Goal: Task Accomplishment & Management: Use online tool/utility

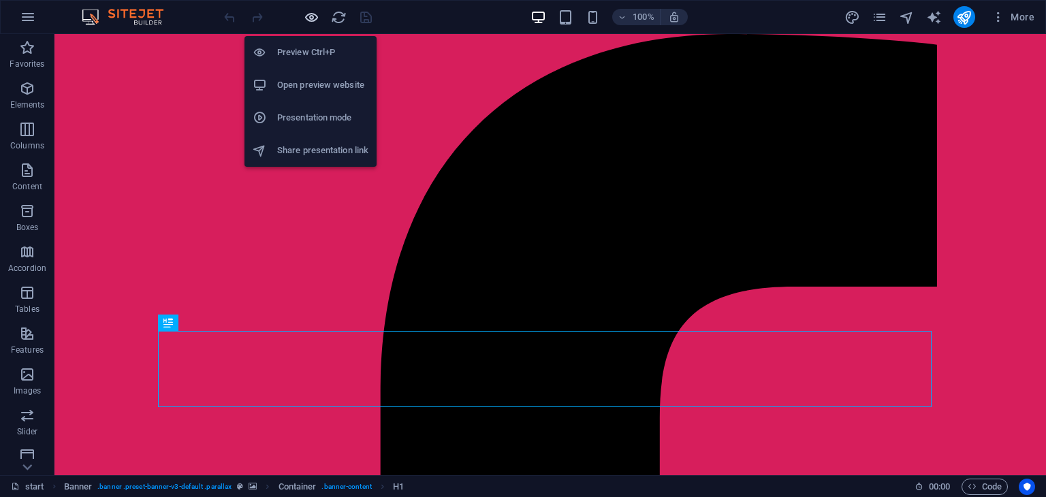
click at [313, 20] on icon "button" at bounding box center [312, 18] width 16 height 16
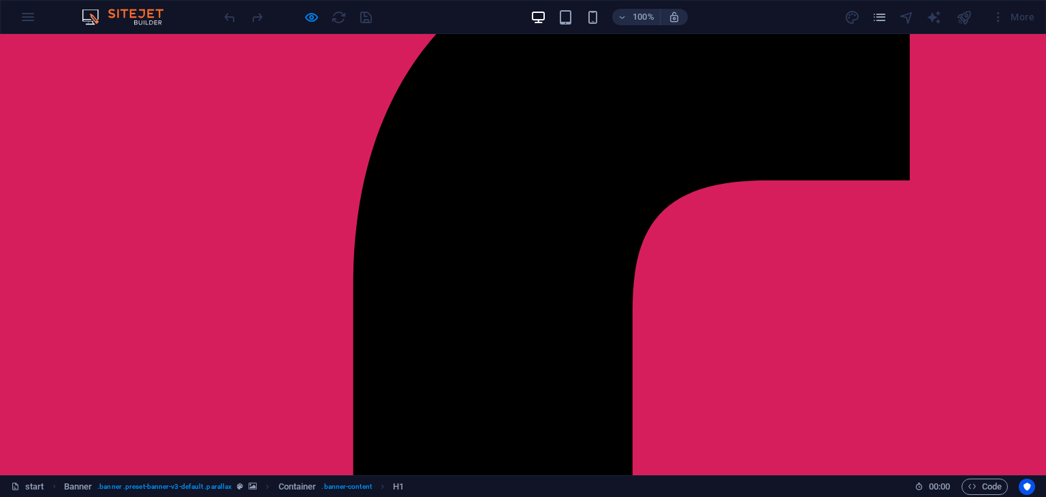
scroll to position [106, 0]
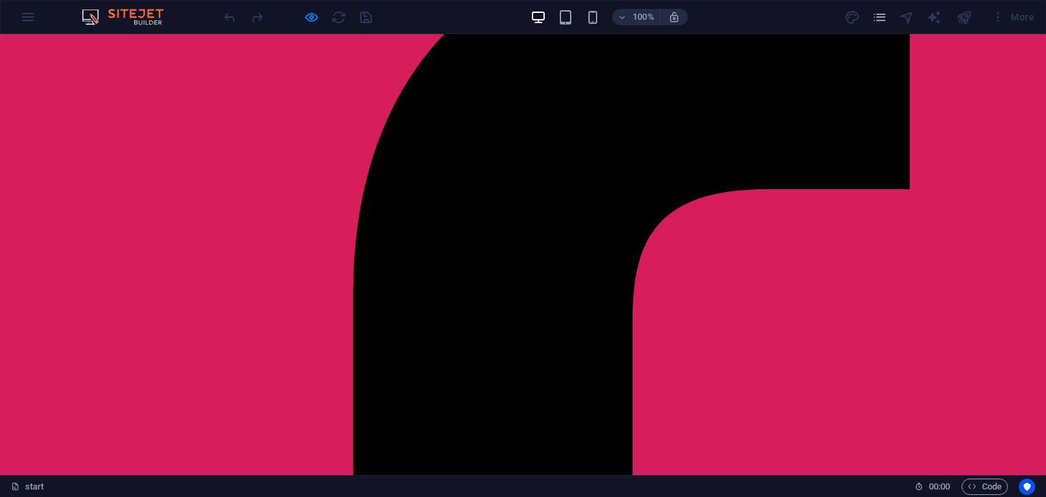
scroll to position [95, 0]
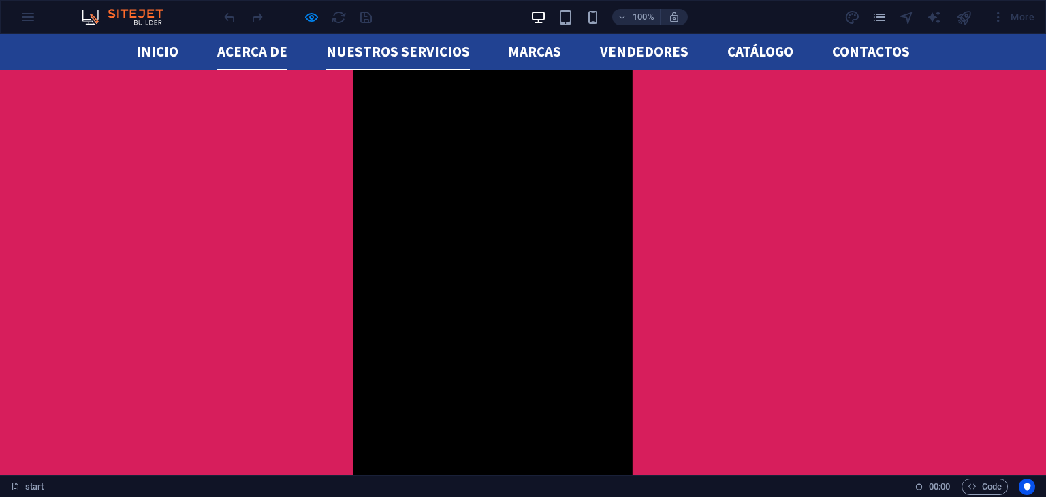
scroll to position [907, 0]
click at [373, 58] on link "Nuestros servicios" at bounding box center [398, 52] width 144 height 36
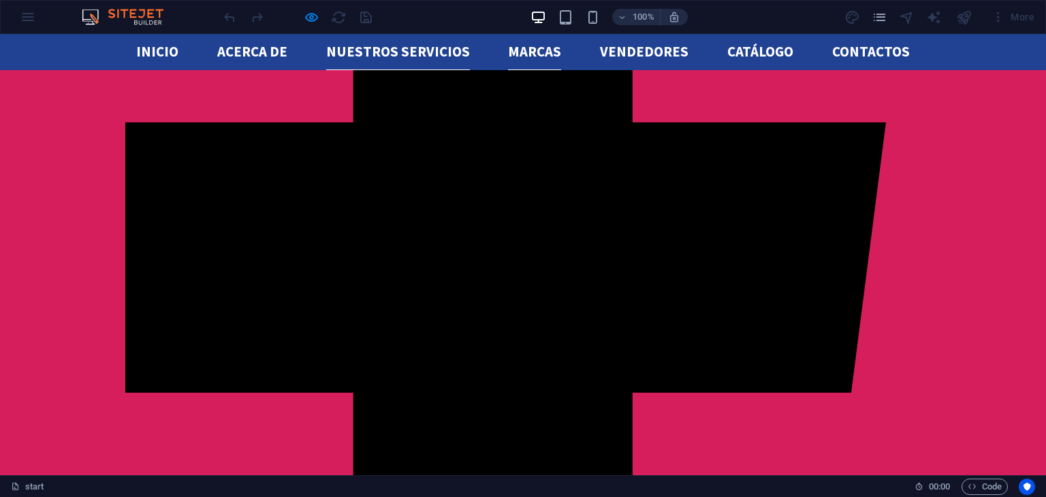
click at [513, 58] on link "Marcas" at bounding box center [534, 52] width 53 height 36
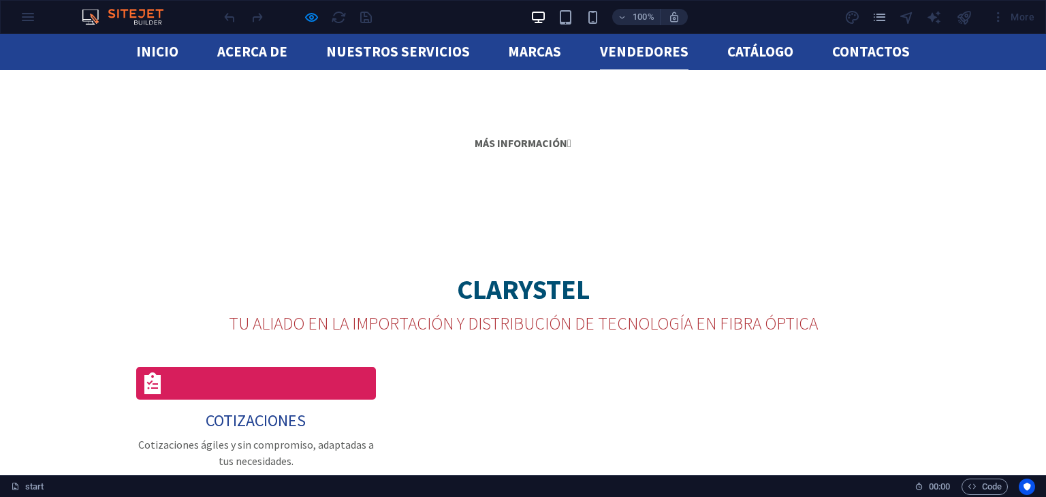
scroll to position [2603, 0]
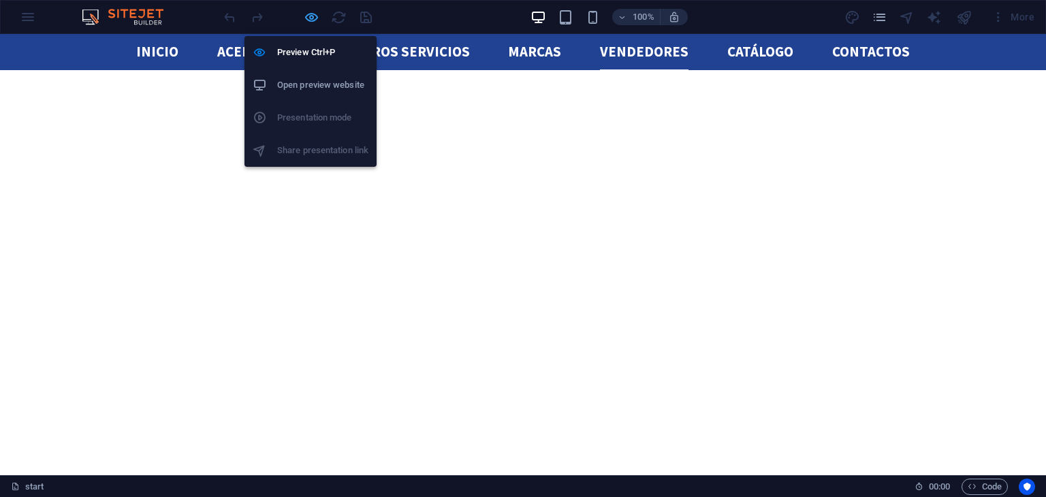
click at [305, 17] on icon "button" at bounding box center [312, 18] width 16 height 16
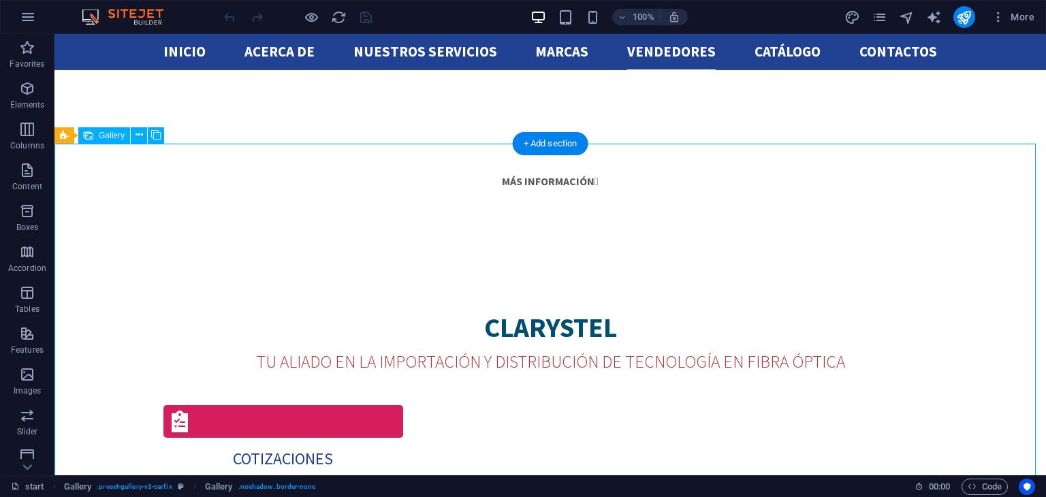
select select "4"
select select "px"
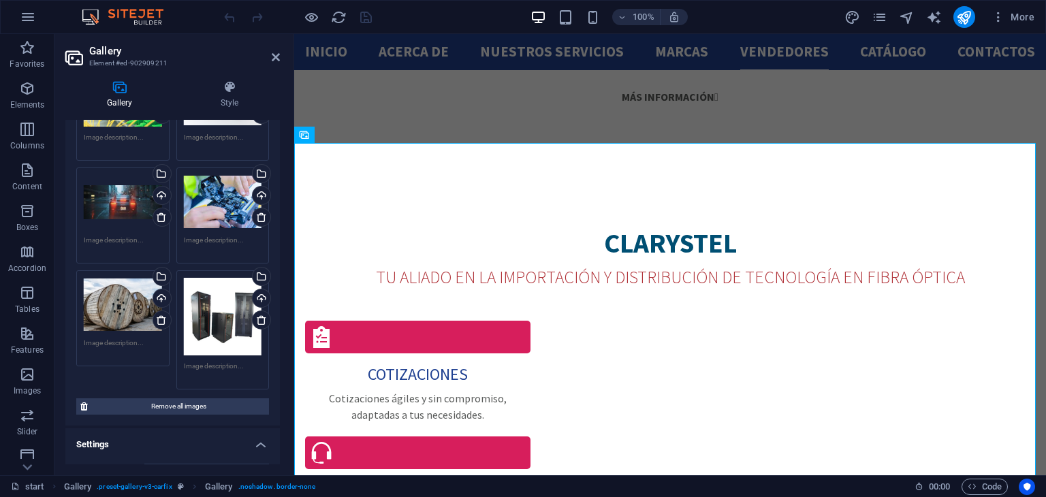
scroll to position [140, 0]
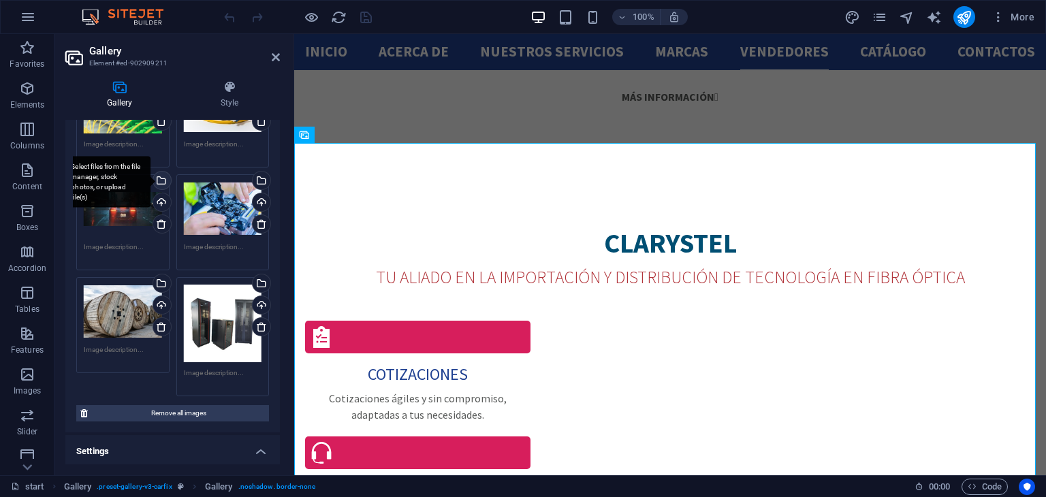
click at [159, 174] on div "Select files from the file manager, stock photos, or upload file(s)" at bounding box center [161, 182] width 20 height 20
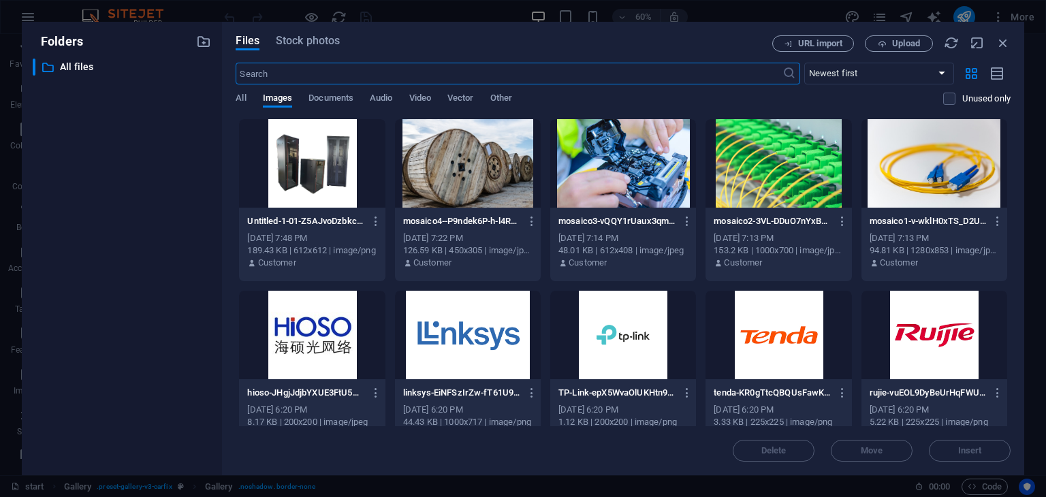
scroll to position [2795, 0]
click at [889, 48] on button "Upload" at bounding box center [899, 43] width 68 height 16
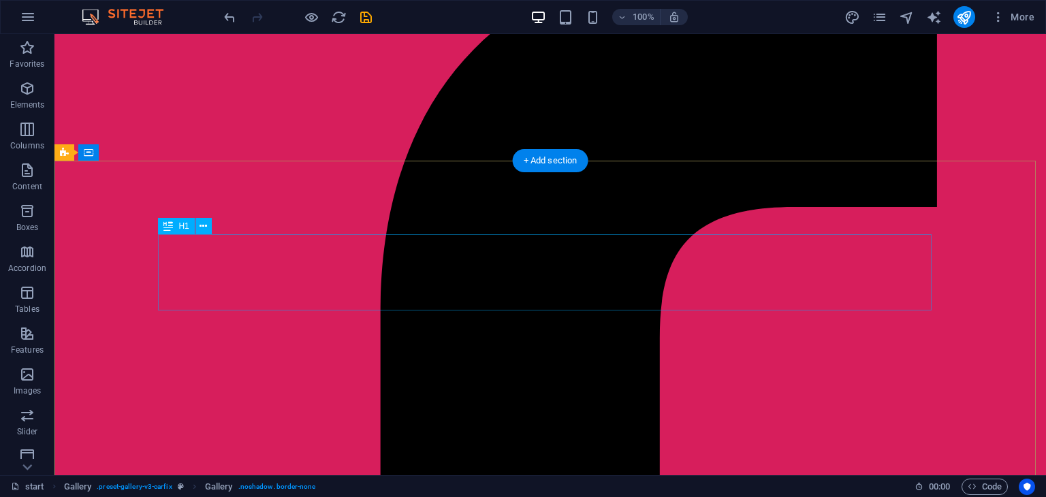
scroll to position [0, 0]
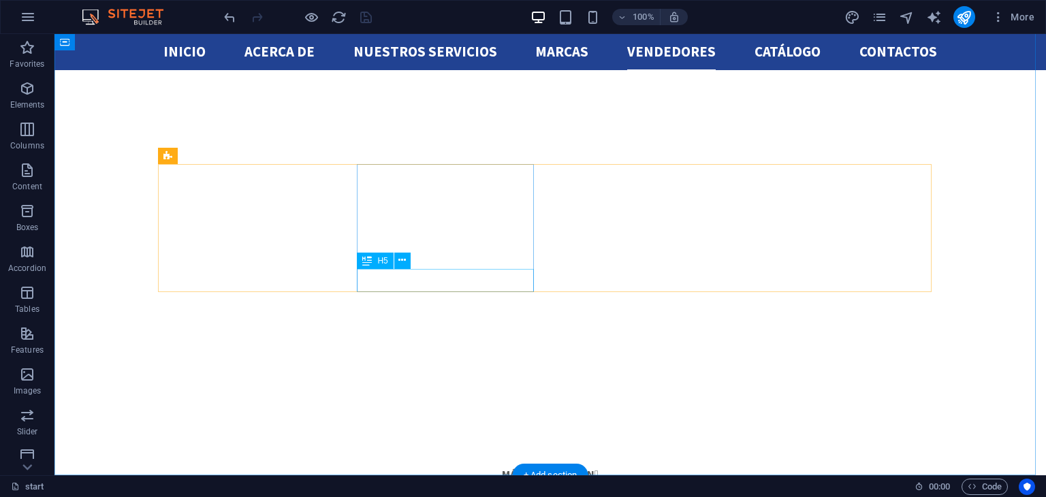
scroll to position [2275, 0]
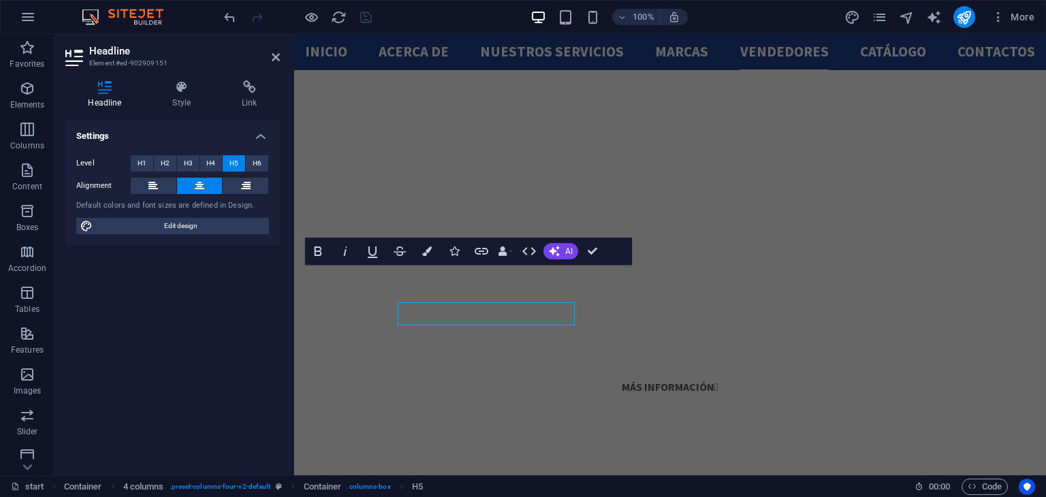
click at [283, 274] on div "Headline Element #ed-902909151 Headline Style Link Settings Level H1 H2 H3 H4 H…" at bounding box center [550, 254] width 992 height 441
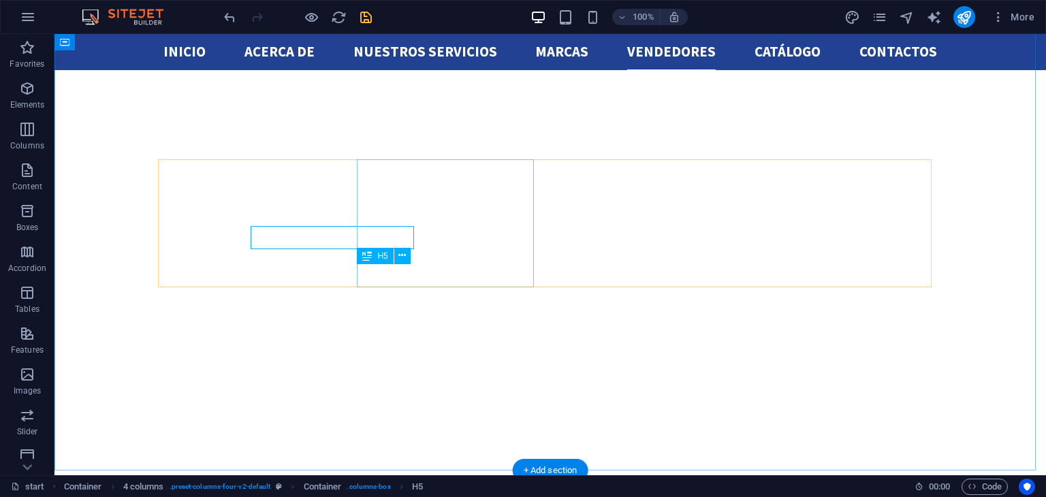
scroll to position [2276, 0]
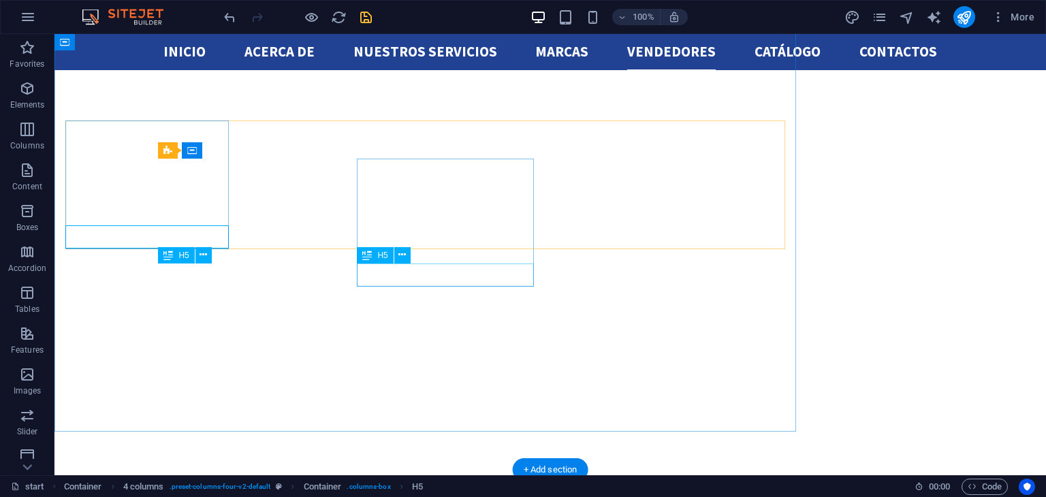
scroll to position [2276, 0]
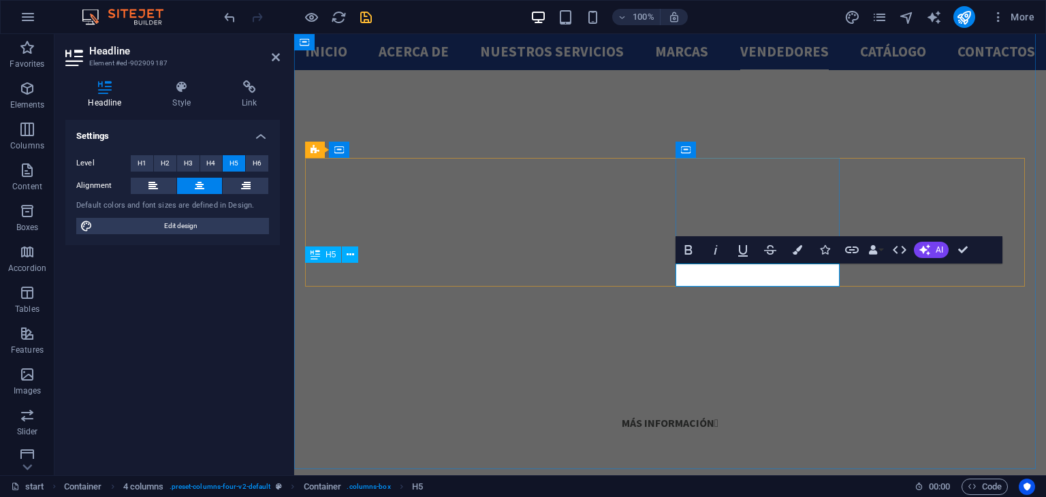
scroll to position [2277, 0]
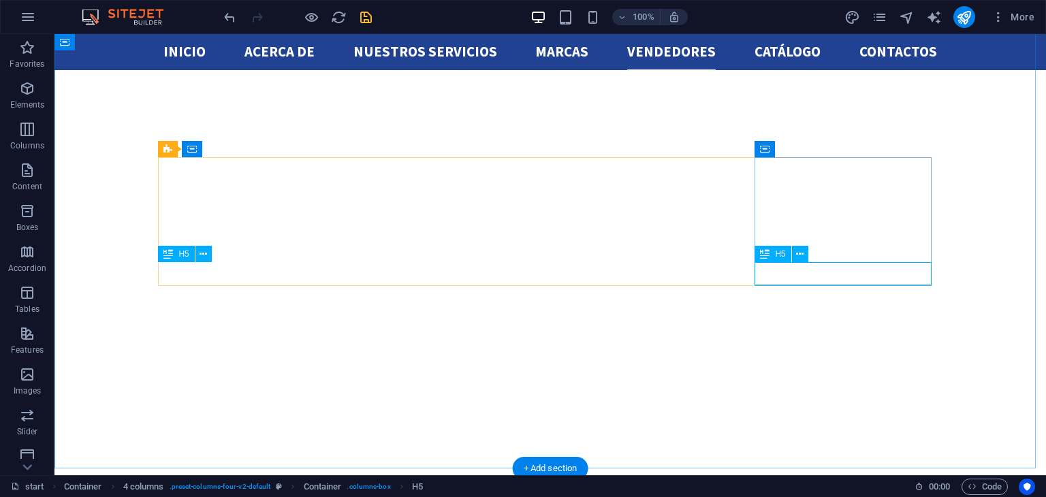
scroll to position [2278, 0]
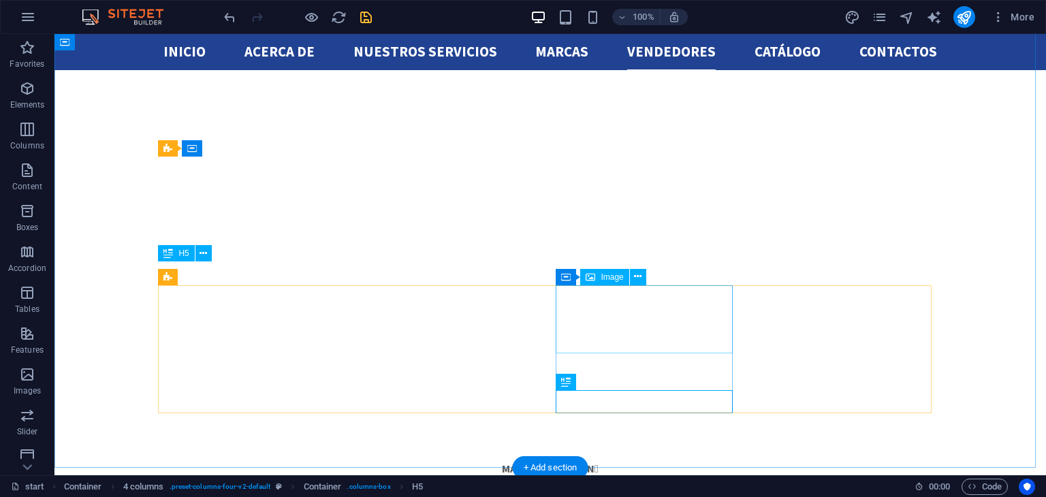
select select "px"
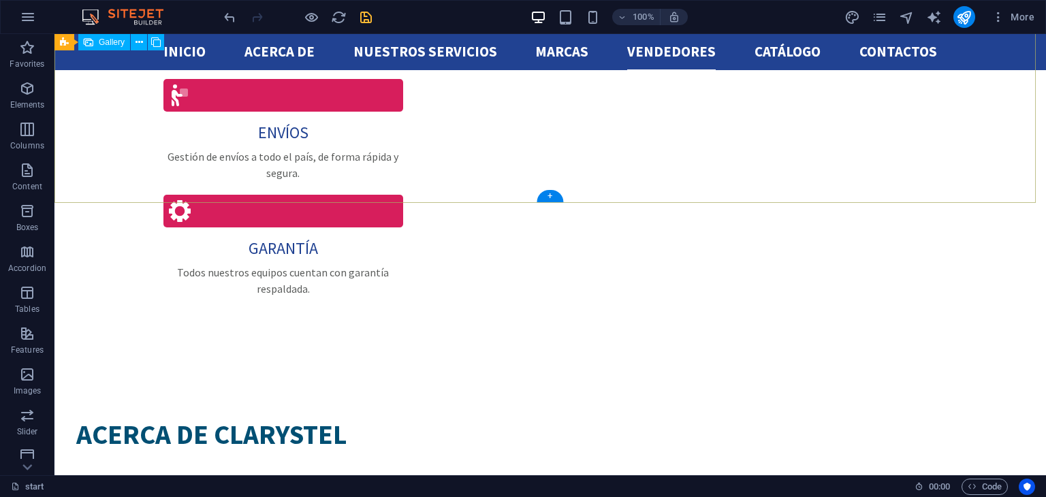
scroll to position [3279, 0]
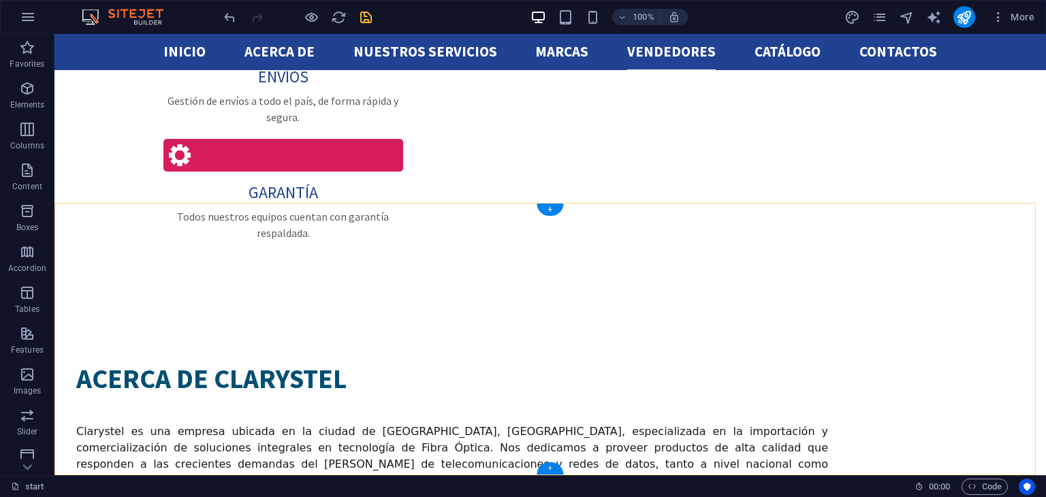
click at [542, 469] on div "+" at bounding box center [550, 469] width 27 height 12
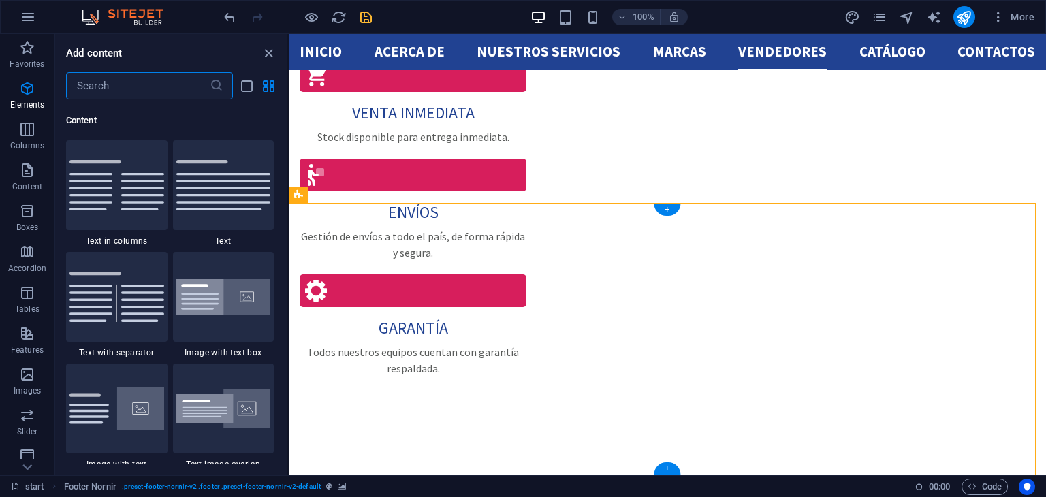
scroll to position [2383, 0]
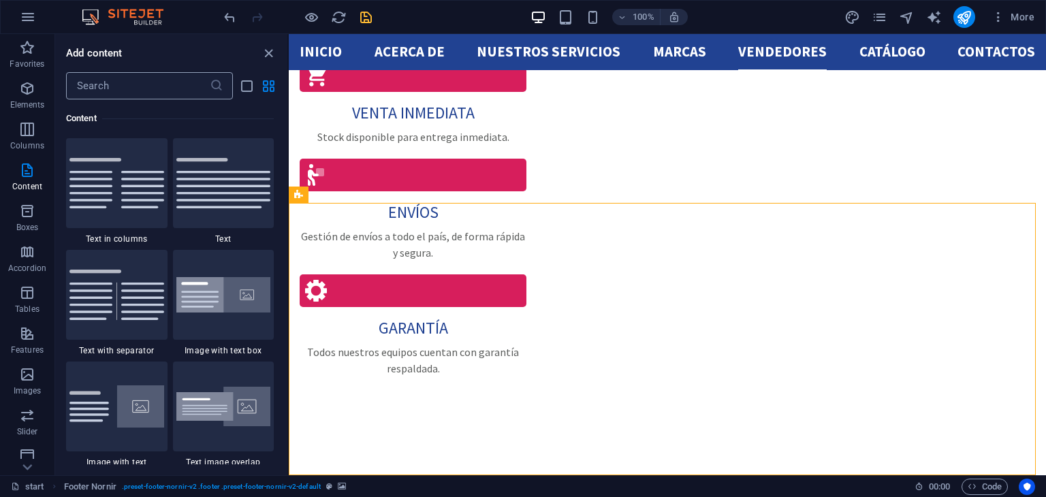
click at [147, 93] on input "text" at bounding box center [138, 85] width 144 height 27
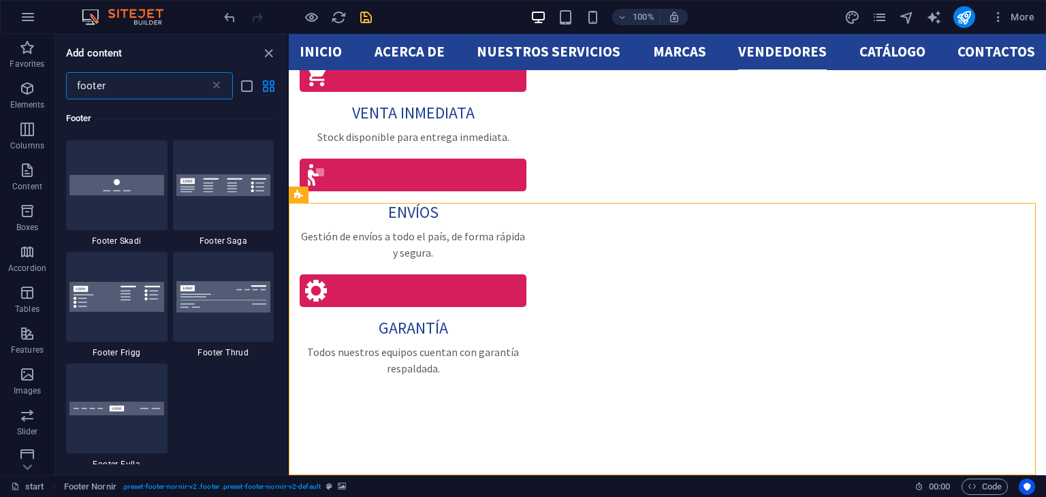
scroll to position [492, 0]
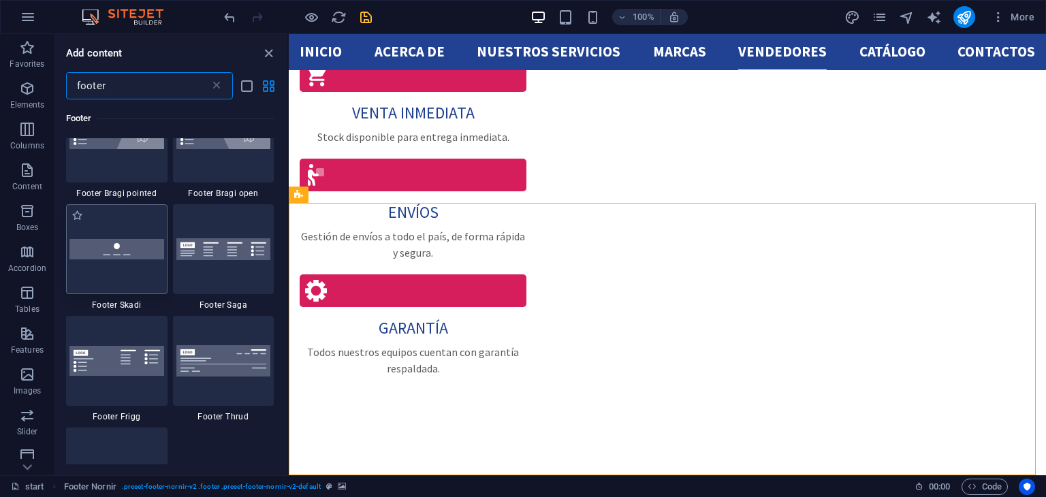
type input "footer"
click at [122, 233] on div at bounding box center [116, 249] width 101 height 90
click at [289, 233] on div "H1 Banner Banner Container Menu Menu Bar Container Container Container Boxes Co…" at bounding box center [667, 254] width 757 height 441
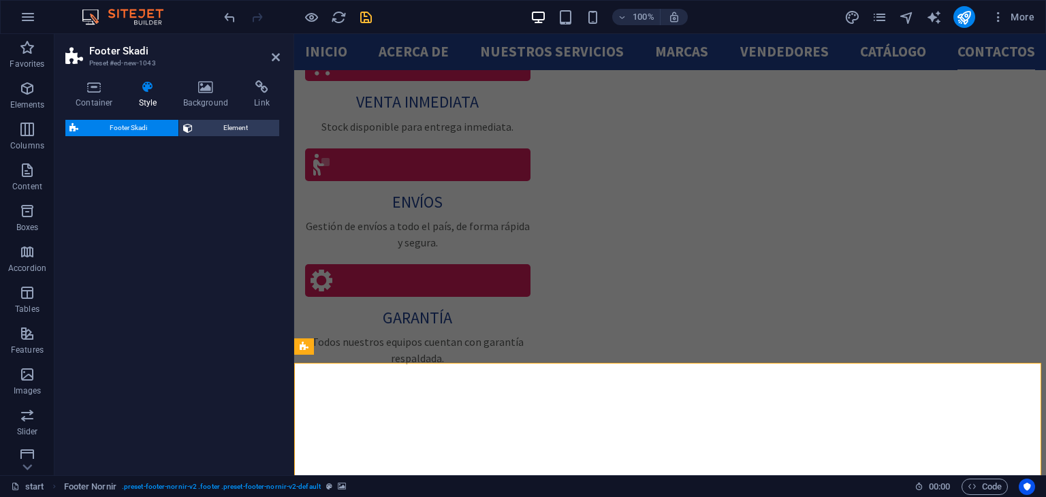
scroll to position [3182, 0]
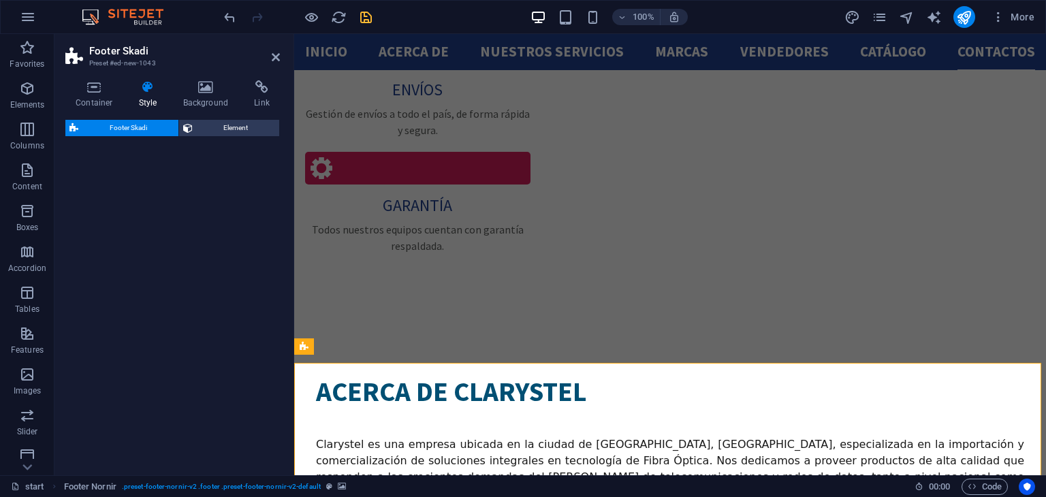
select select "rem"
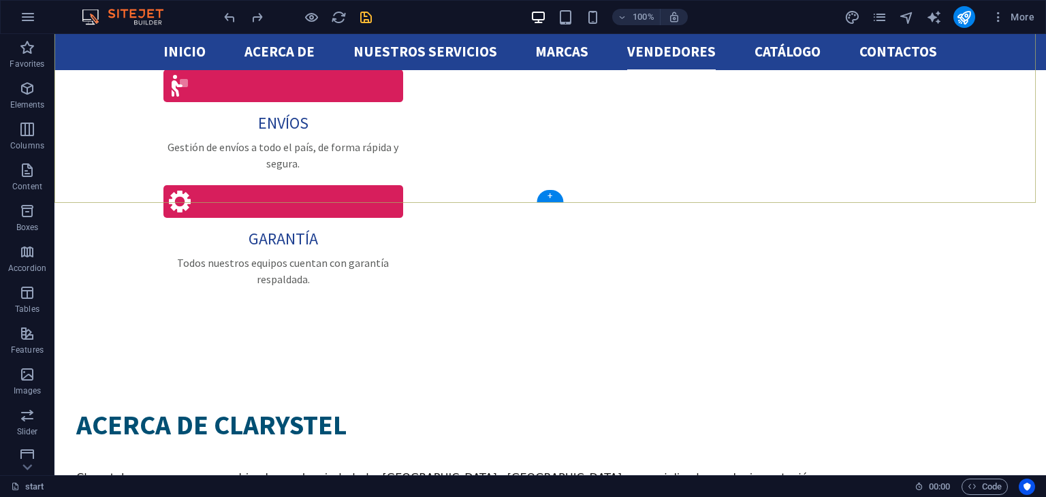
scroll to position [3279, 0]
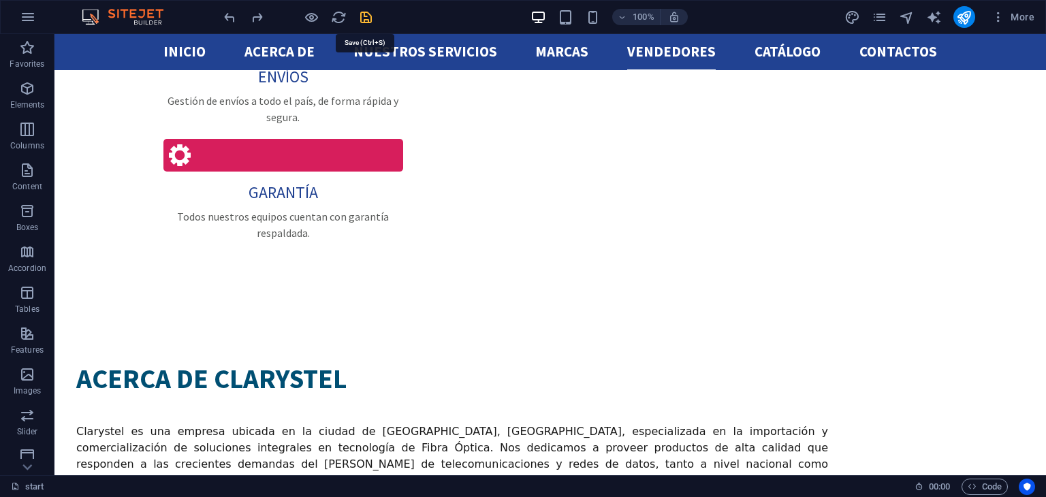
click at [365, 14] on icon "save" at bounding box center [366, 18] width 16 height 16
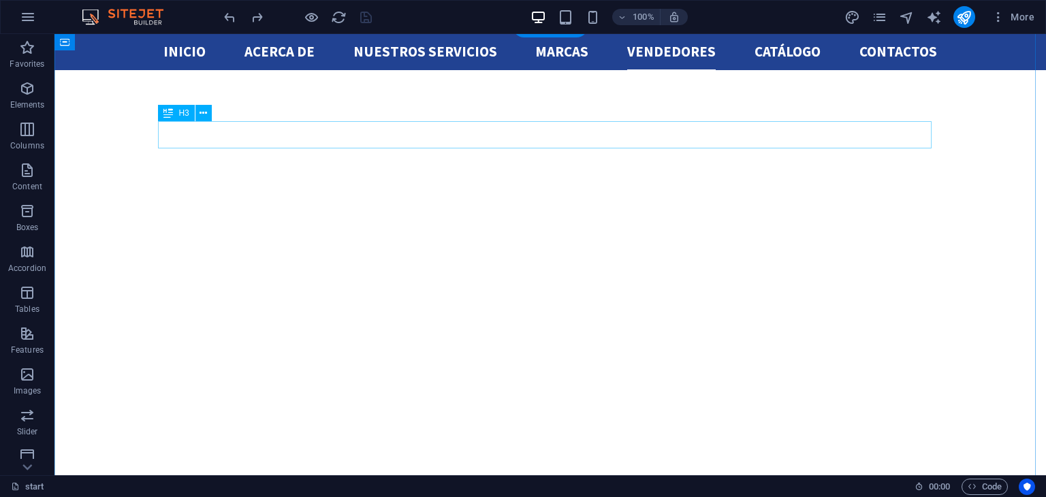
scroll to position [2276, 0]
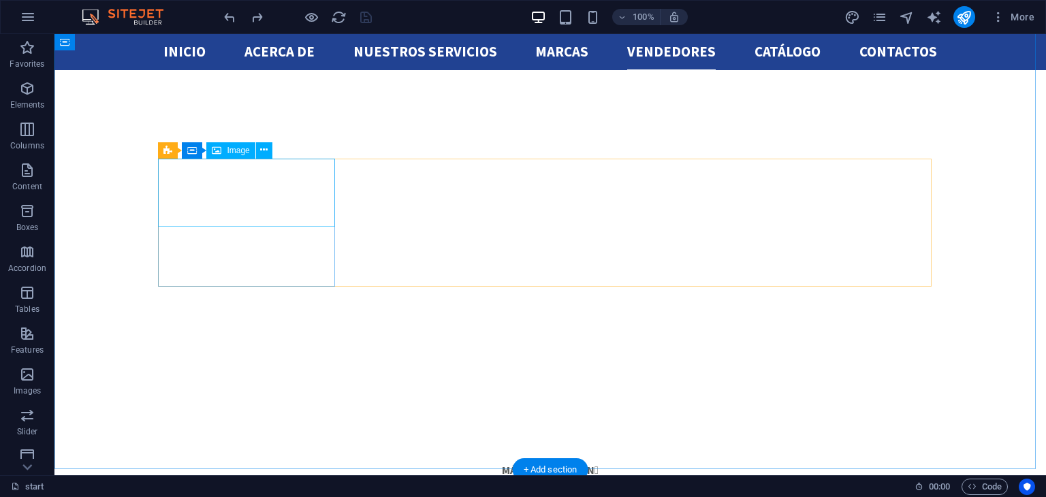
select select "px"
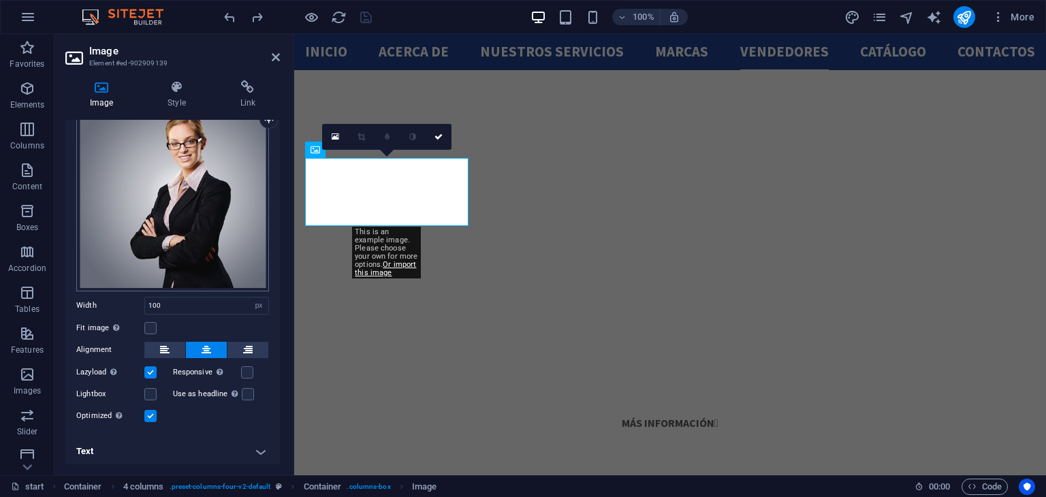
scroll to position [0, 0]
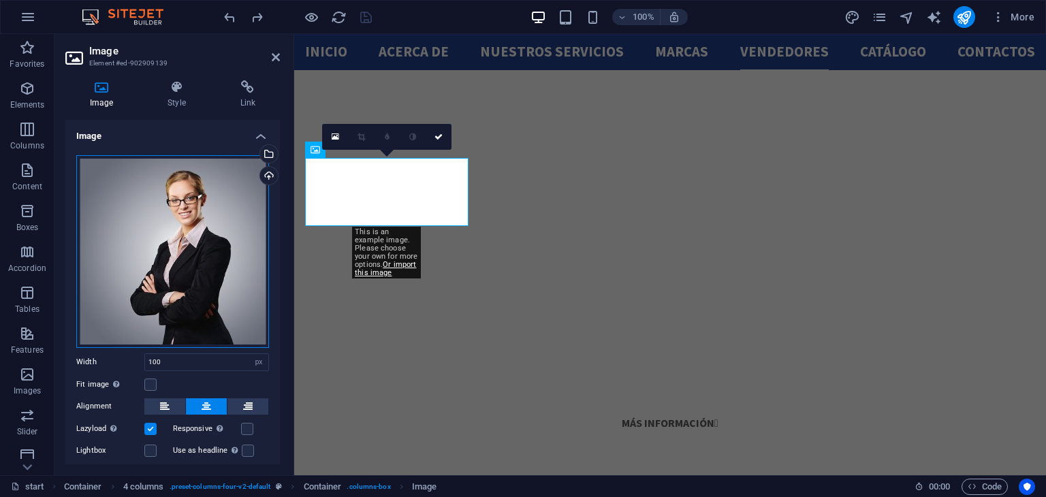
click at [104, 315] on div "Drag files here, click to choose files or select files from Files or our free s…" at bounding box center [172, 251] width 193 height 193
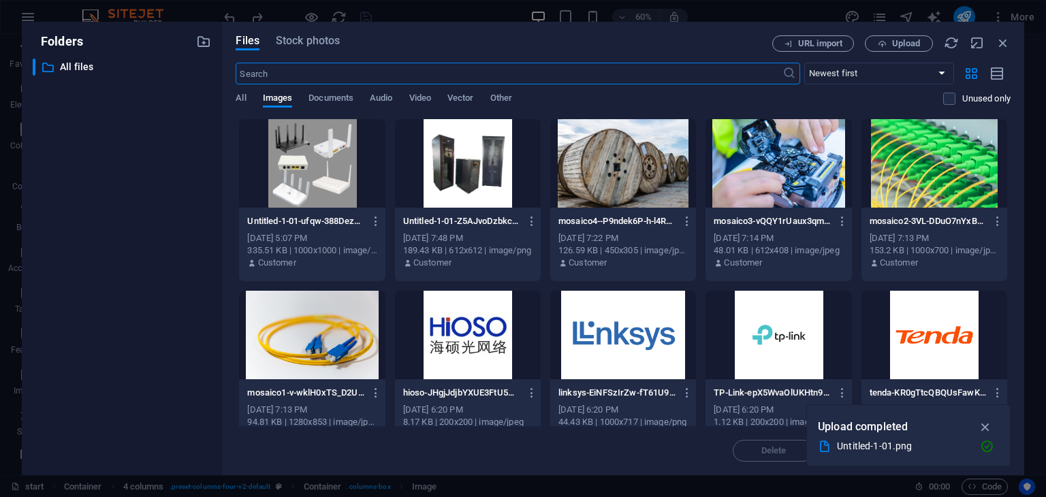
scroll to position [2469, 0]
click at [997, 40] on icon "button" at bounding box center [1003, 42] width 15 height 15
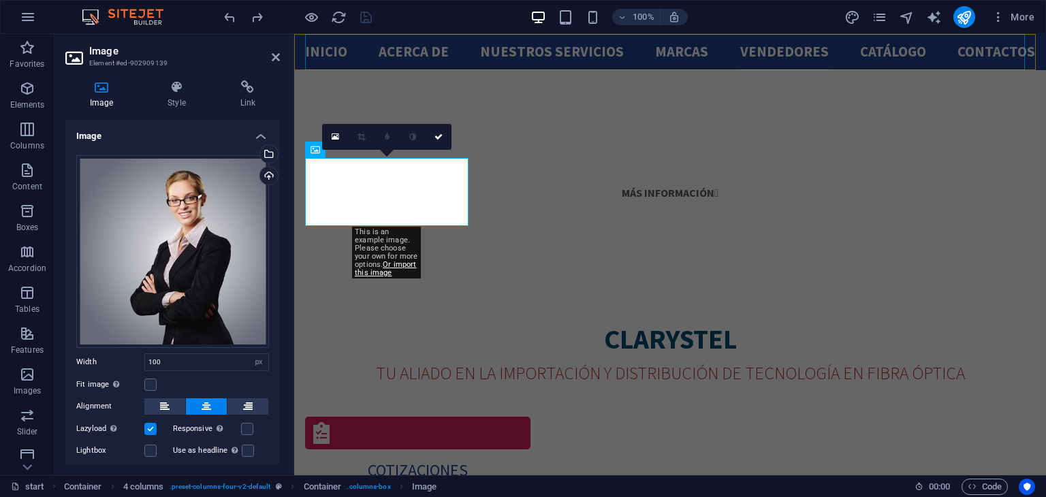
scroll to position [2239, 0]
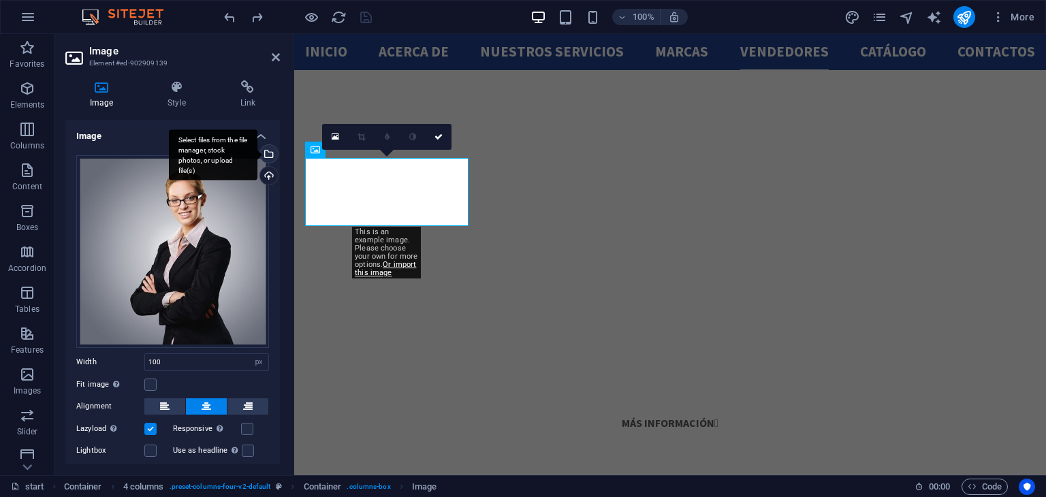
click at [257, 151] on div "Select files from the file manager, stock photos, or upload file(s)" at bounding box center [213, 154] width 89 height 51
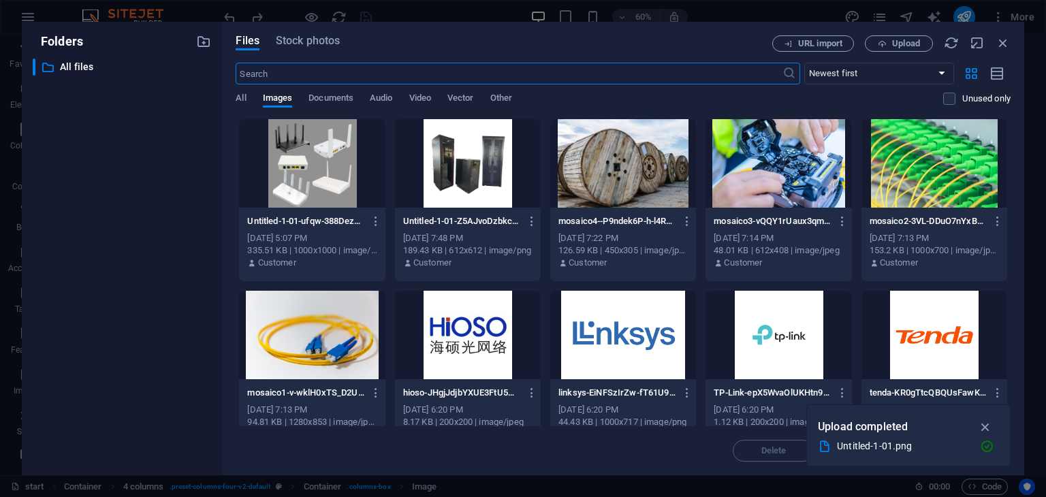
scroll to position [2469, 0]
click at [888, 40] on span "Upload" at bounding box center [899, 44] width 56 height 9
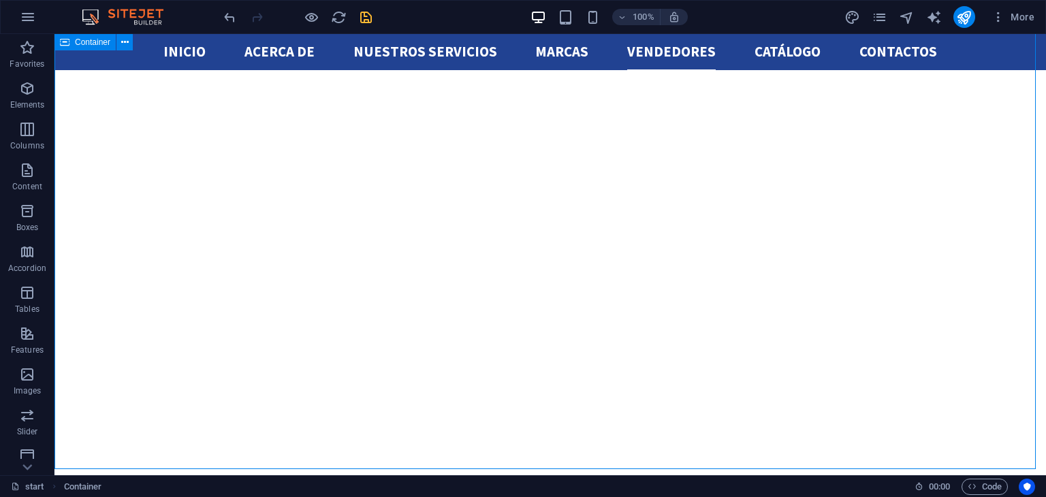
scroll to position [2276, 0]
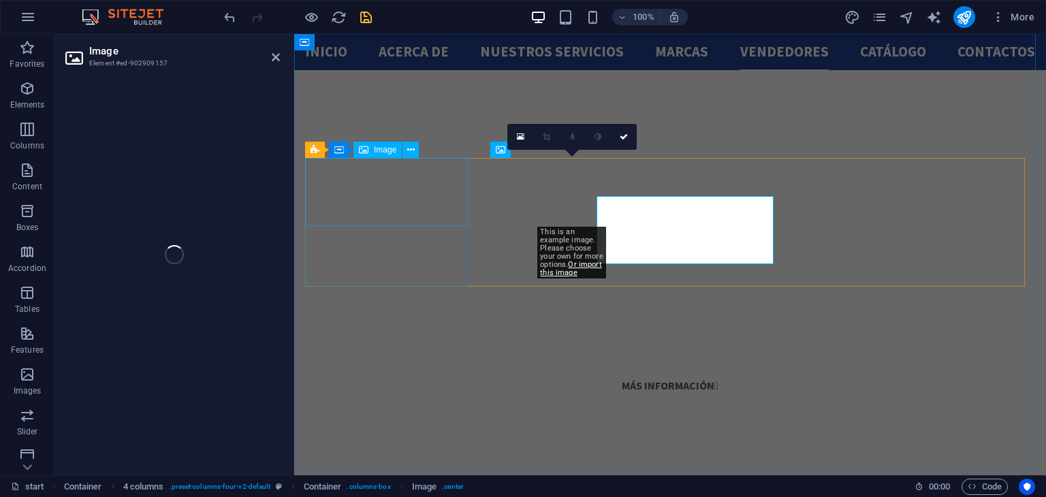
scroll to position [2239, 0]
select select "px"
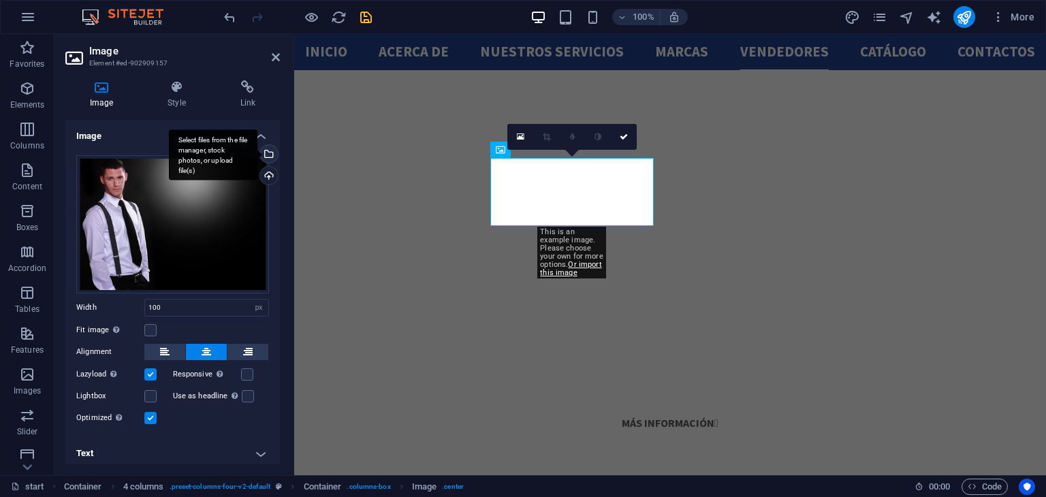
click at [257, 156] on div "Select files from the file manager, stock photos, or upload file(s)" at bounding box center [213, 154] width 89 height 51
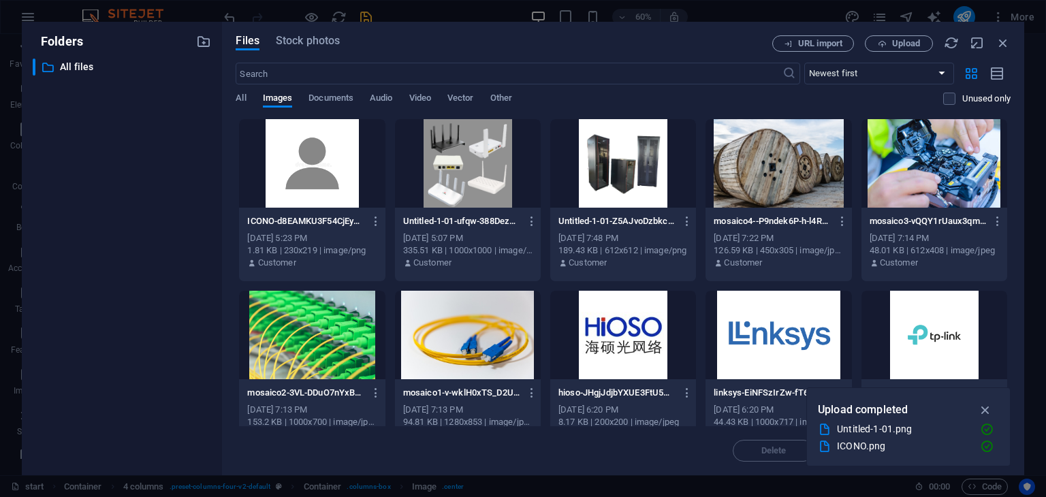
click at [307, 157] on div at bounding box center [312, 163] width 146 height 89
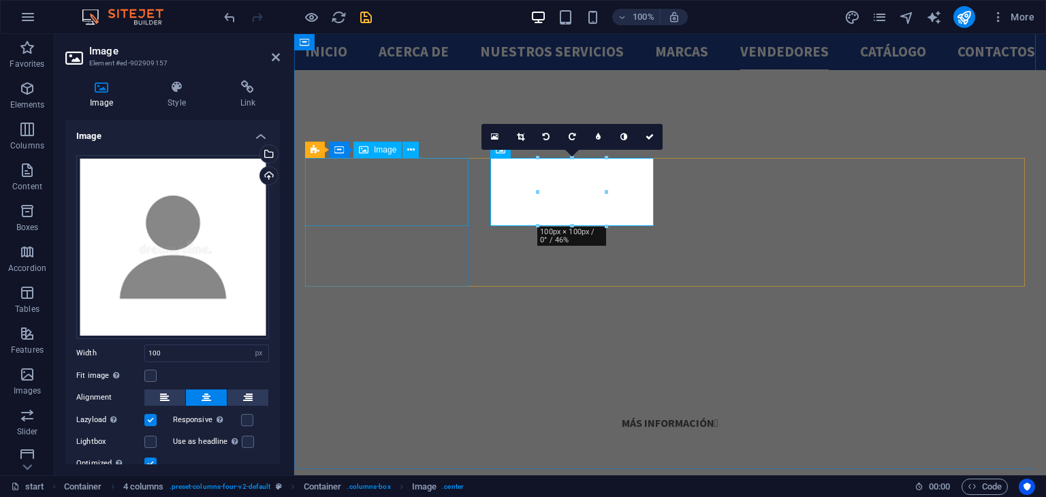
scroll to position [2276, 0]
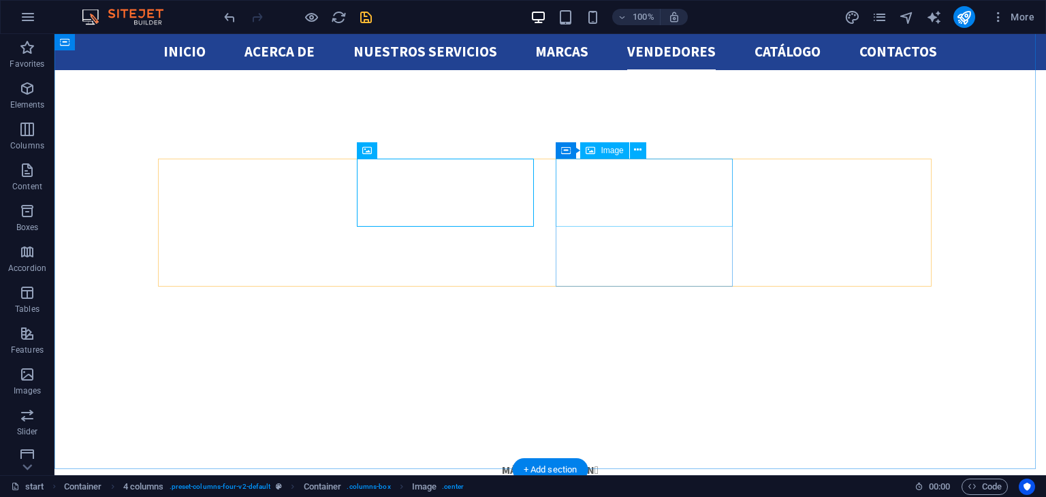
select select "px"
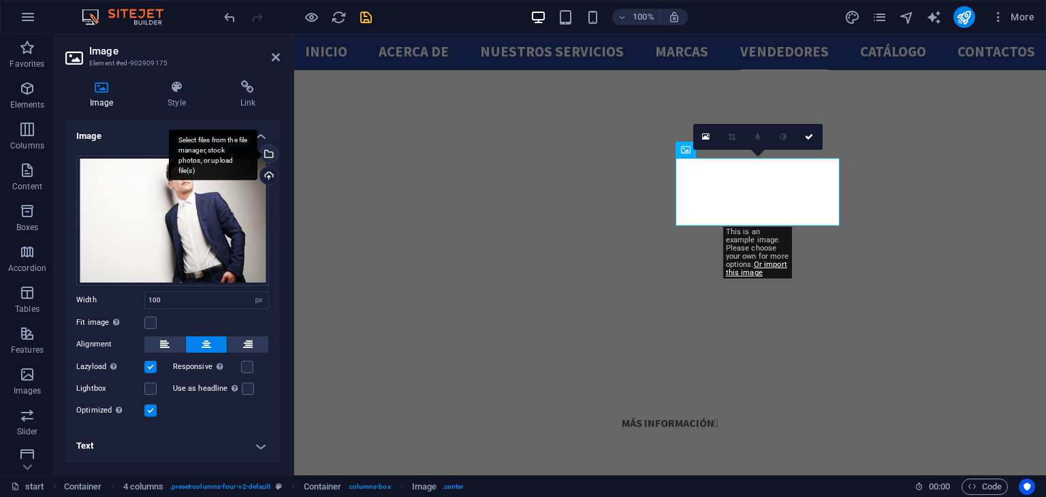
click at [257, 151] on div "Select files from the file manager, stock photos, or upload file(s)" at bounding box center [213, 154] width 89 height 51
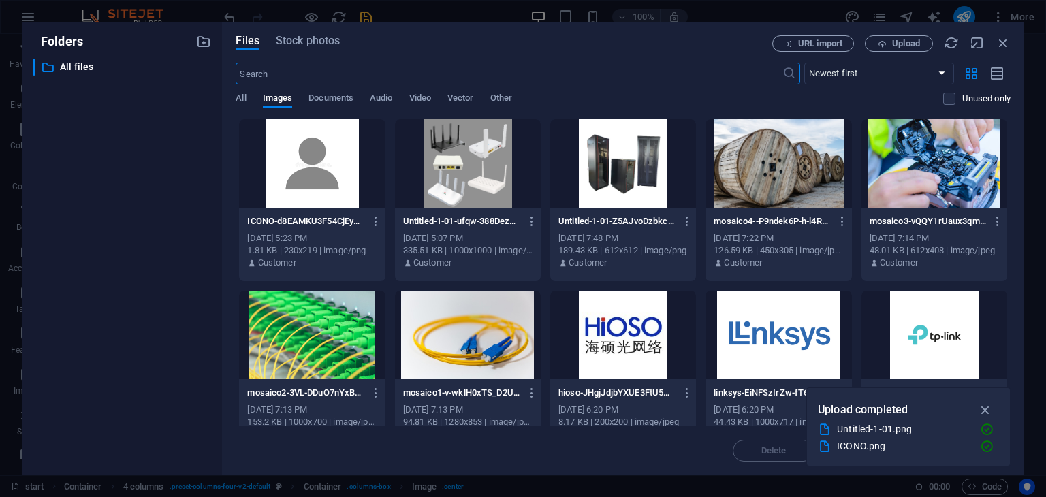
scroll to position [2469, 0]
click at [872, 44] on span "Upload" at bounding box center [899, 44] width 56 height 9
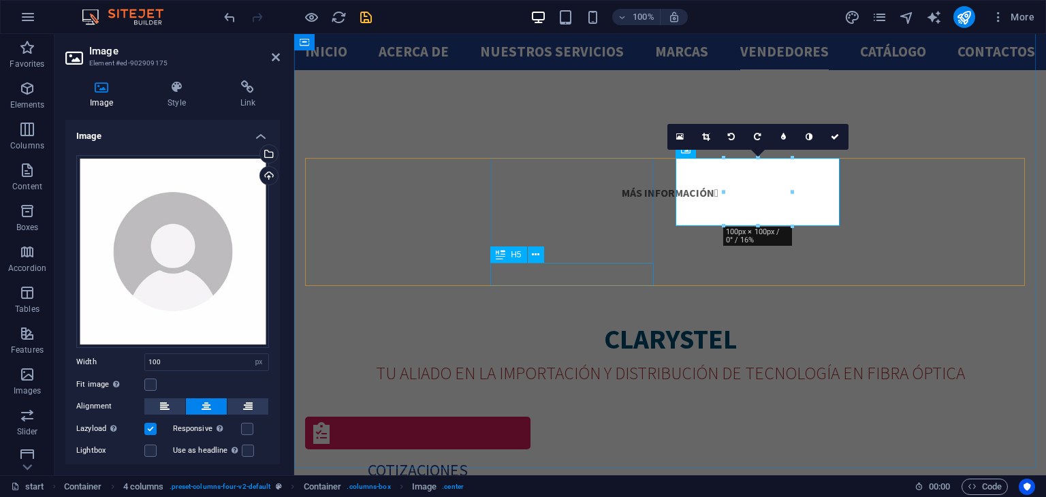
scroll to position [2239, 0]
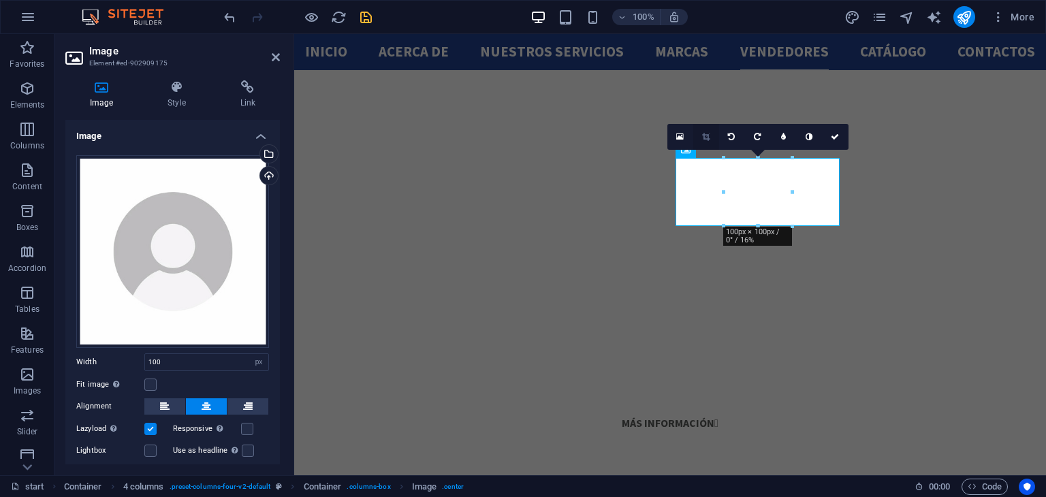
click at [704, 130] on link at bounding box center [706, 137] width 26 height 26
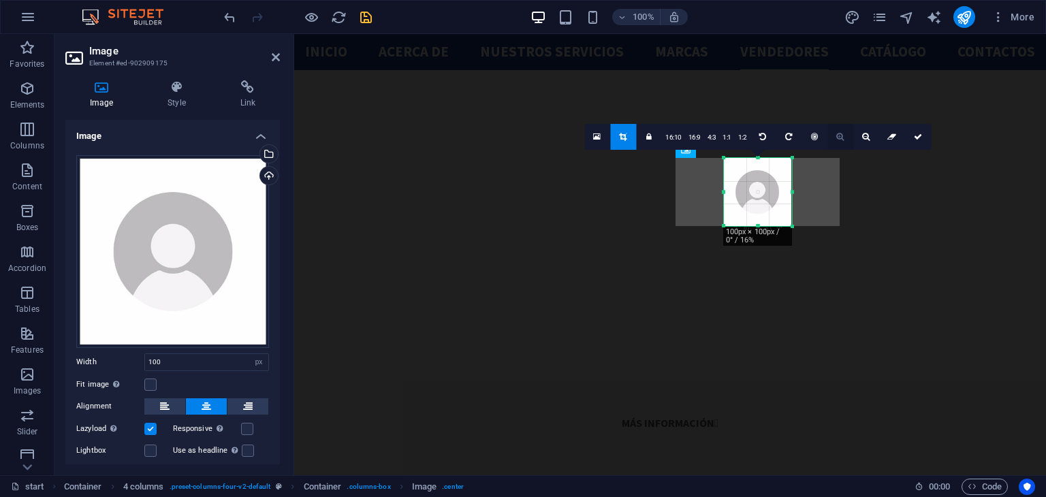
click at [836, 134] on icon at bounding box center [839, 137] width 7 height 8
click at [824, 134] on link at bounding box center [815, 137] width 26 height 26
click at [847, 134] on link at bounding box center [841, 137] width 26 height 26
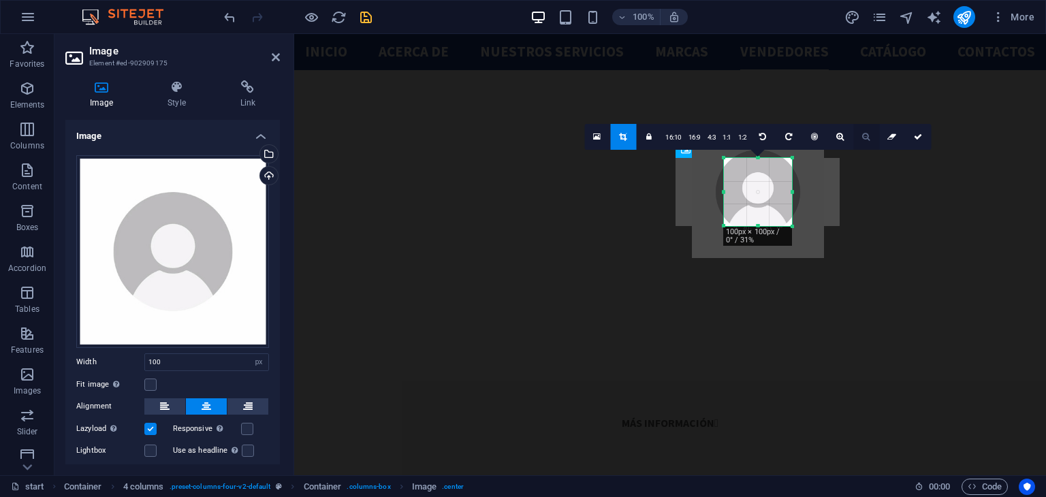
click at [868, 137] on icon at bounding box center [865, 137] width 7 height 8
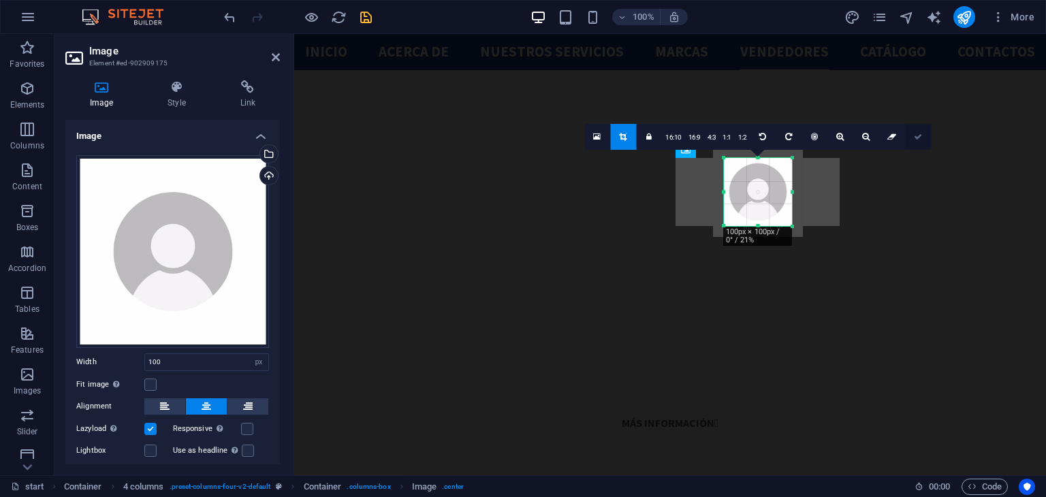
click at [914, 133] on icon at bounding box center [918, 137] width 8 height 8
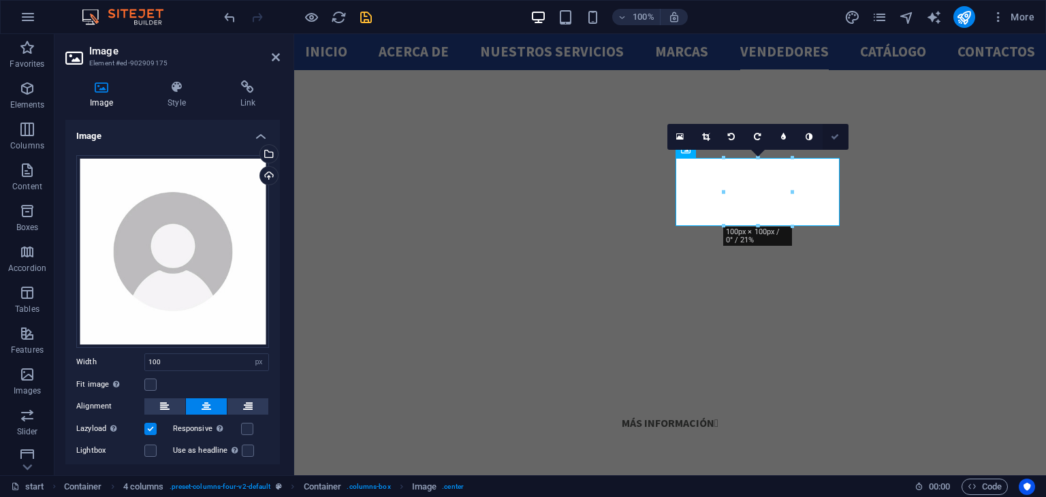
click at [826, 139] on link at bounding box center [836, 137] width 26 height 26
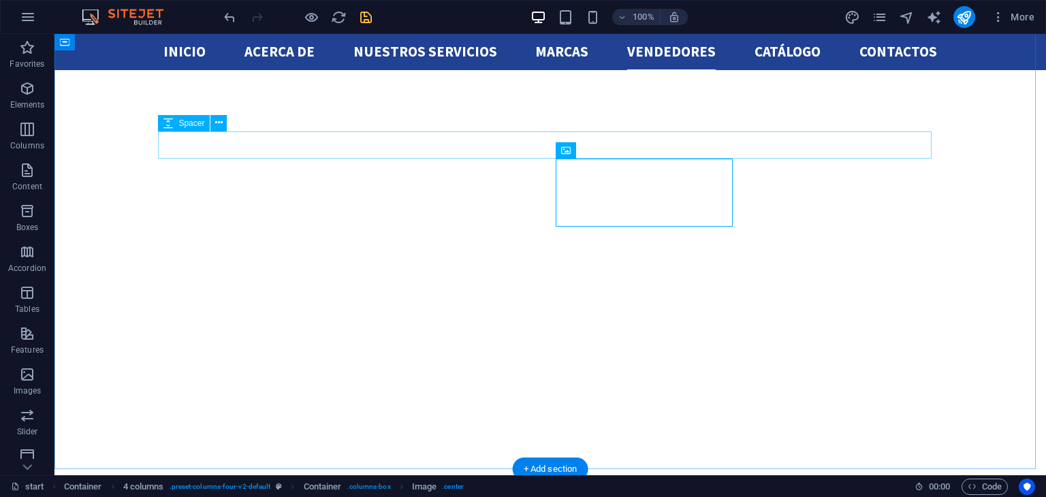
scroll to position [2276, 0]
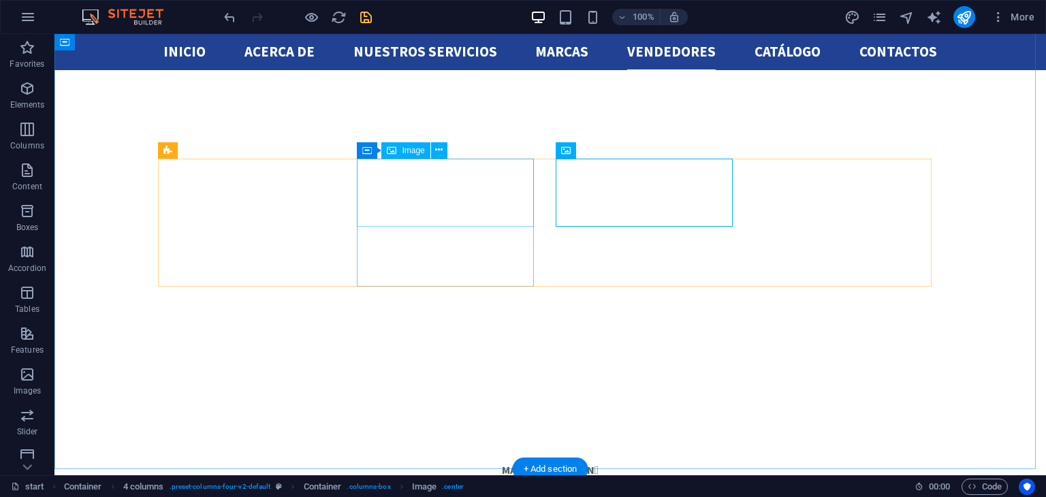
select select "px"
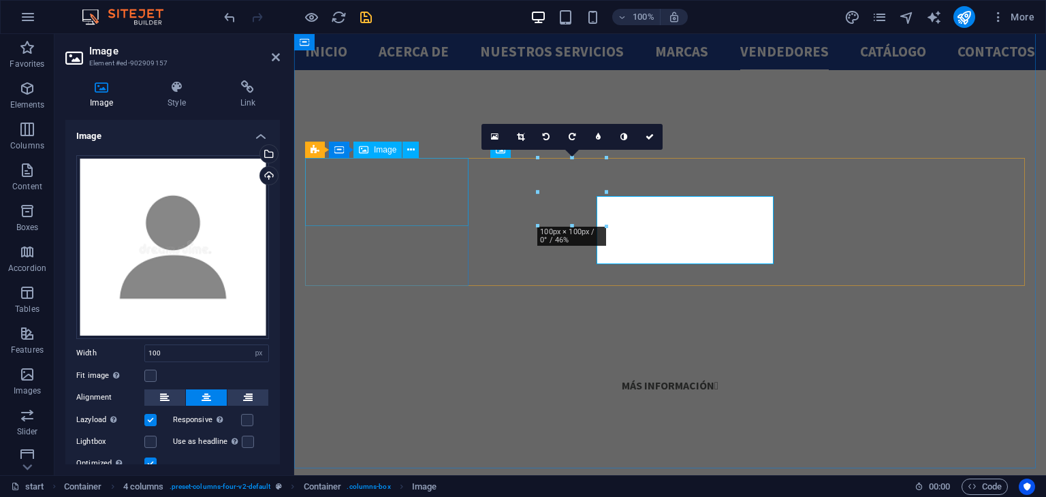
scroll to position [2239, 0]
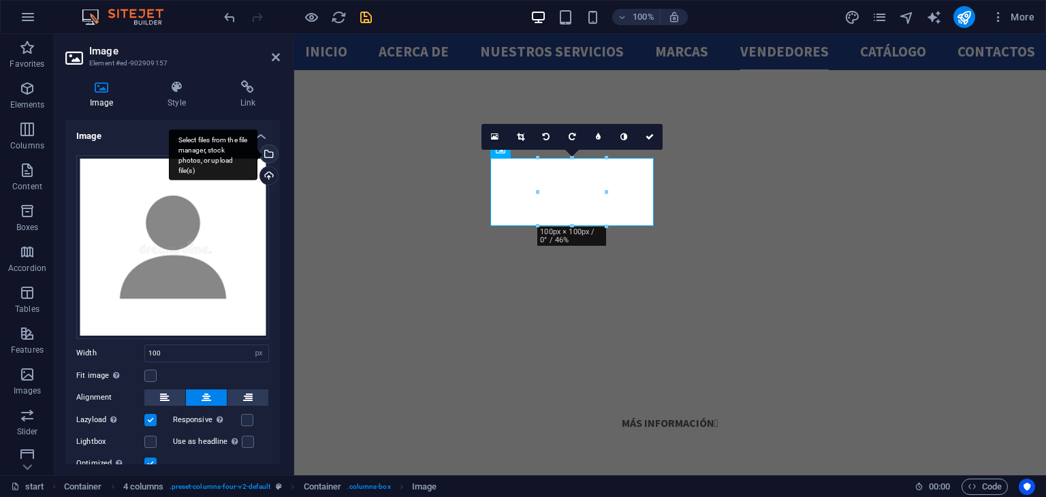
click at [257, 151] on div "Select files from the file manager, stock photos, or upload file(s)" at bounding box center [213, 154] width 89 height 51
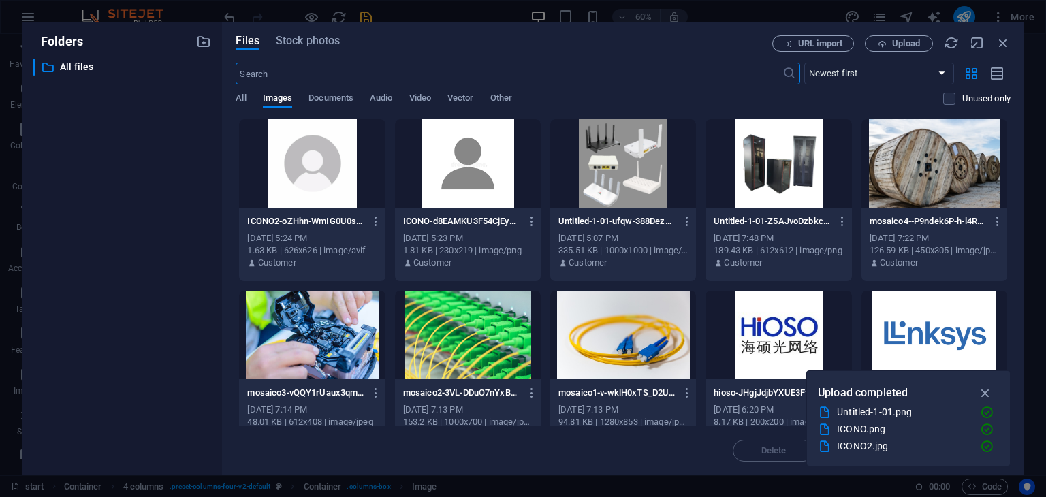
scroll to position [2469, 0]
click at [341, 142] on div at bounding box center [312, 163] width 146 height 89
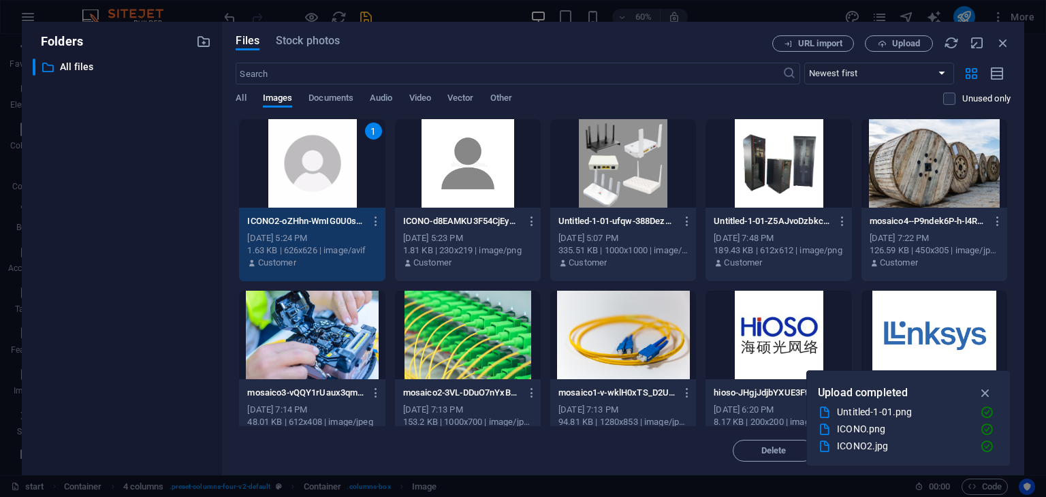
click at [341, 142] on div "1" at bounding box center [312, 163] width 146 height 89
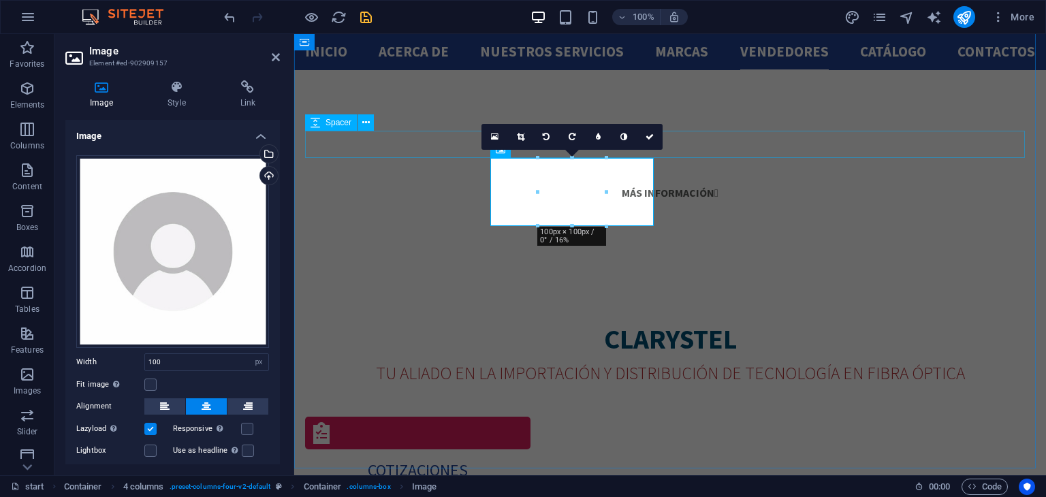
scroll to position [2239, 0]
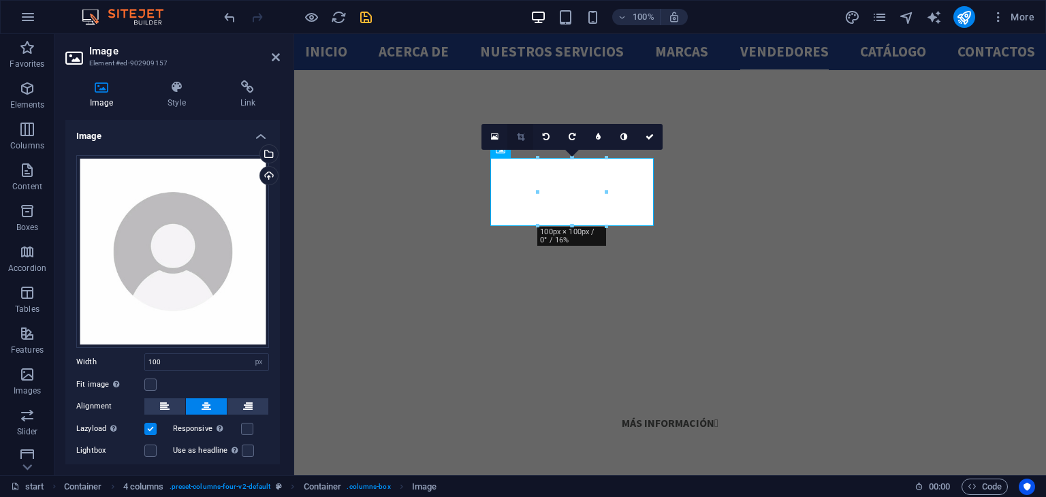
click at [518, 134] on icon at bounding box center [520, 137] width 7 height 8
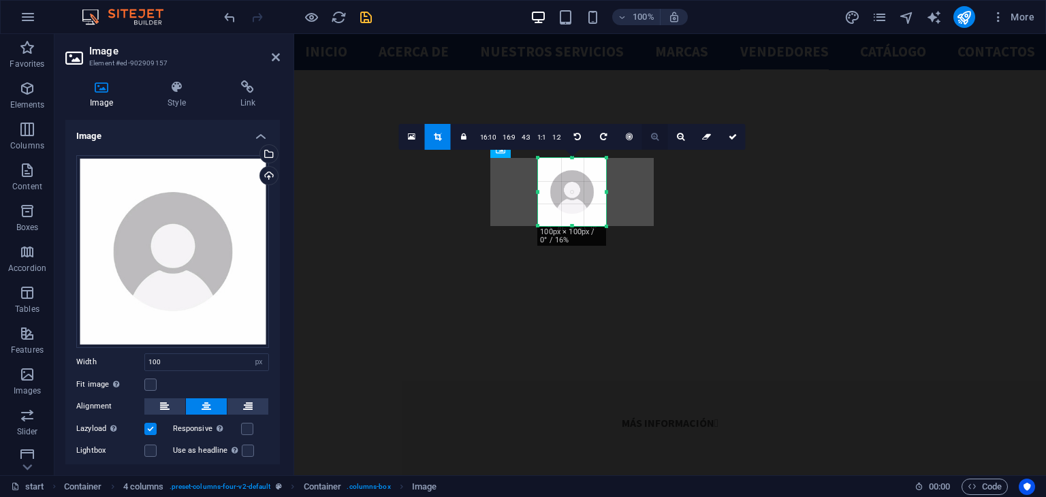
click at [651, 136] on icon at bounding box center [654, 137] width 7 height 8
click at [738, 145] on link at bounding box center [733, 137] width 26 height 26
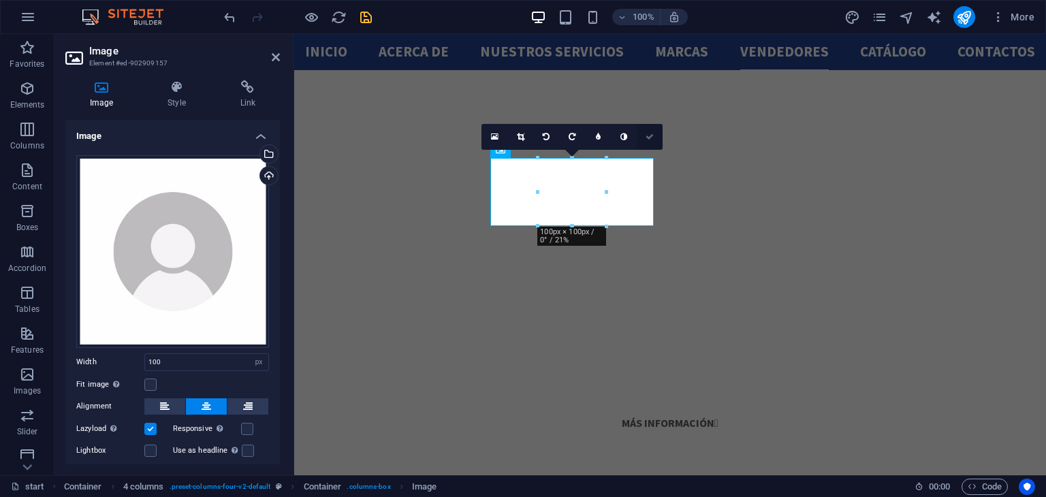
click at [655, 144] on link at bounding box center [650, 137] width 26 height 26
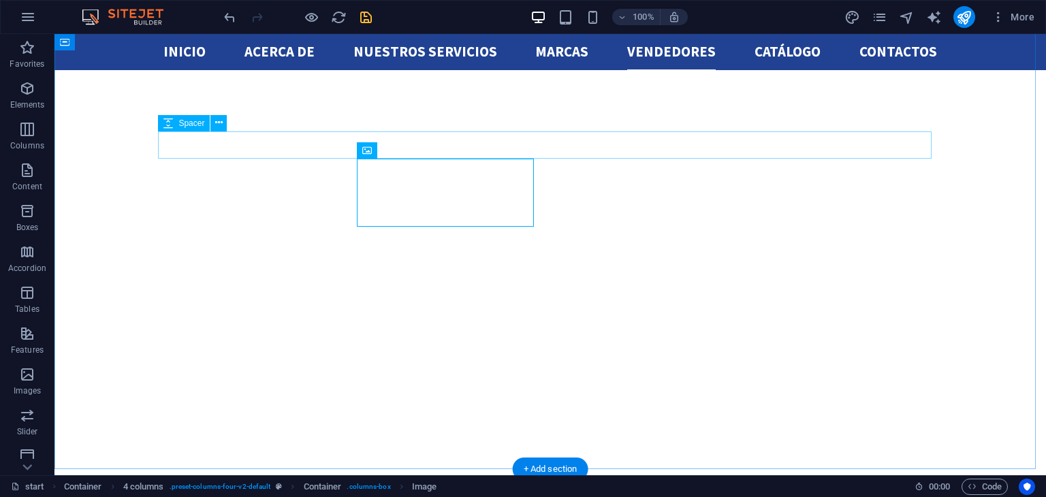
scroll to position [2276, 0]
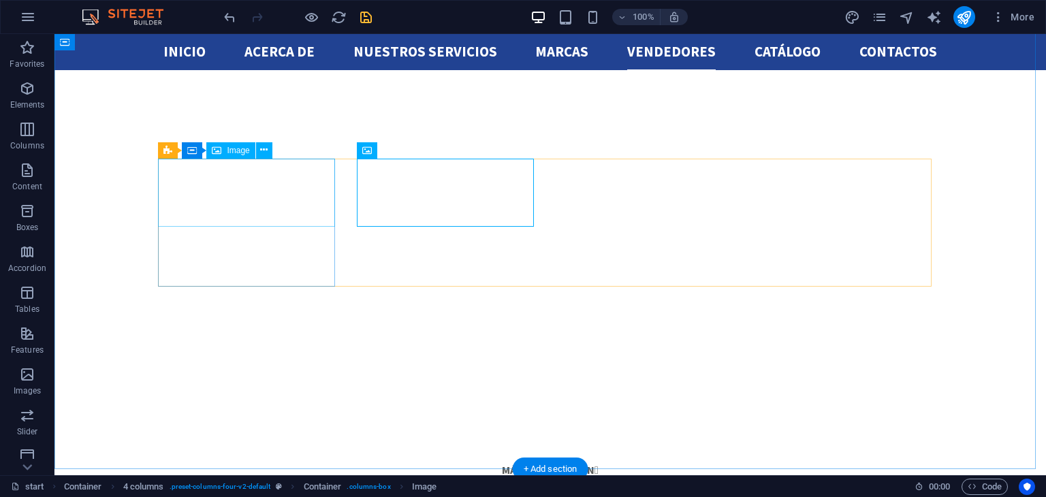
select select "px"
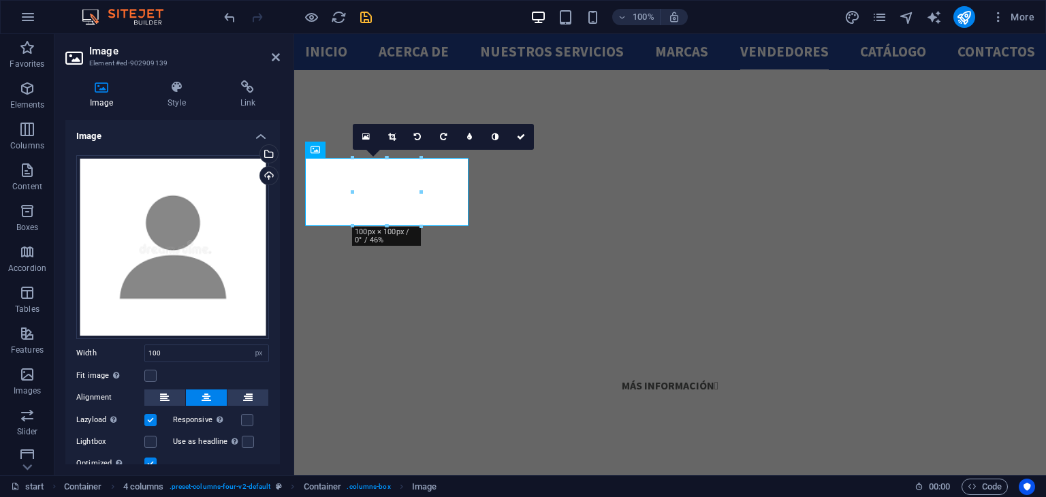
scroll to position [2239, 0]
click at [267, 148] on div "Select files from the file manager, stock photos, or upload file(s)" at bounding box center [267, 155] width 20 height 20
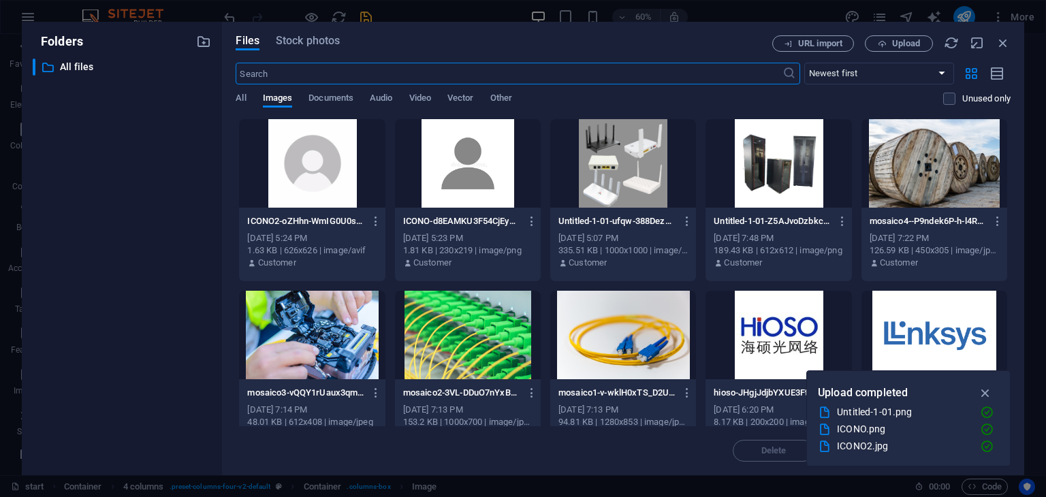
click at [307, 151] on div at bounding box center [312, 163] width 146 height 89
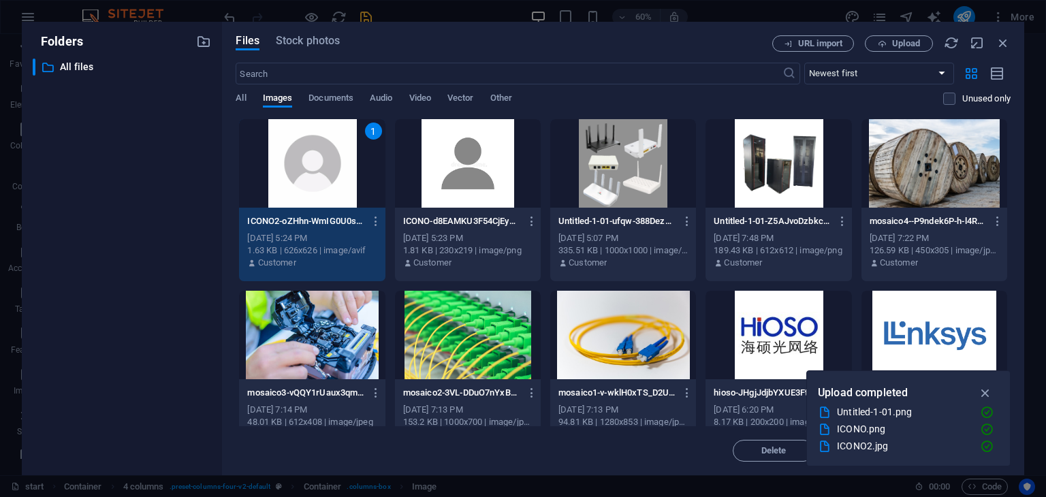
click at [307, 151] on div "1" at bounding box center [312, 163] width 146 height 89
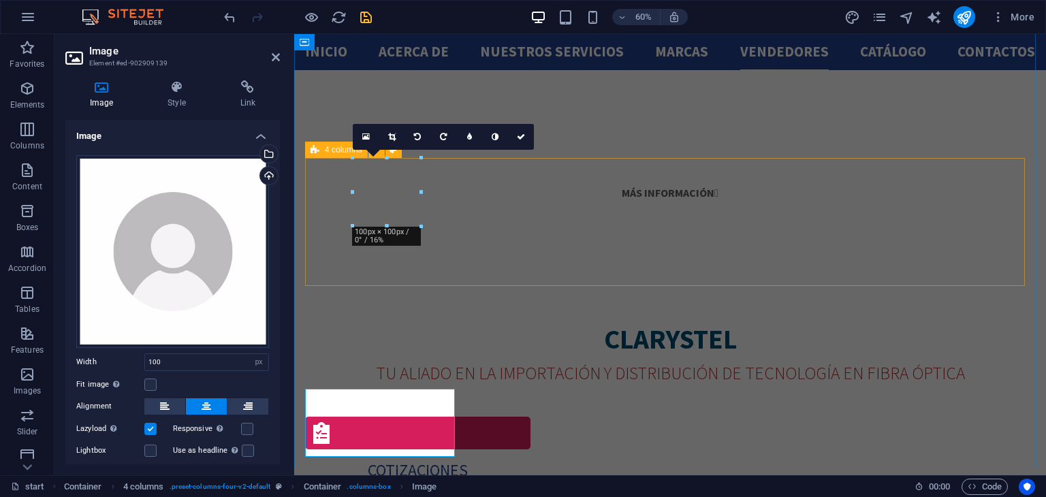
scroll to position [2239, 0]
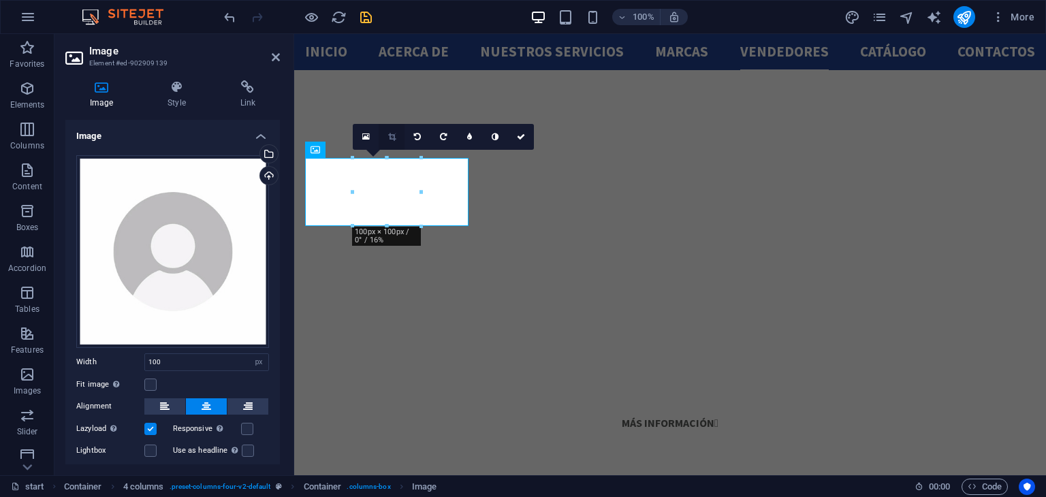
click at [390, 134] on icon at bounding box center [391, 137] width 7 height 8
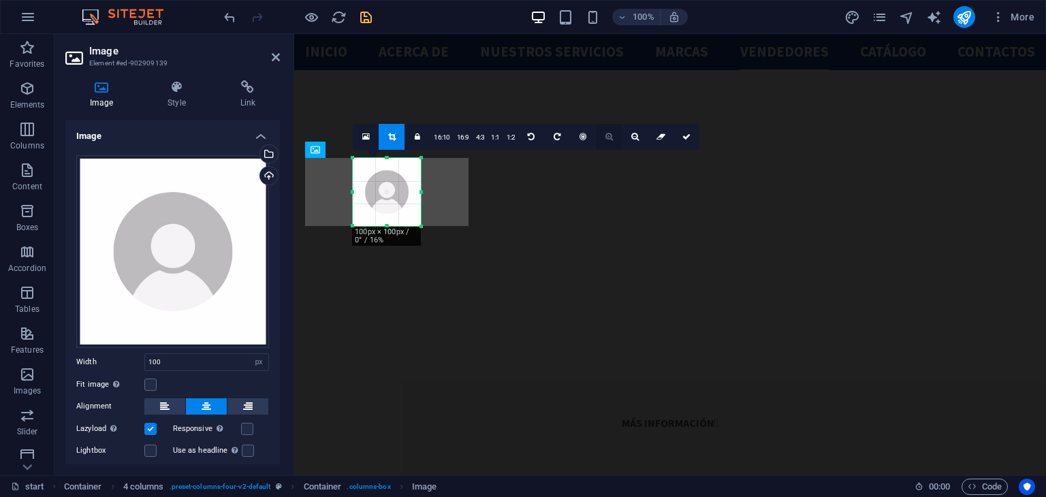
click at [615, 134] on link at bounding box center [609, 137] width 26 height 26
click at [677, 136] on link at bounding box center [687, 137] width 26 height 26
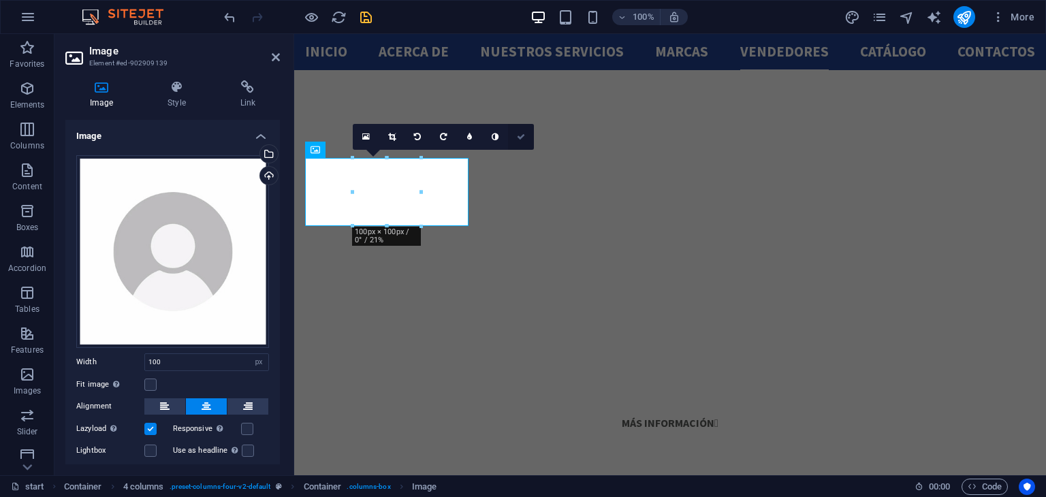
click at [529, 135] on link at bounding box center [521, 137] width 26 height 26
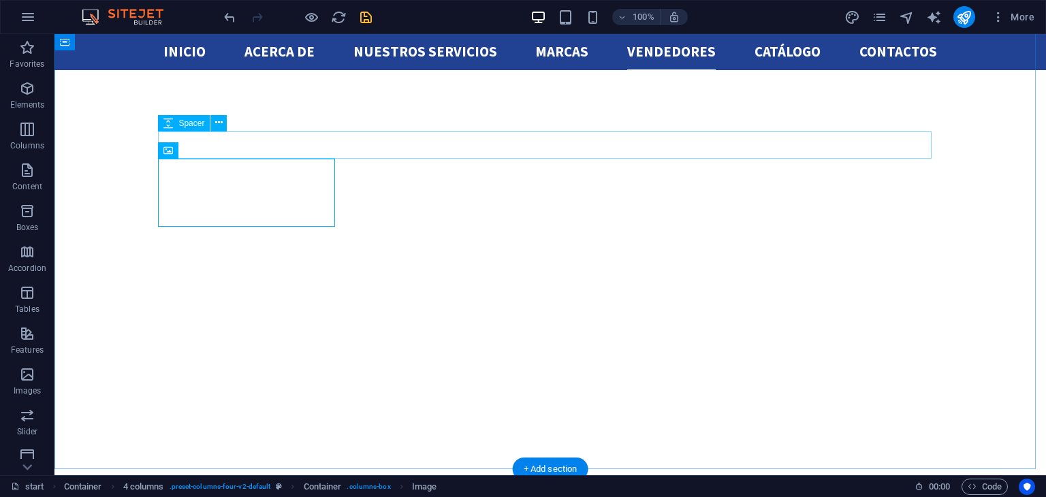
scroll to position [2276, 0]
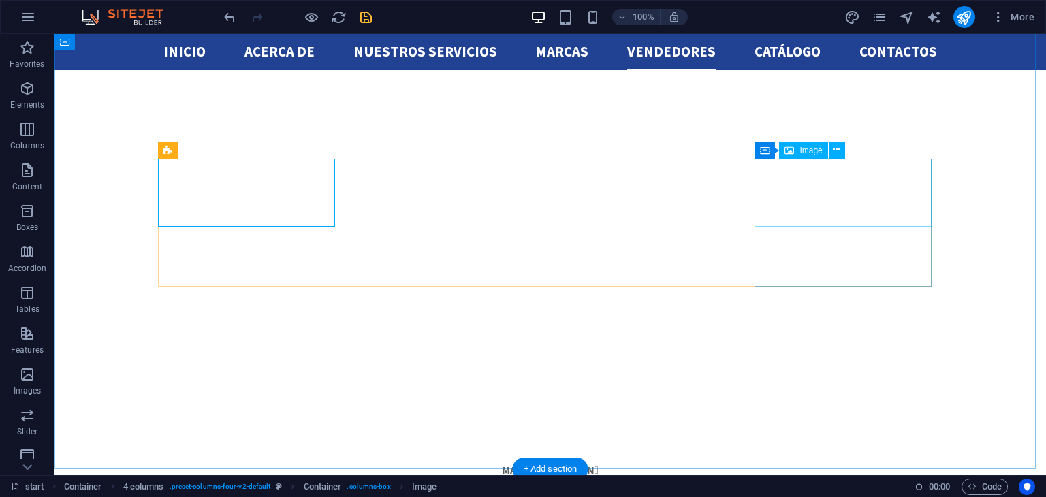
select select "px"
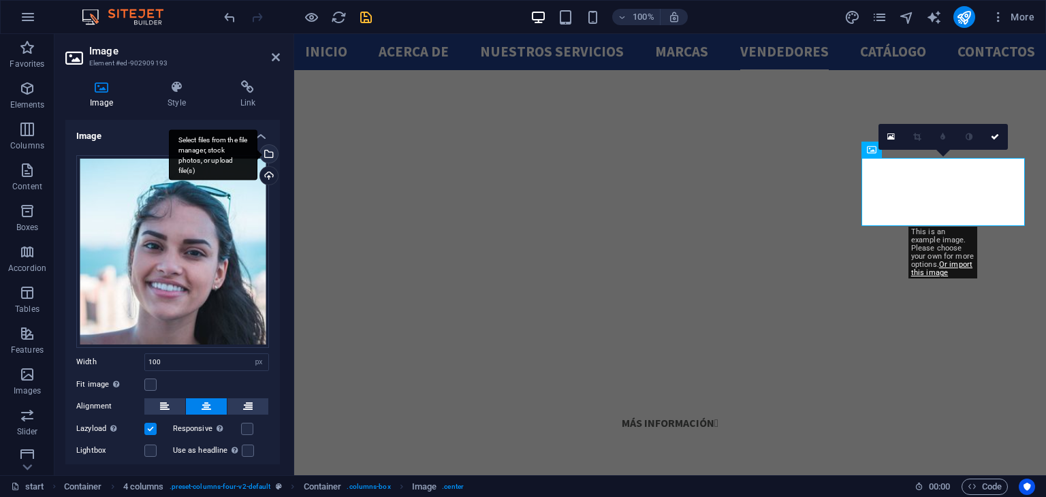
click at [266, 151] on div "Select files from the file manager, stock photos, or upload file(s)" at bounding box center [267, 155] width 20 height 20
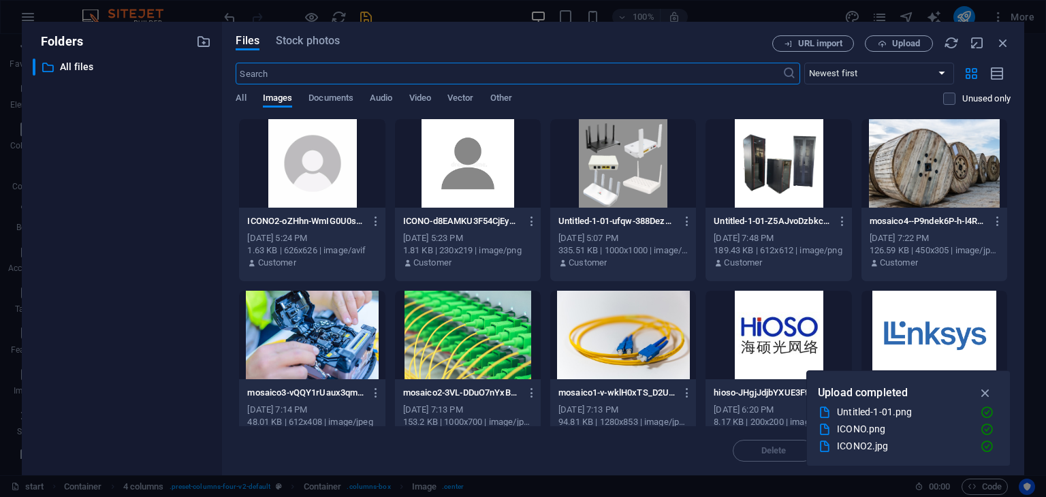
scroll to position [2469, 0]
click at [294, 136] on div at bounding box center [312, 163] width 146 height 89
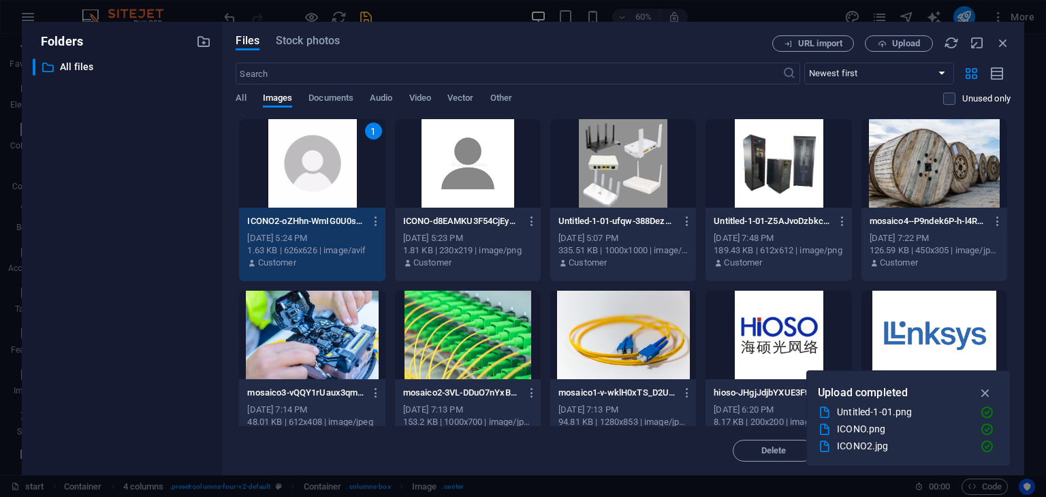
click at [294, 136] on div "1" at bounding box center [312, 163] width 146 height 89
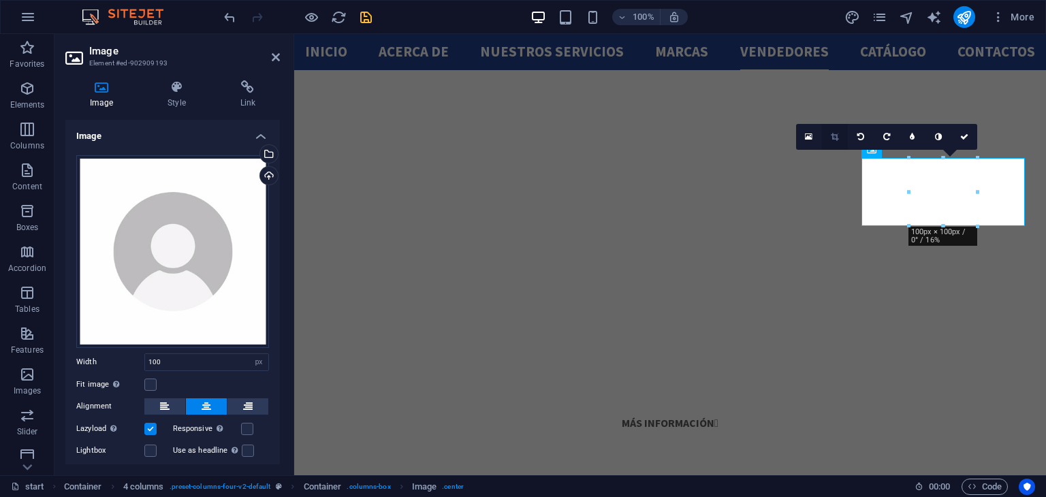
click at [830, 130] on link at bounding box center [835, 137] width 26 height 26
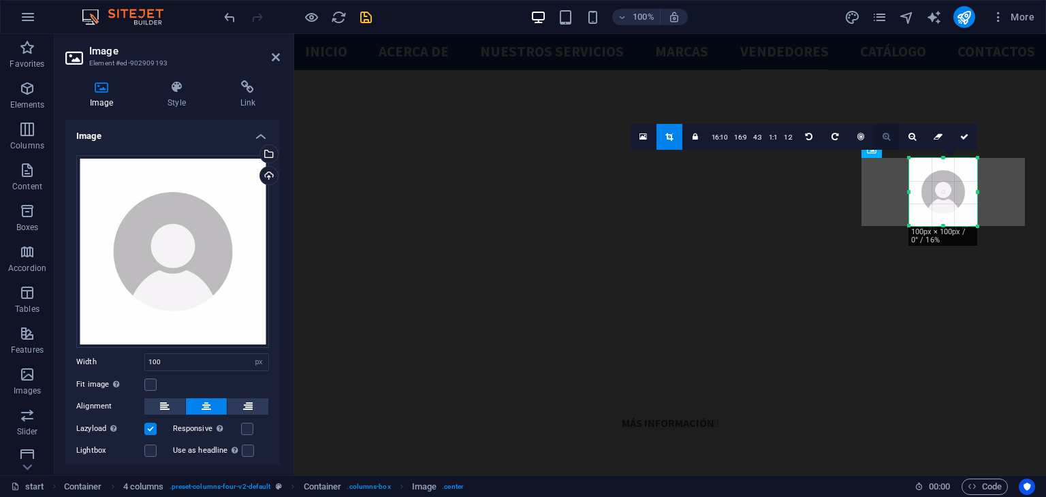
click at [883, 134] on icon at bounding box center [886, 137] width 7 height 8
click at [962, 138] on icon at bounding box center [964, 137] width 8 height 8
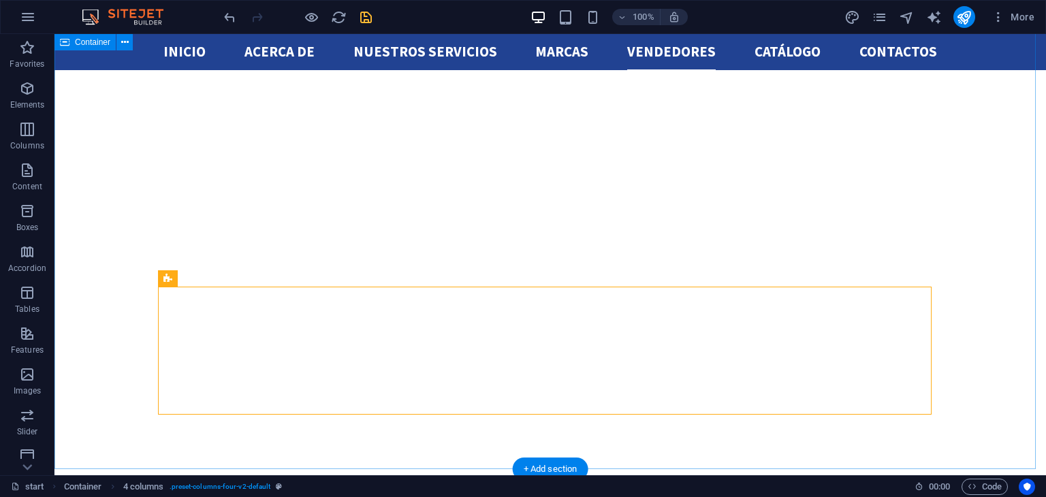
scroll to position [2276, 0]
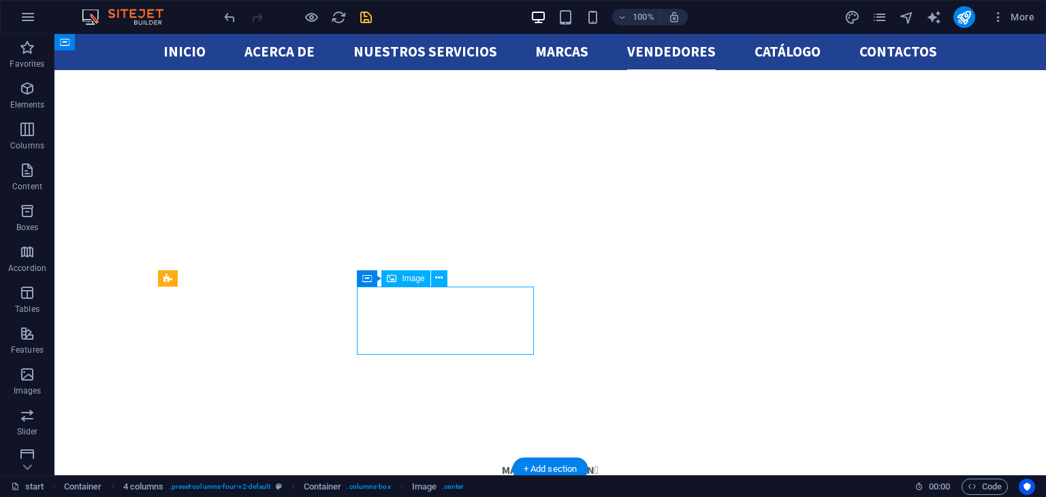
select select "px"
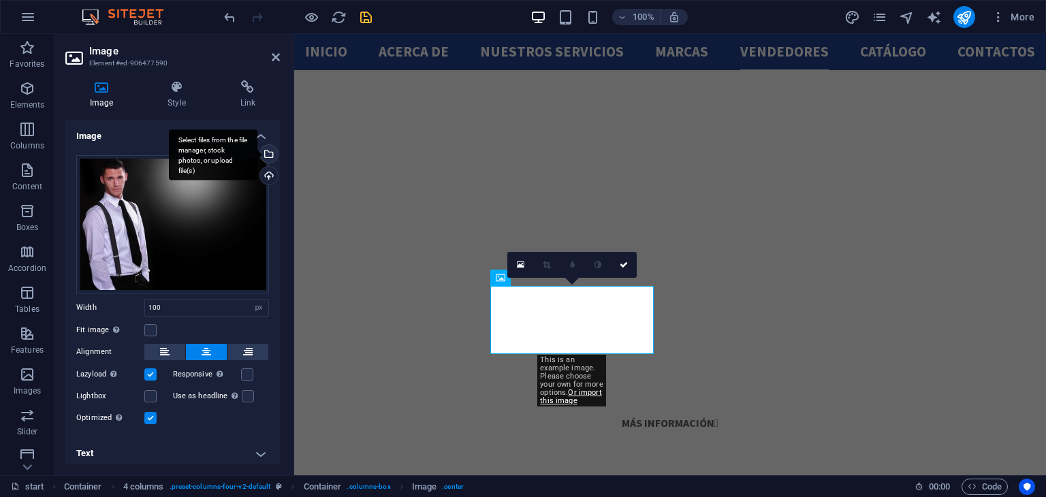
click at [257, 155] on div "Select files from the file manager, stock photos, or upload file(s)" at bounding box center [213, 154] width 89 height 51
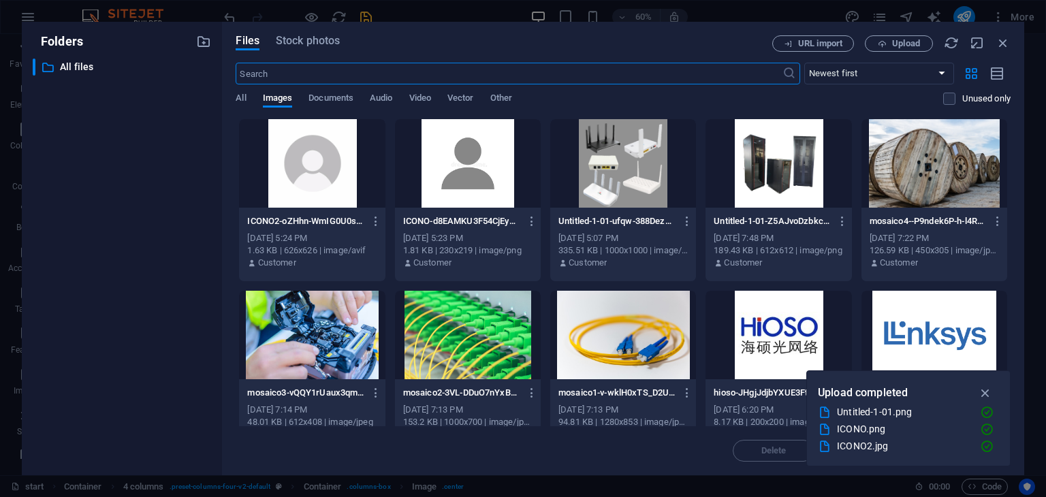
scroll to position [2469, 0]
click at [319, 167] on div at bounding box center [312, 163] width 146 height 89
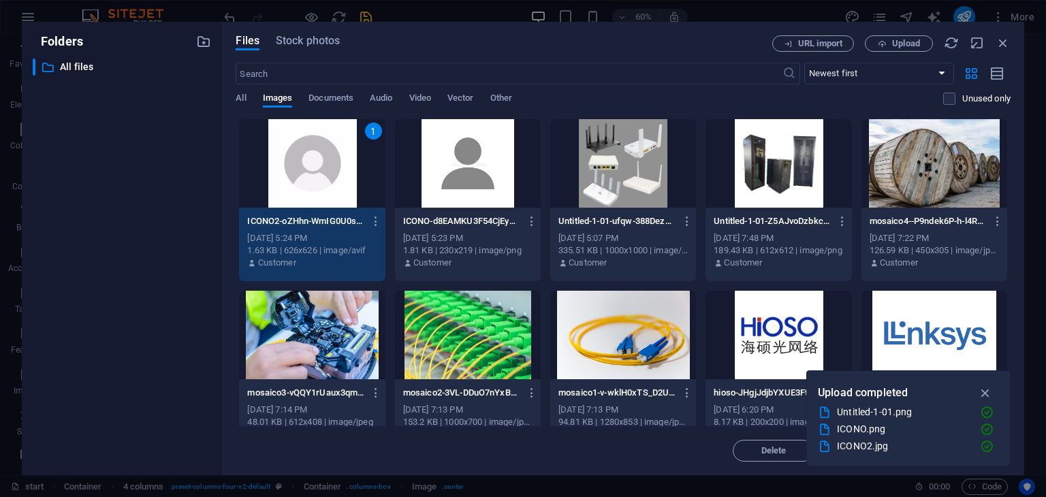
click at [319, 167] on div "1" at bounding box center [312, 163] width 146 height 89
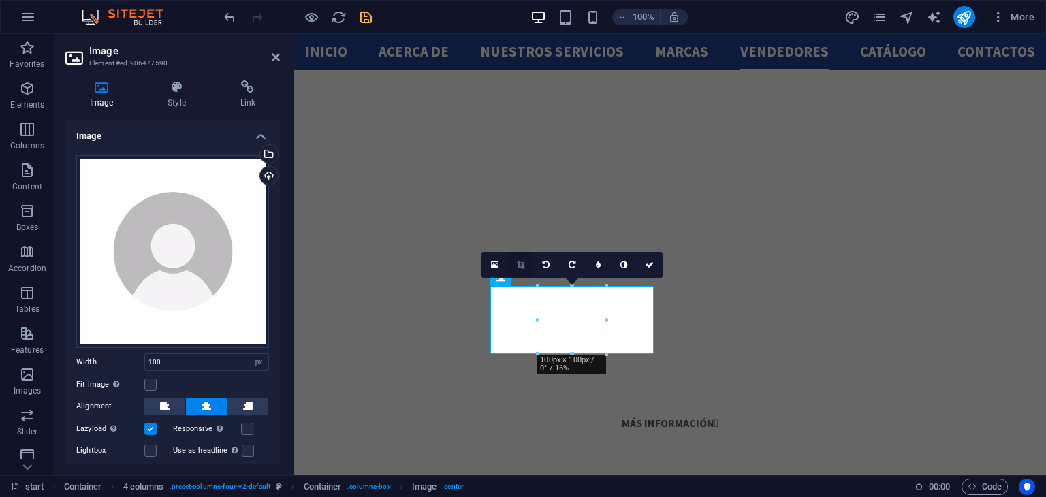
click at [520, 257] on link at bounding box center [520, 265] width 26 height 26
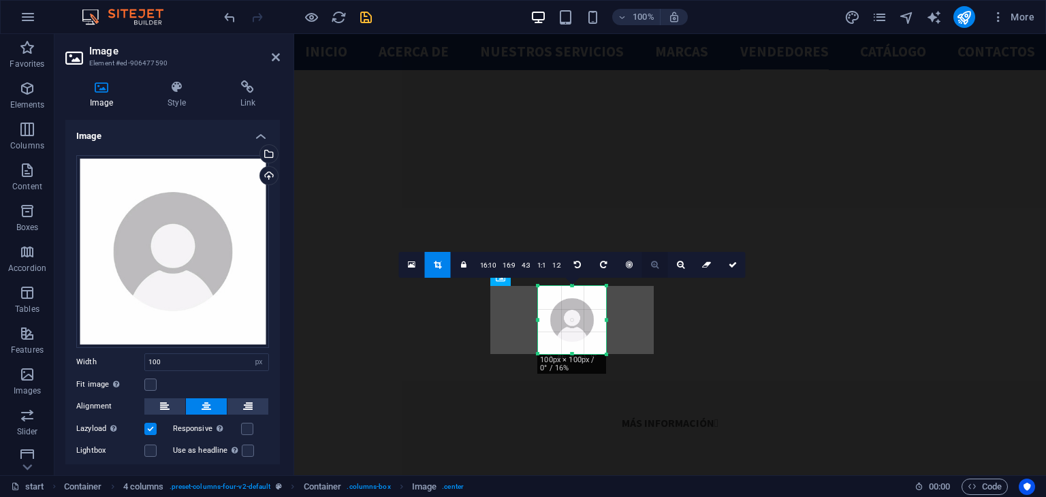
click at [662, 266] on link at bounding box center [655, 265] width 26 height 26
click at [725, 267] on link at bounding box center [733, 265] width 26 height 26
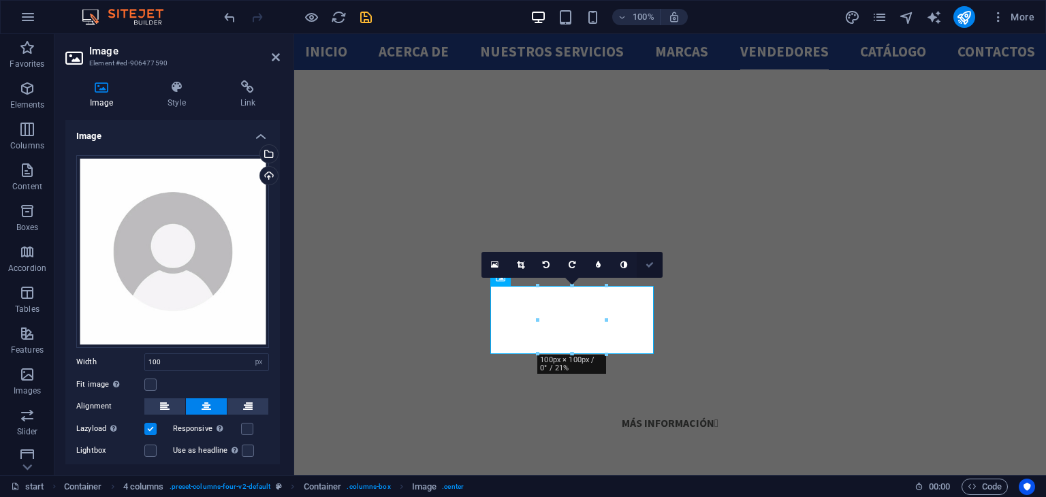
click at [648, 274] on link at bounding box center [650, 265] width 26 height 26
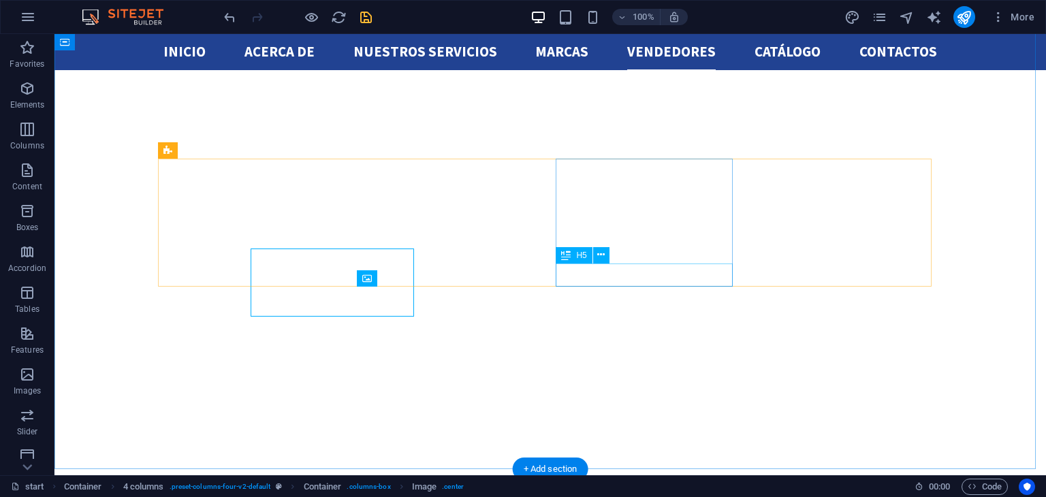
scroll to position [2276, 0]
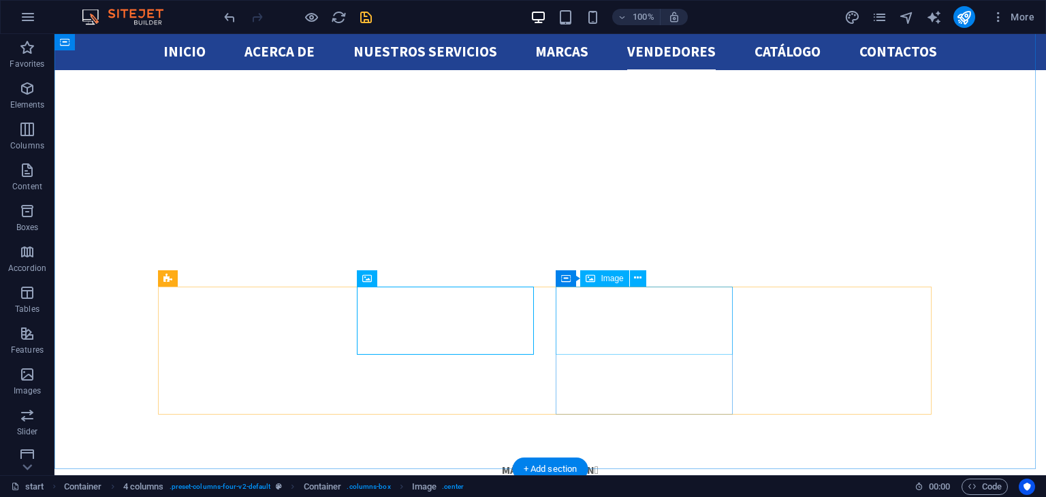
select select "px"
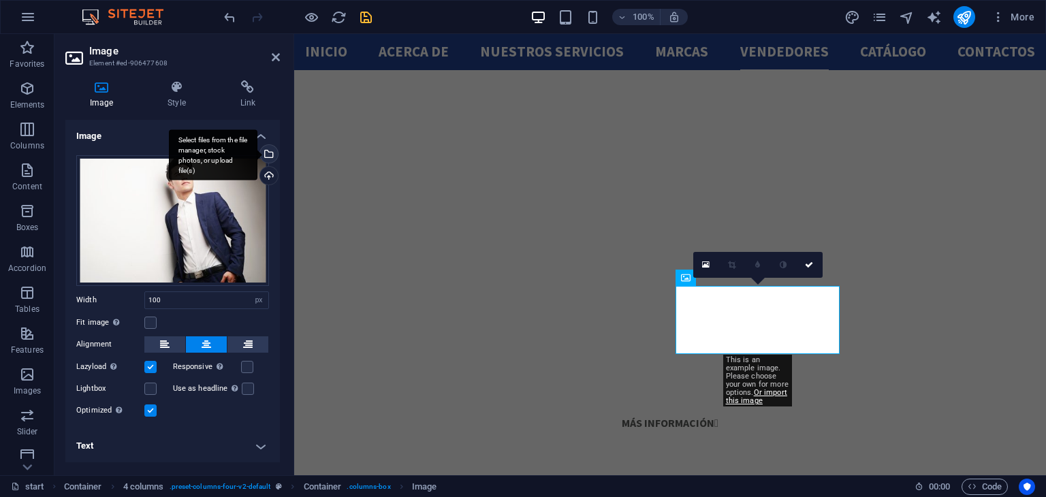
click at [257, 156] on div "Select files from the file manager, stock photos, or upload file(s)" at bounding box center [213, 154] width 89 height 51
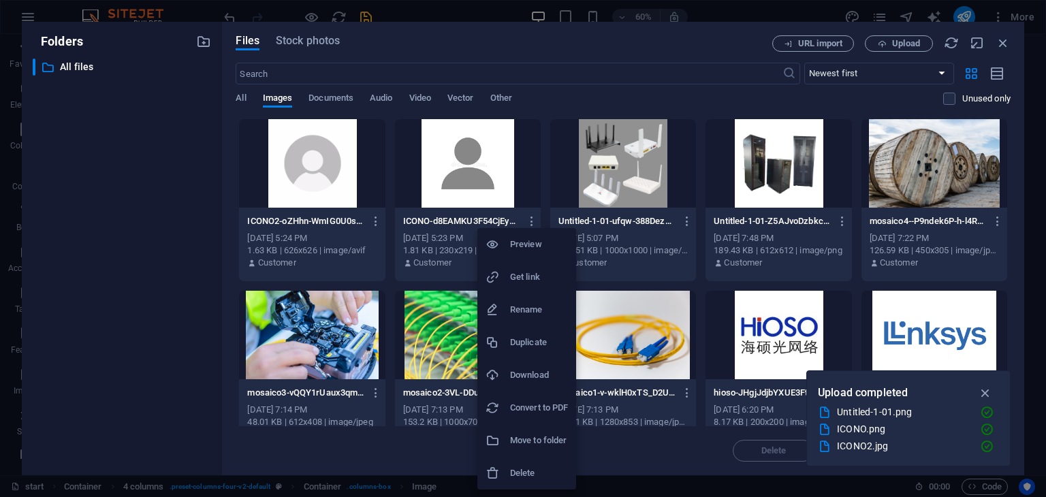
click at [544, 467] on h6 "Delete" at bounding box center [539, 473] width 58 height 16
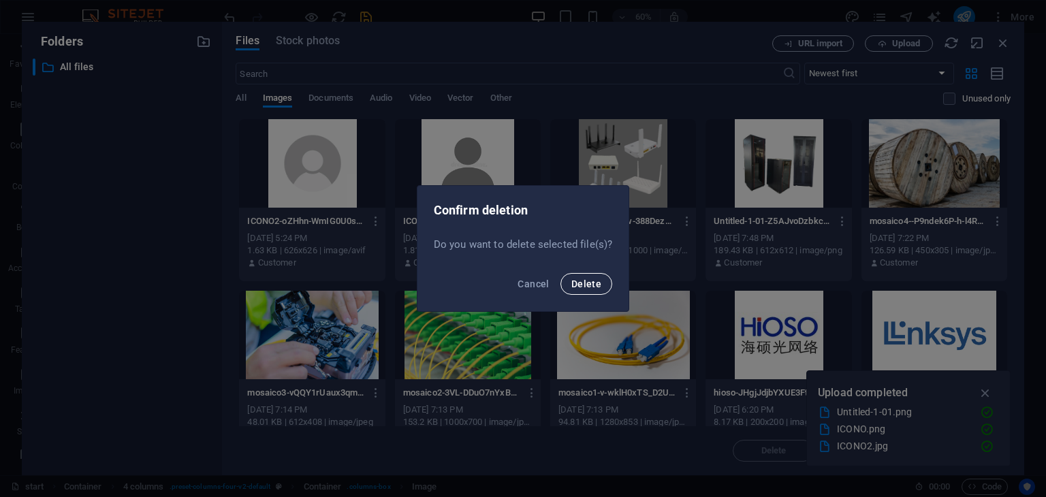
click at [594, 273] on button "Delete" at bounding box center [587, 284] width 52 height 22
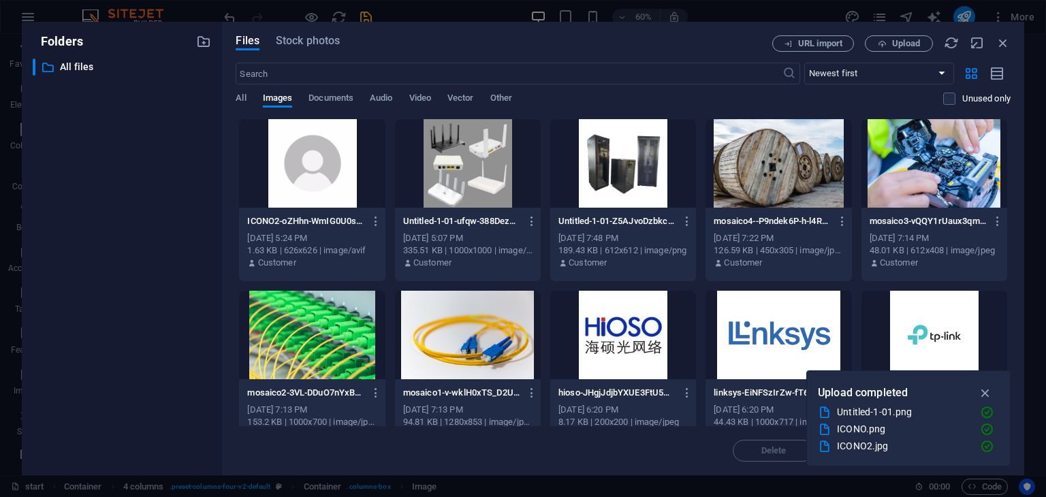
click at [308, 186] on div at bounding box center [312, 163] width 146 height 89
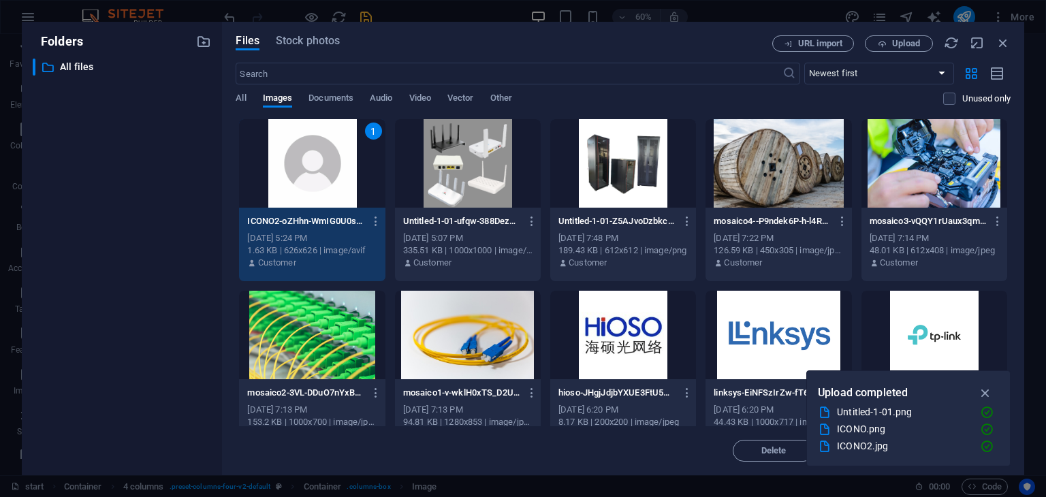
click at [308, 186] on div "1" at bounding box center [312, 163] width 146 height 89
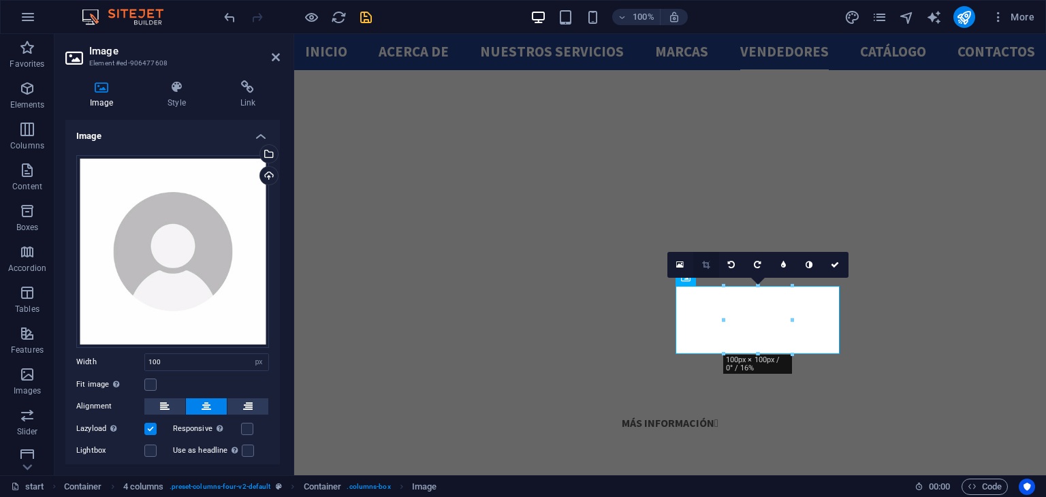
click at [704, 262] on icon at bounding box center [705, 265] width 7 height 8
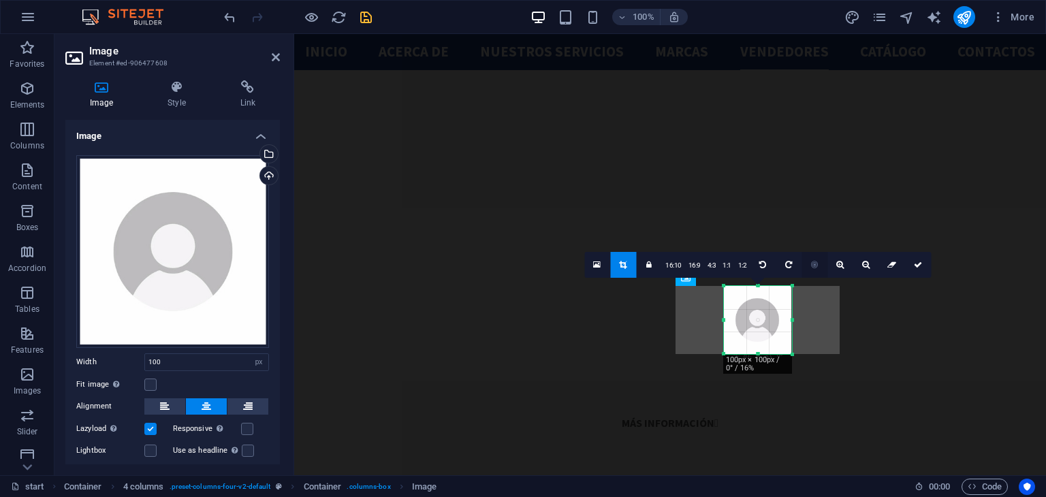
click at [815, 267] on icon at bounding box center [814, 265] width 7 height 8
click at [834, 267] on link at bounding box center [841, 265] width 26 height 26
click at [919, 262] on icon at bounding box center [918, 265] width 8 height 8
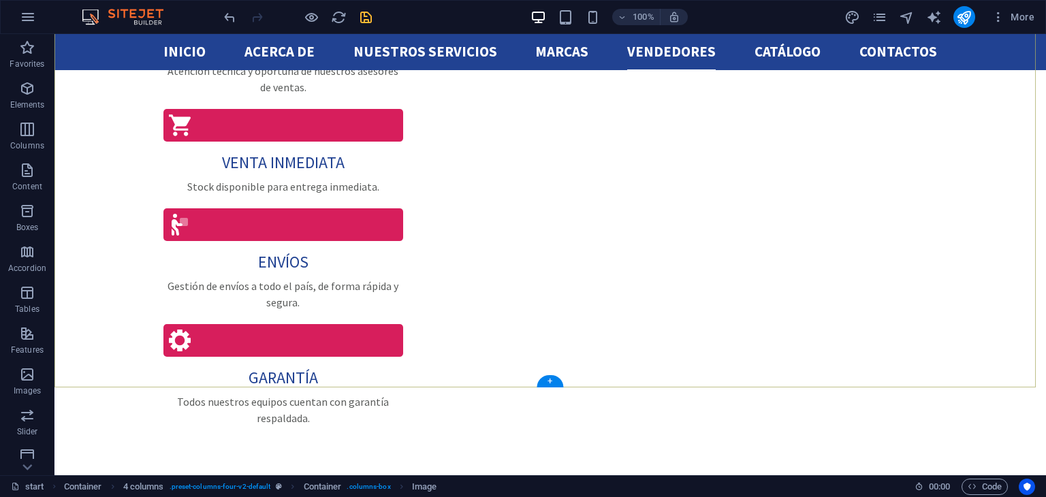
scroll to position [3278, 0]
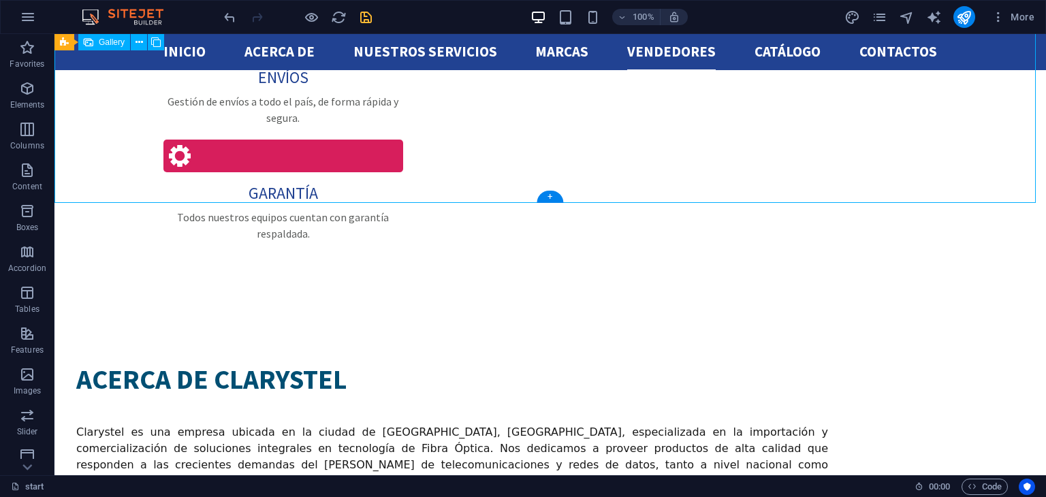
select select "4"
select select "px"
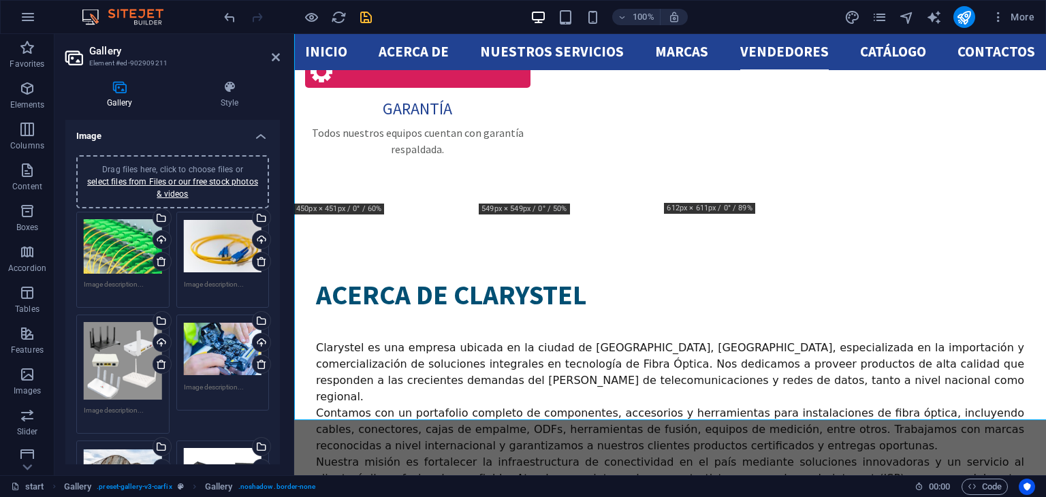
scroll to position [3061, 0]
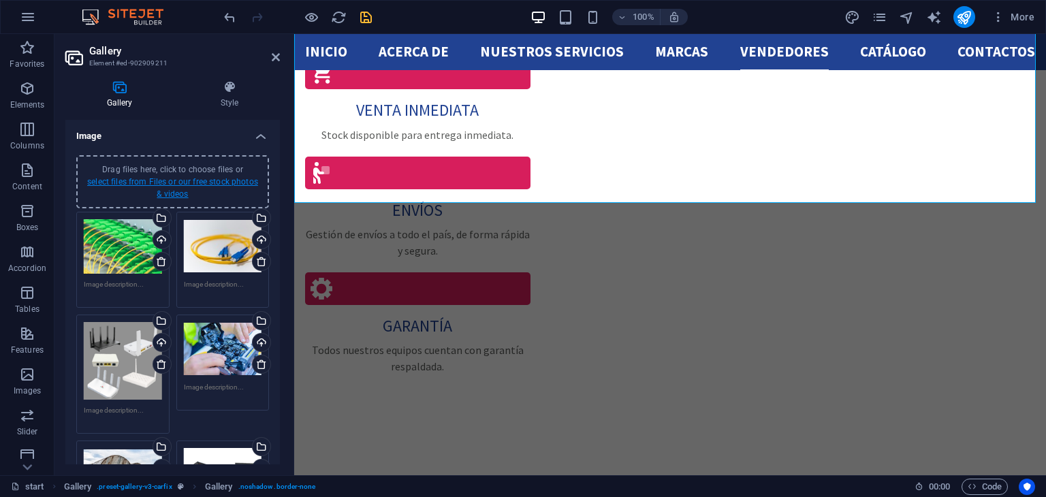
click at [249, 178] on link "select files from Files or our free stock photos & videos" at bounding box center [172, 188] width 171 height 22
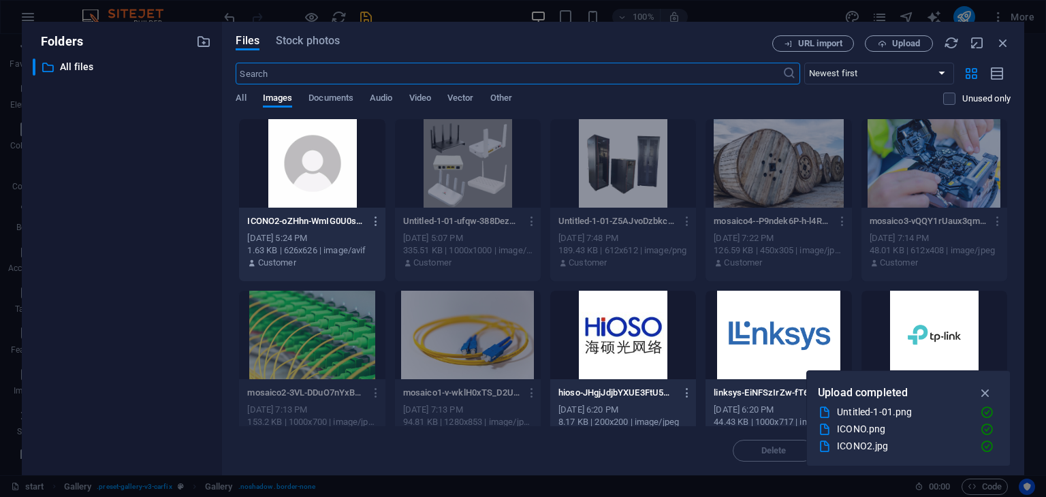
scroll to position [2956, 0]
click at [892, 50] on button "Upload" at bounding box center [899, 43] width 68 height 16
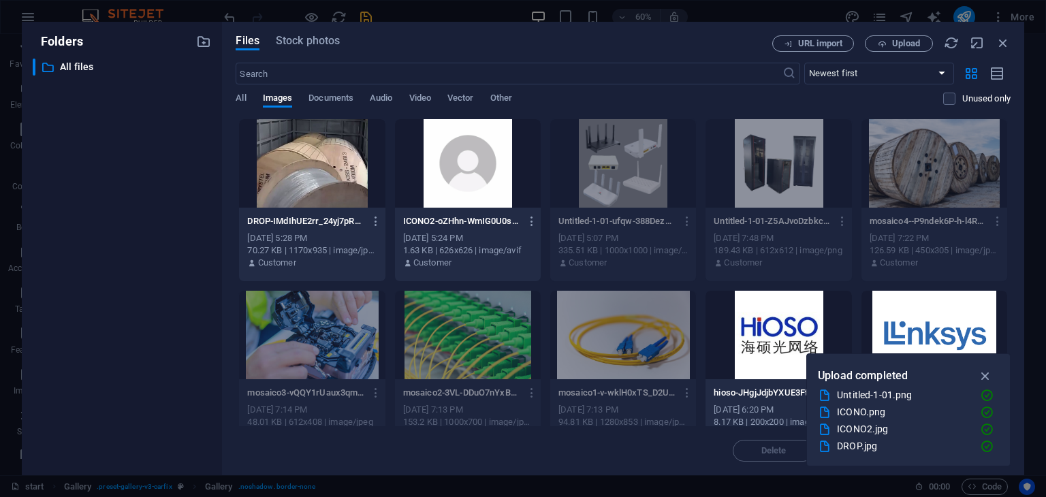
click at [289, 217] on p "DROP-IMdIhUE2rr_24yj7pRk_WQ.jpg" at bounding box center [305, 221] width 117 height 12
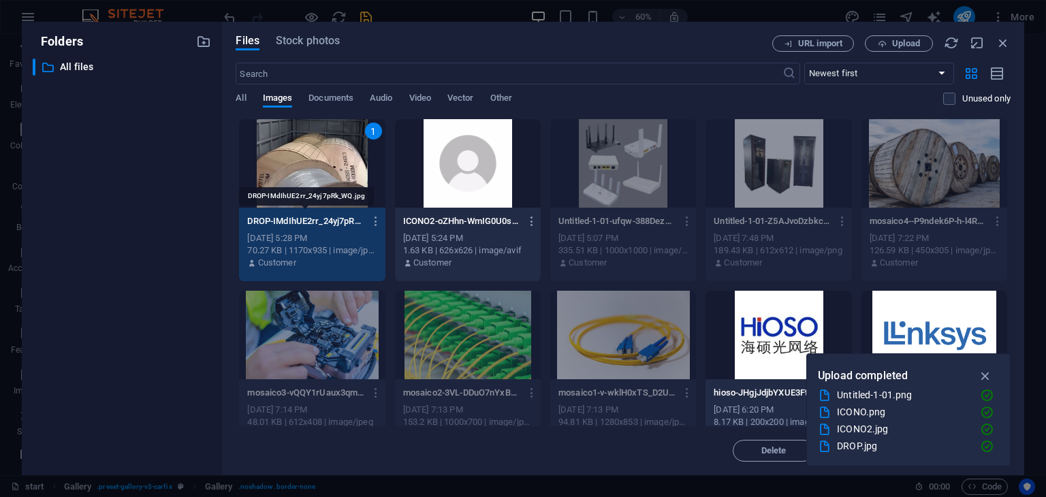
click at [289, 217] on p "DROP-IMdIhUE2rr_24yj7pRk_WQ.jpg" at bounding box center [305, 221] width 117 height 12
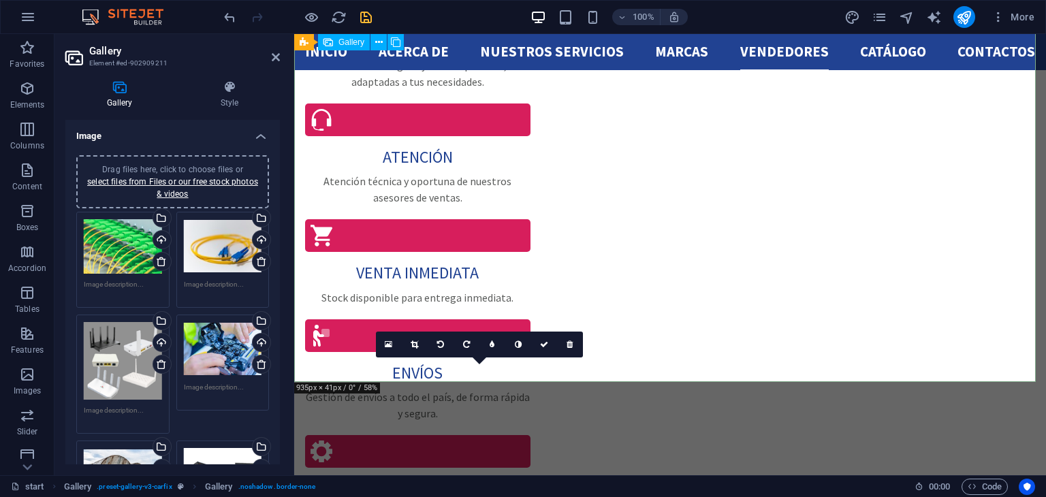
scroll to position [2898, 0]
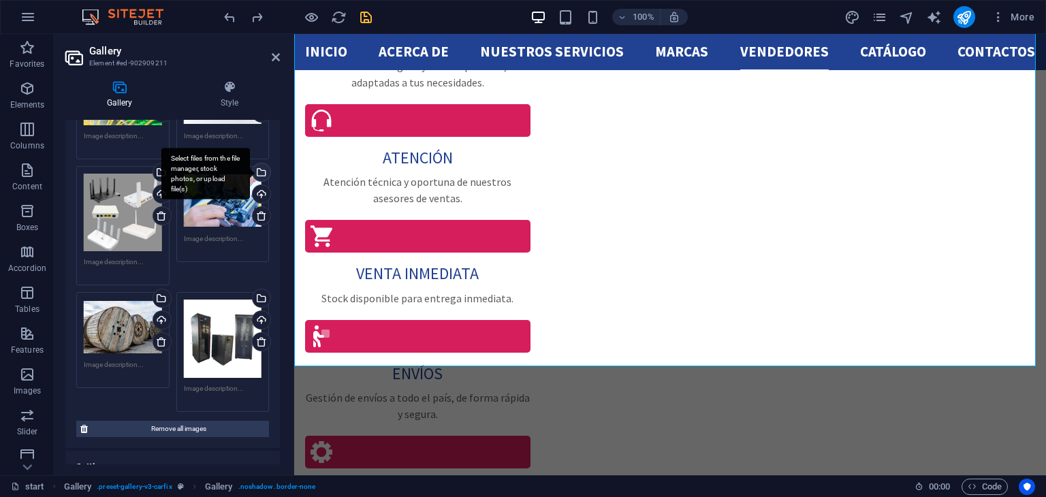
scroll to position [149, 0]
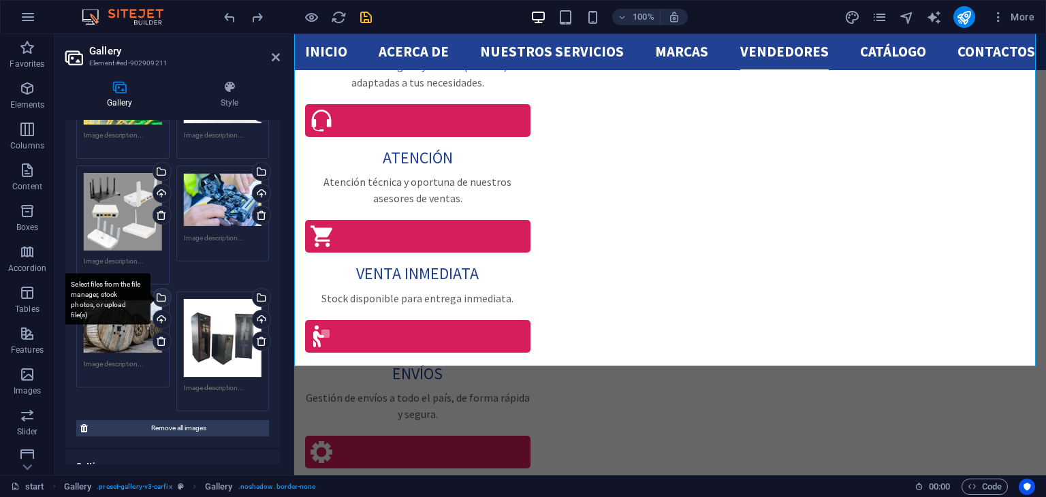
click at [151, 295] on div "Select files from the file manager, stock photos, or upload file(s)" at bounding box center [106, 299] width 89 height 51
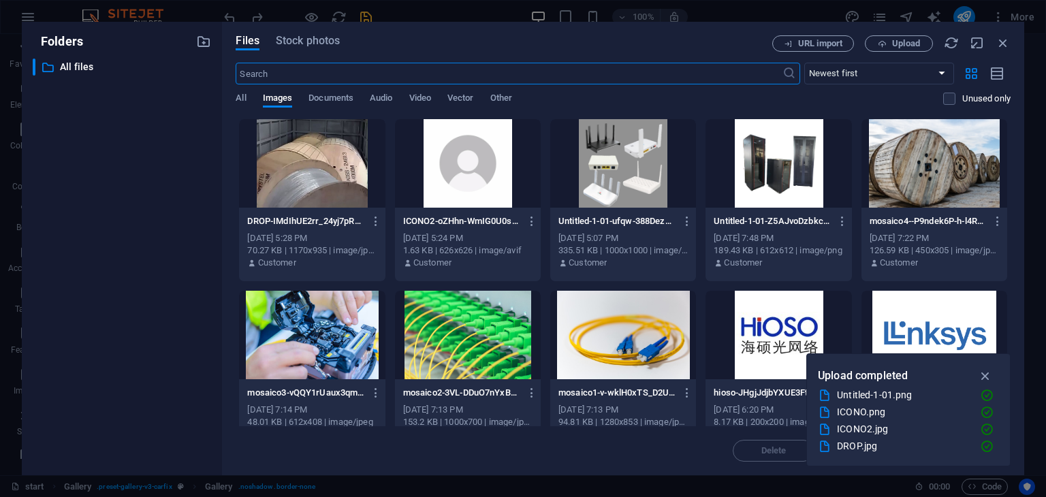
scroll to position [2956, 0]
click at [331, 197] on div at bounding box center [312, 163] width 146 height 89
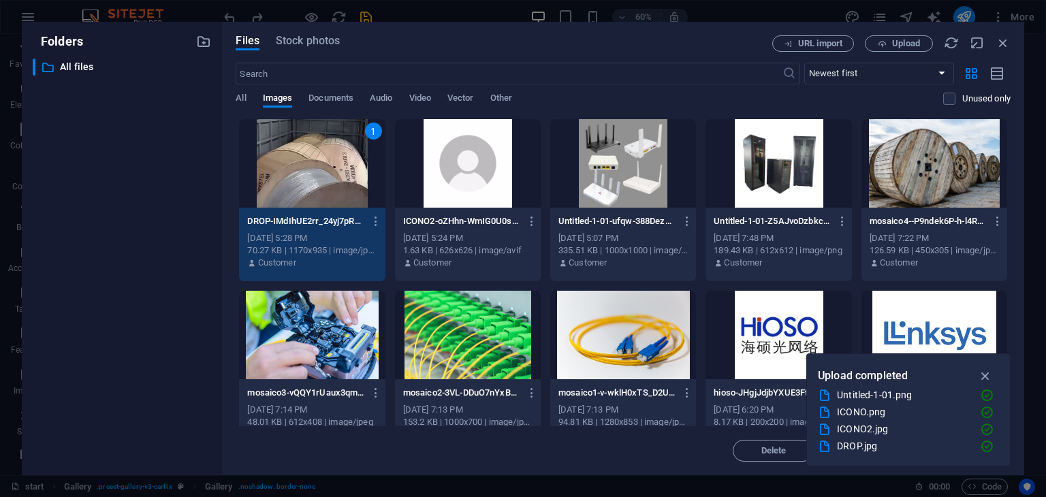
click at [331, 197] on div "1" at bounding box center [312, 163] width 146 height 89
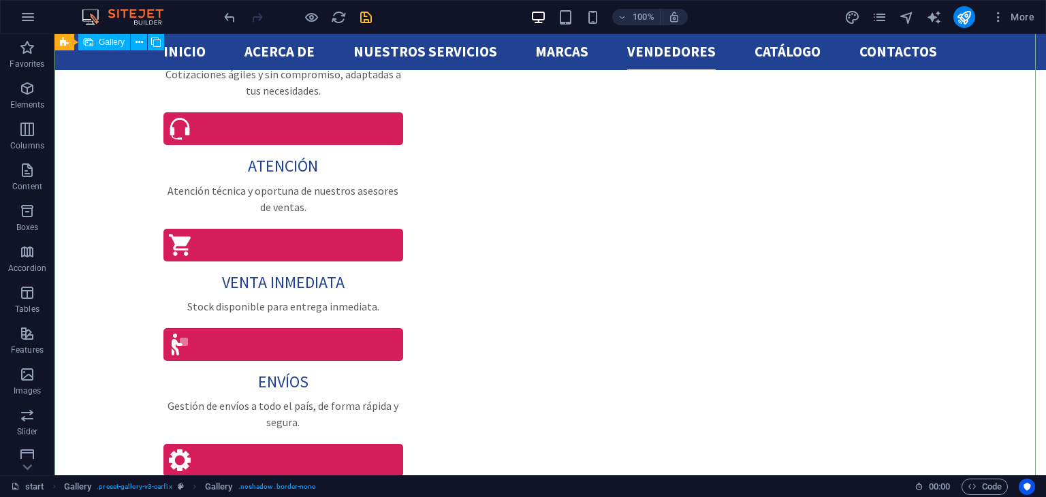
scroll to position [2975, 0]
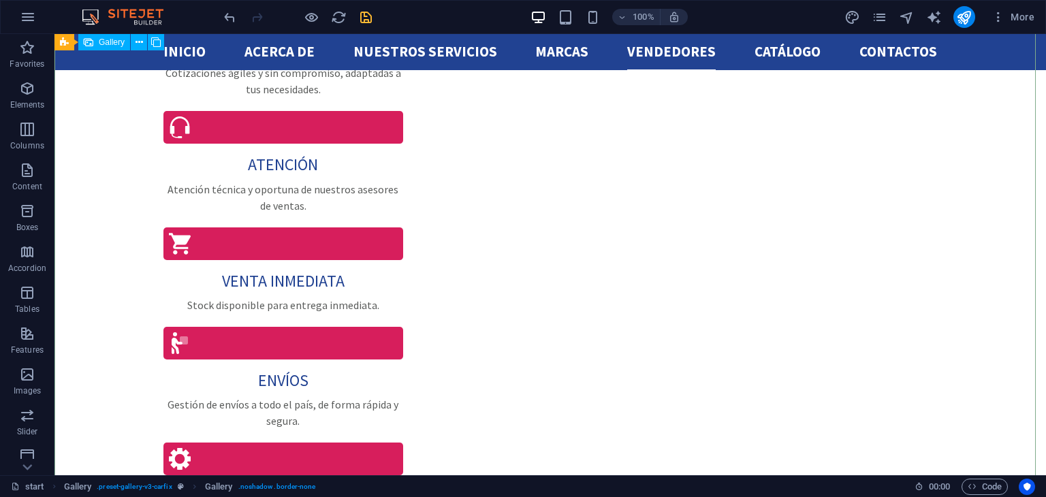
select select "4"
select select "px"
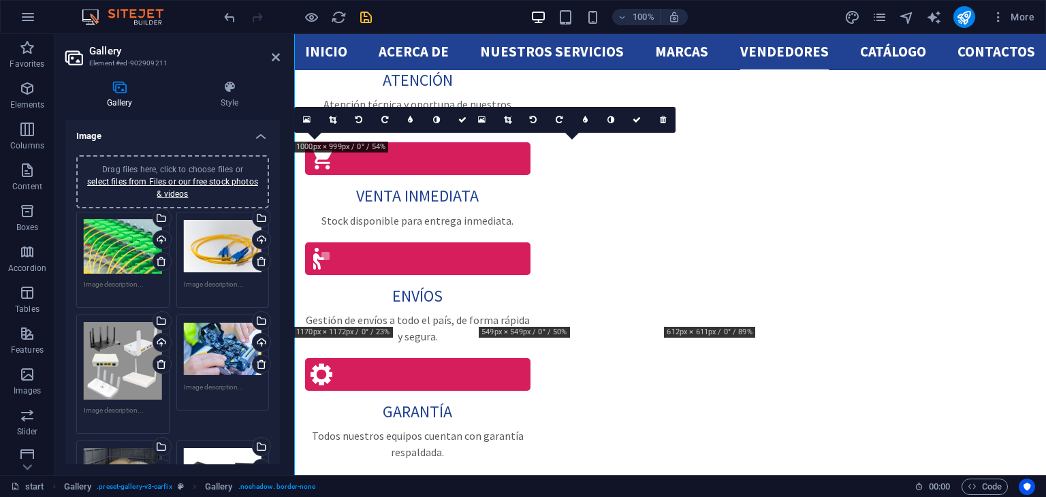
scroll to position [2937, 0]
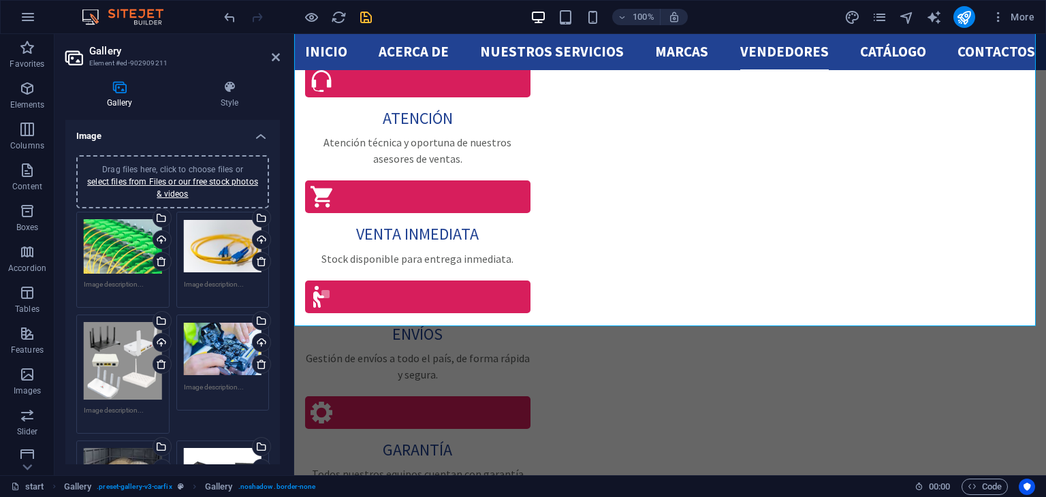
click at [30, 252] on div "100% More" at bounding box center [24, 263] width 11 height 22
click at [371, 18] on icon "save" at bounding box center [366, 18] width 16 height 16
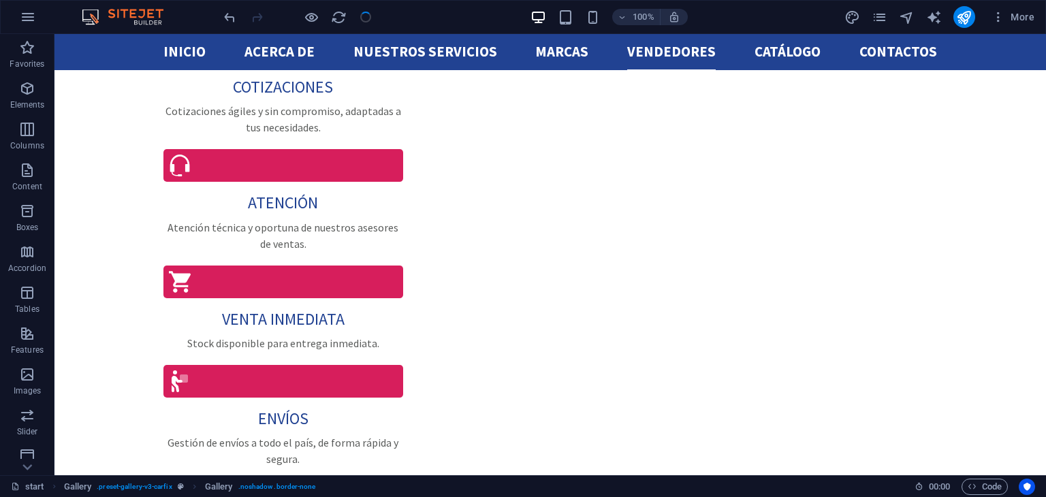
scroll to position [2975, 0]
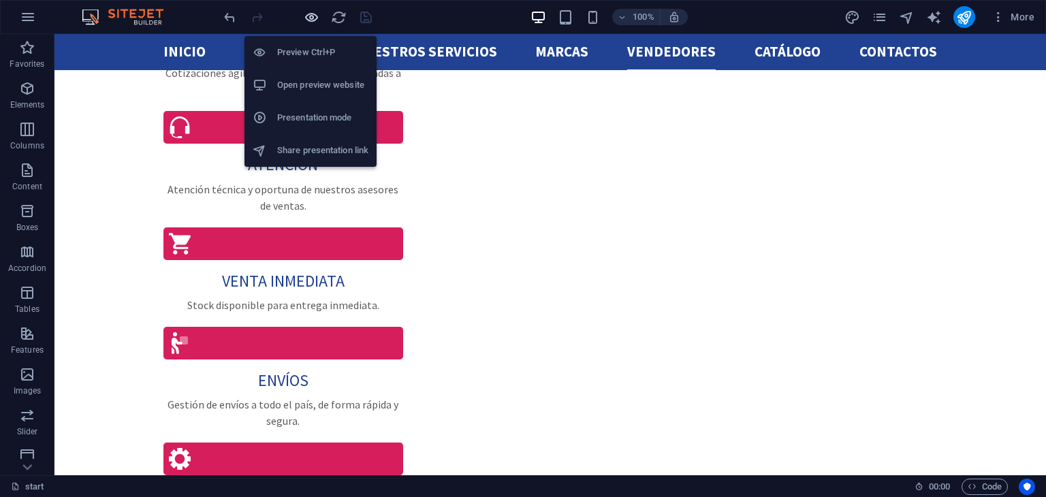
click at [304, 20] on icon "button" at bounding box center [312, 18] width 16 height 16
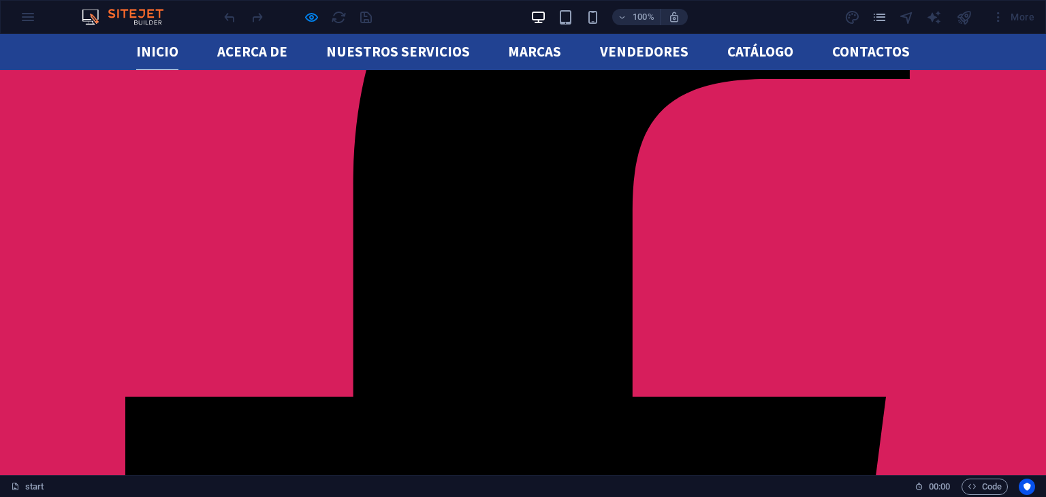
scroll to position [0, 0]
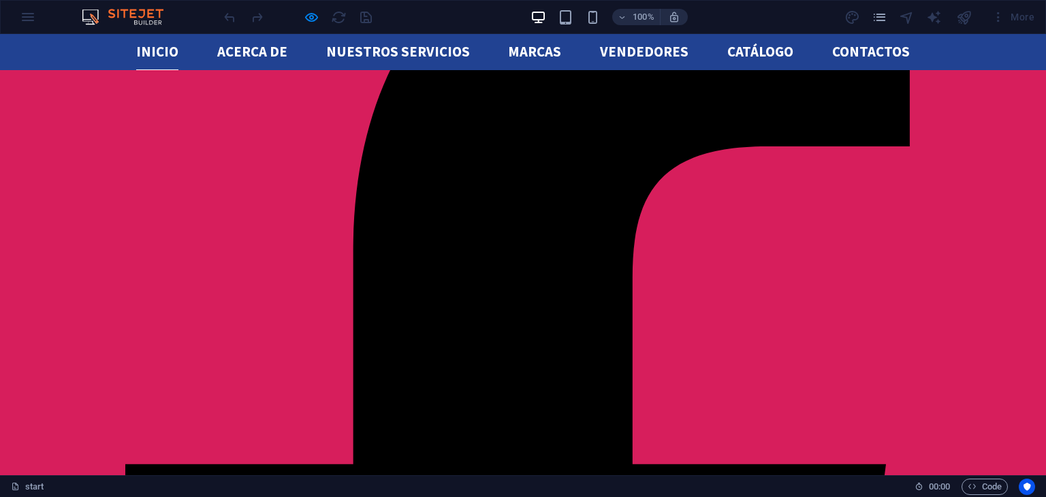
scroll to position [136, 0]
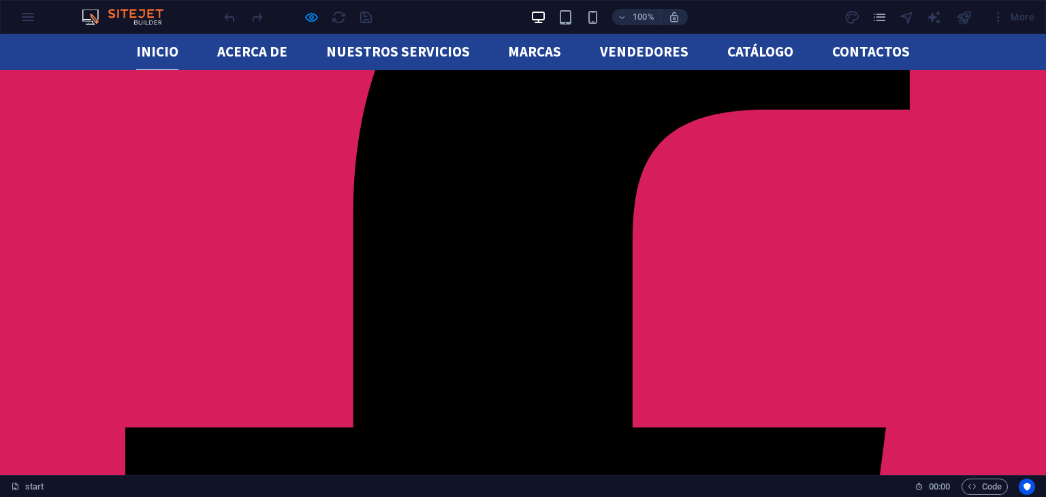
scroll to position [0, 0]
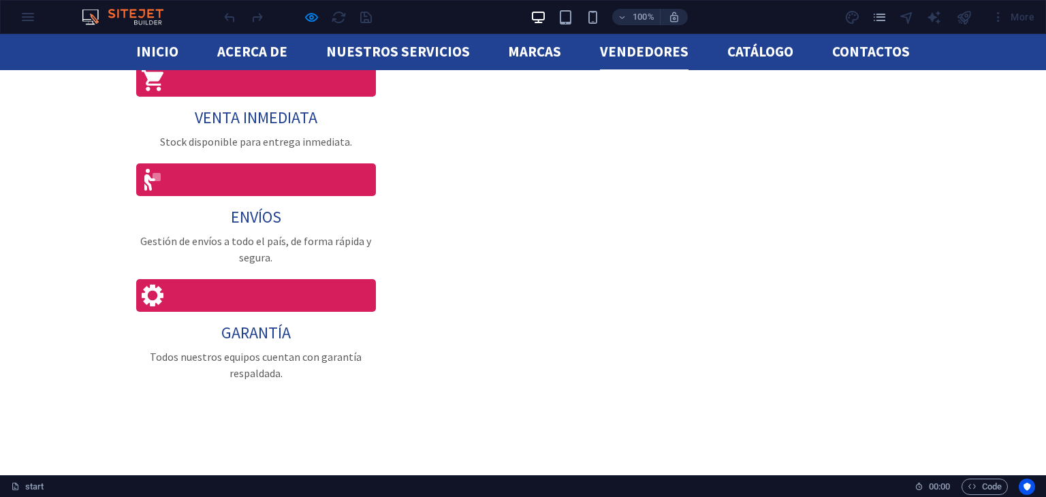
scroll to position [3139, 0]
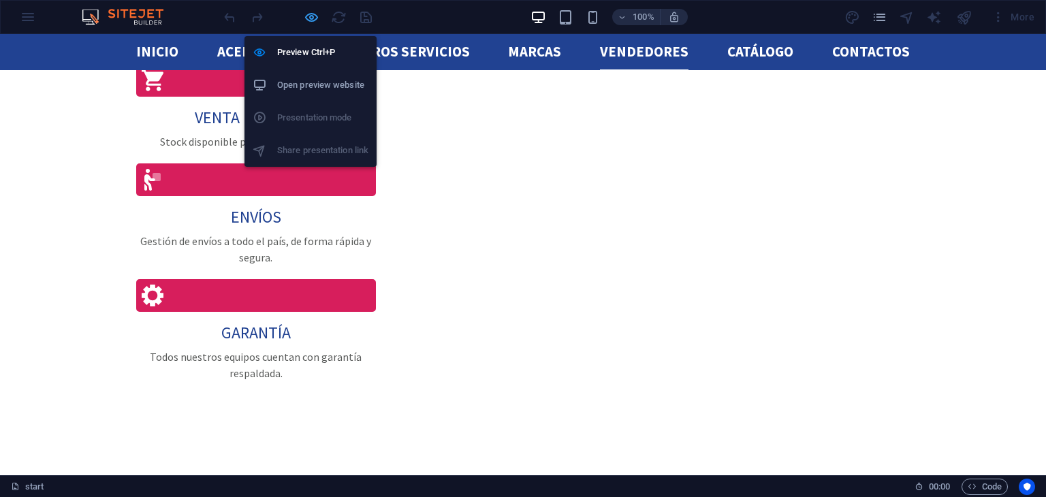
click at [304, 18] on icon "button" at bounding box center [312, 18] width 16 height 16
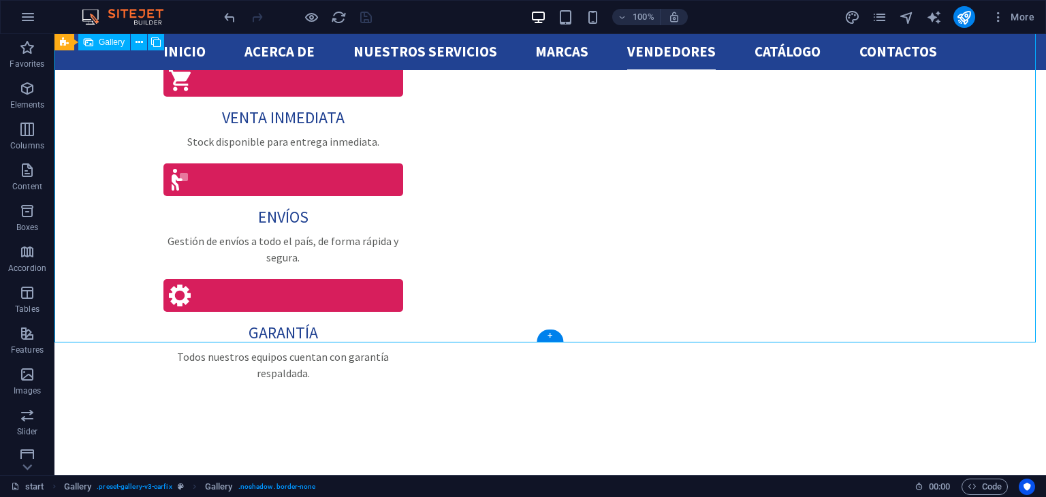
select select "4"
select select "px"
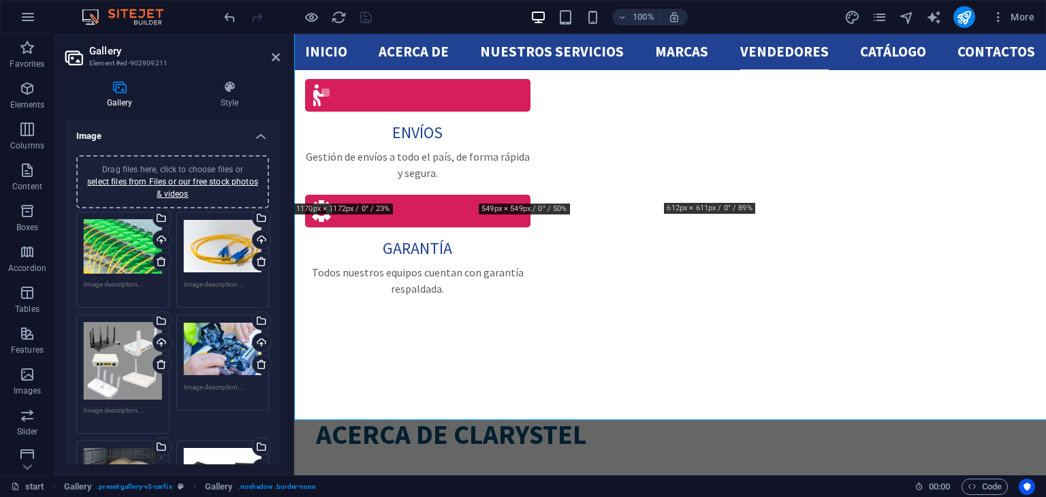
scroll to position [3061, 0]
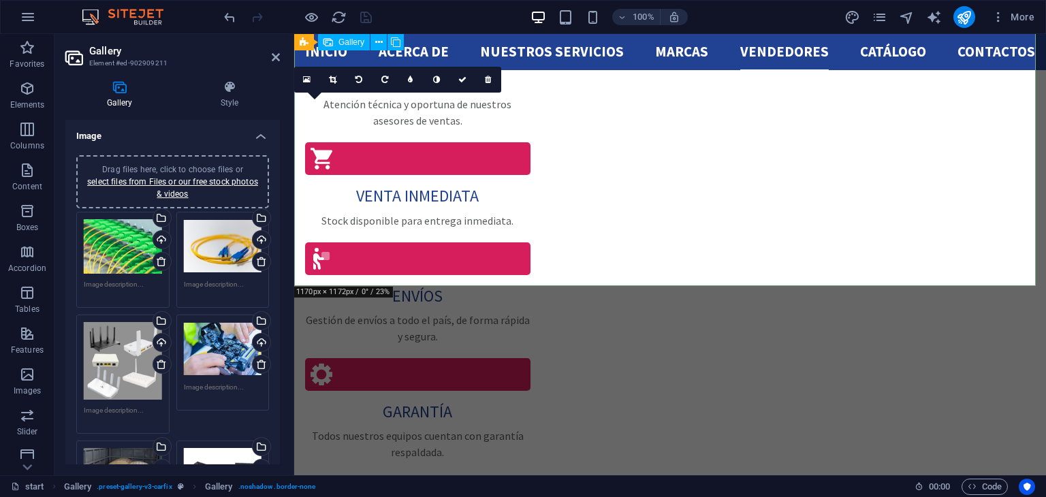
scroll to position [2974, 0]
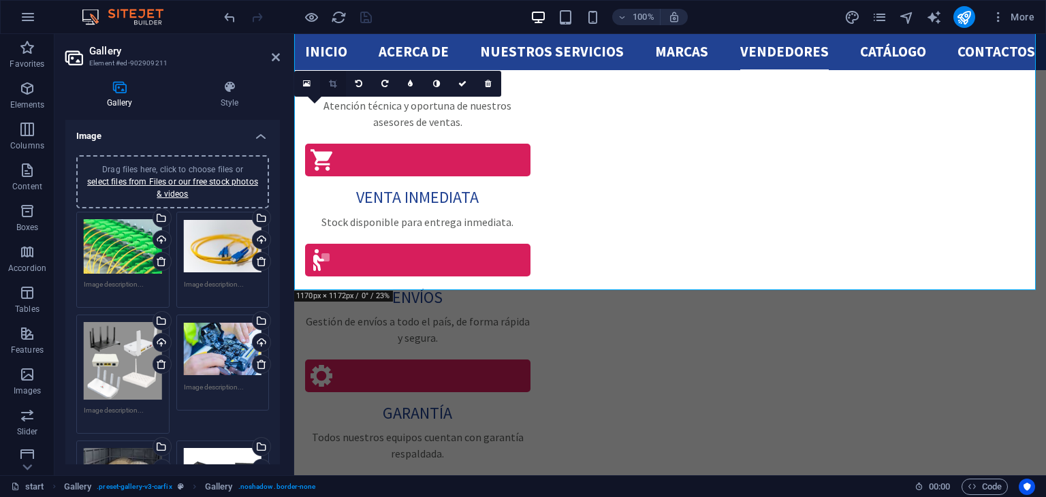
click at [336, 91] on link at bounding box center [333, 84] width 26 height 26
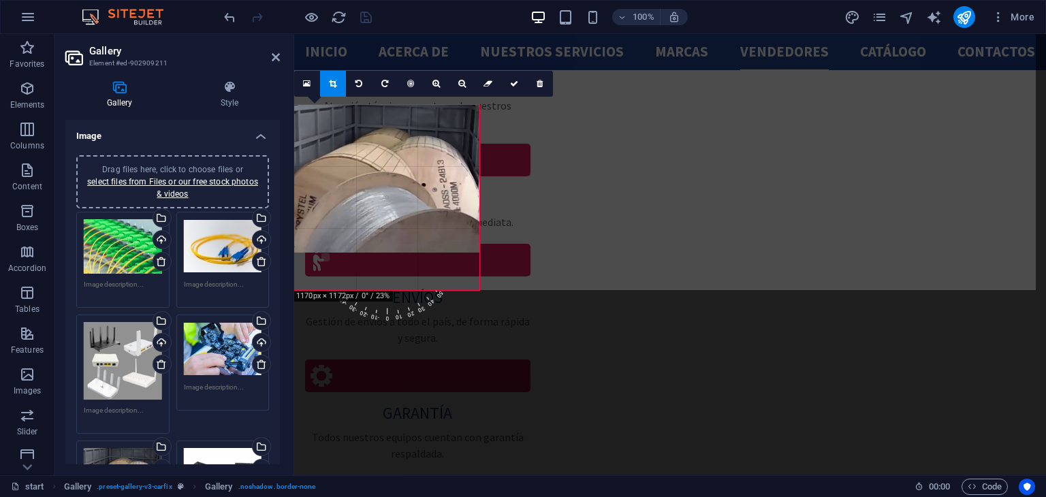
click at [362, 140] on div at bounding box center [386, 179] width 185 height 148
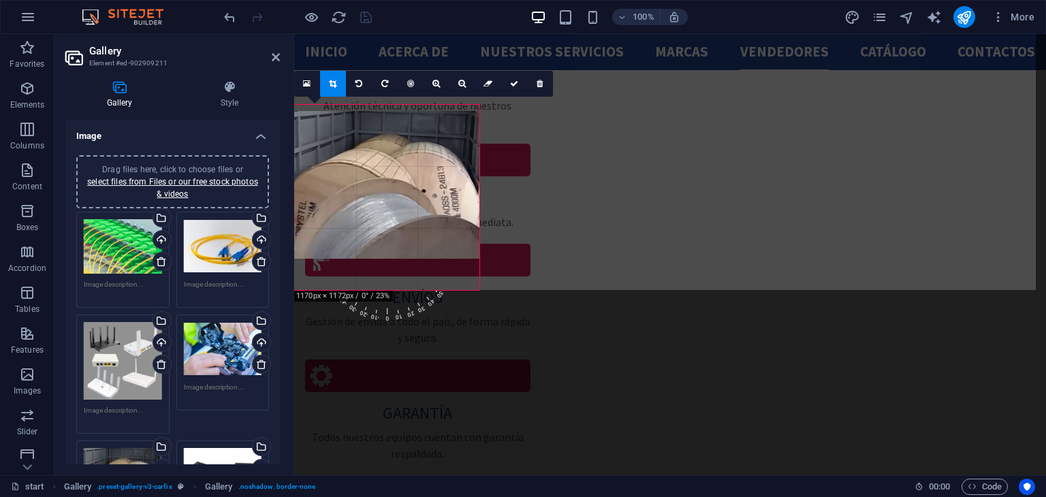
drag, startPoint x: 362, startPoint y: 189, endPoint x: 360, endPoint y: 160, distance: 29.3
click at [360, 160] on div at bounding box center [386, 185] width 185 height 148
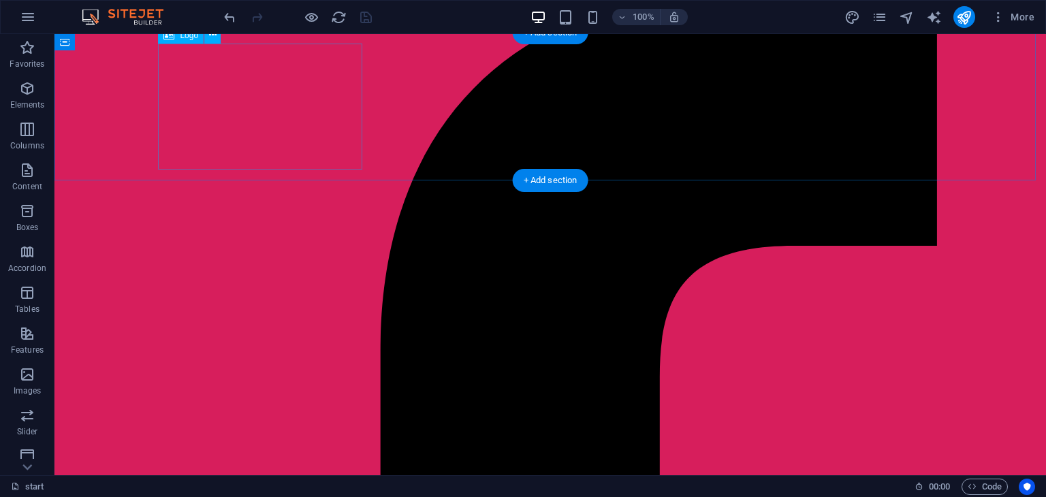
scroll to position [0, 0]
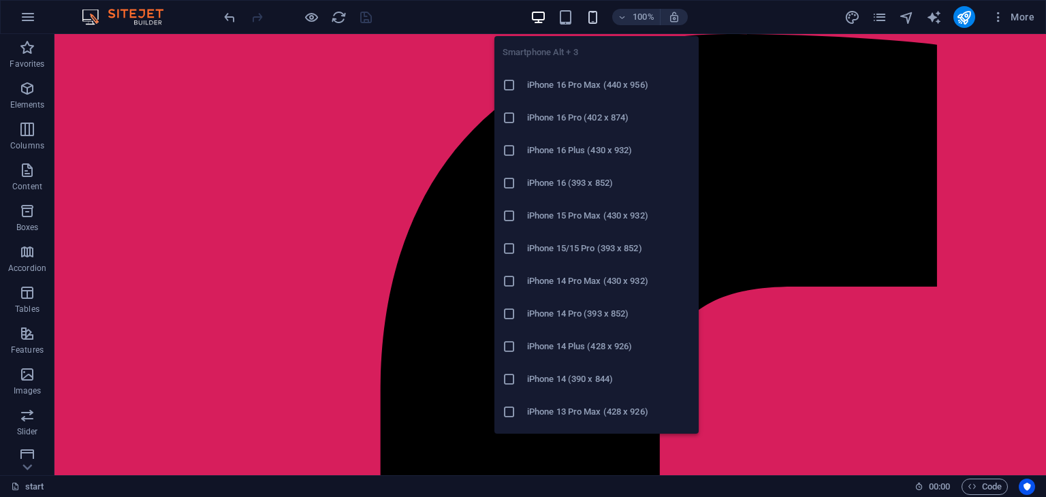
click at [589, 18] on icon "button" at bounding box center [593, 18] width 16 height 16
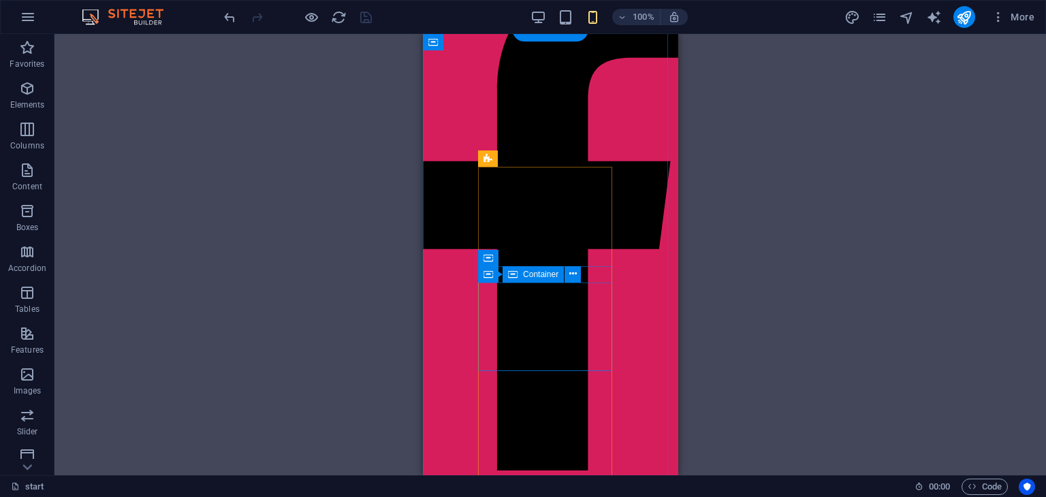
scroll to position [57, 0]
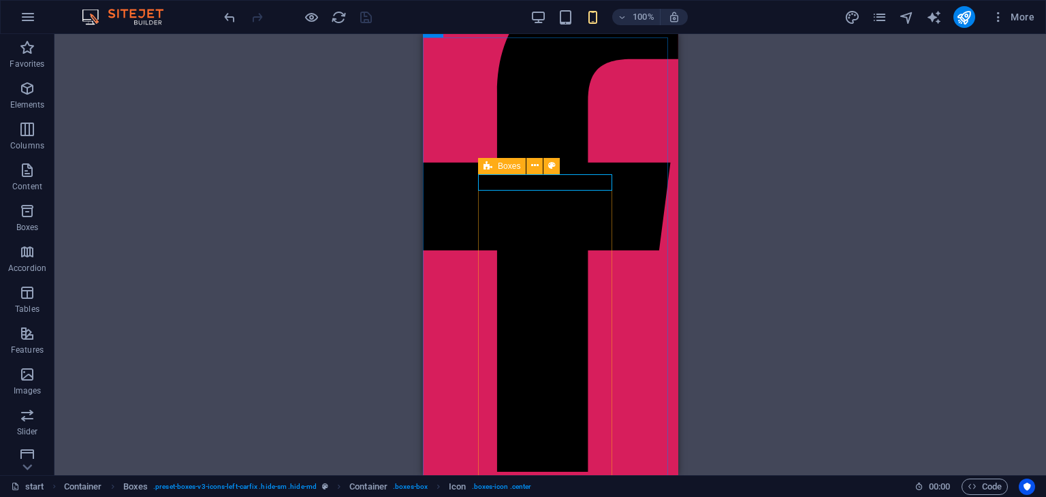
click at [0, 0] on span "Boxes" at bounding box center [0, 0] width 0 height 0
select select "rem"
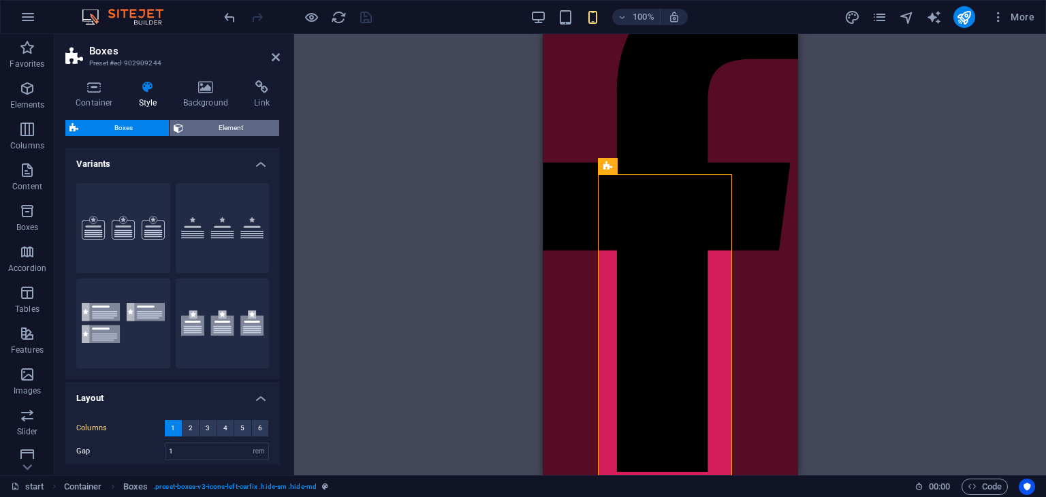
click at [190, 123] on span "Element" at bounding box center [231, 128] width 89 height 16
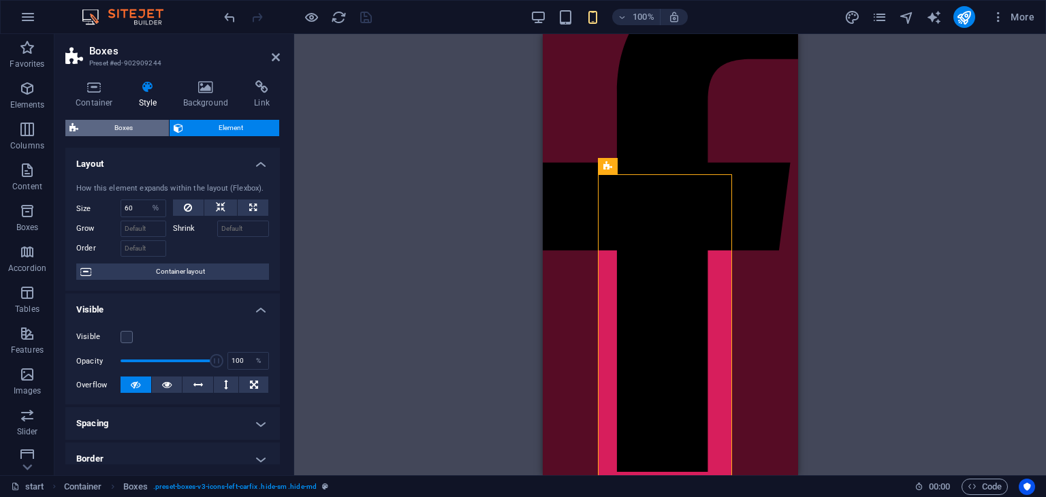
click at [125, 125] on span "Boxes" at bounding box center [123, 128] width 82 height 16
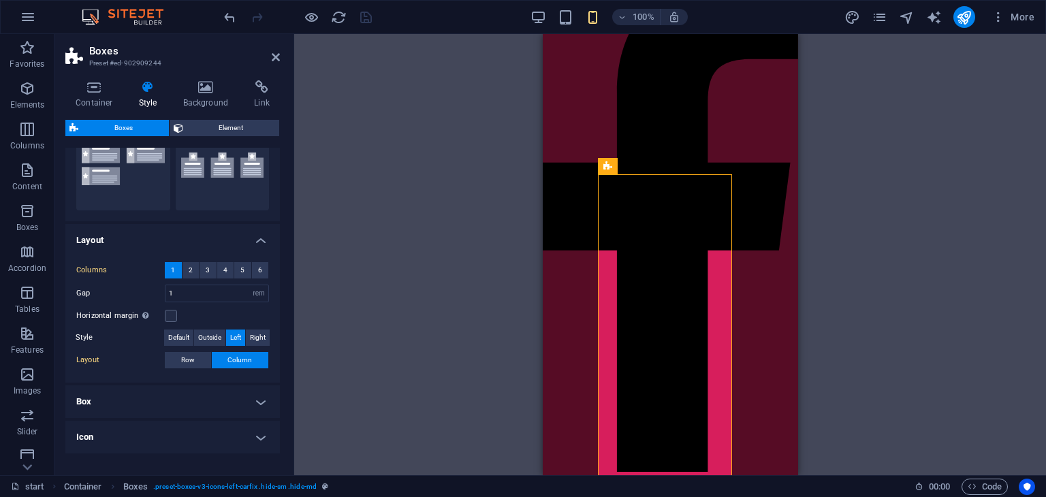
scroll to position [159, 0]
click at [183, 264] on button "2" at bounding box center [191, 269] width 17 height 16
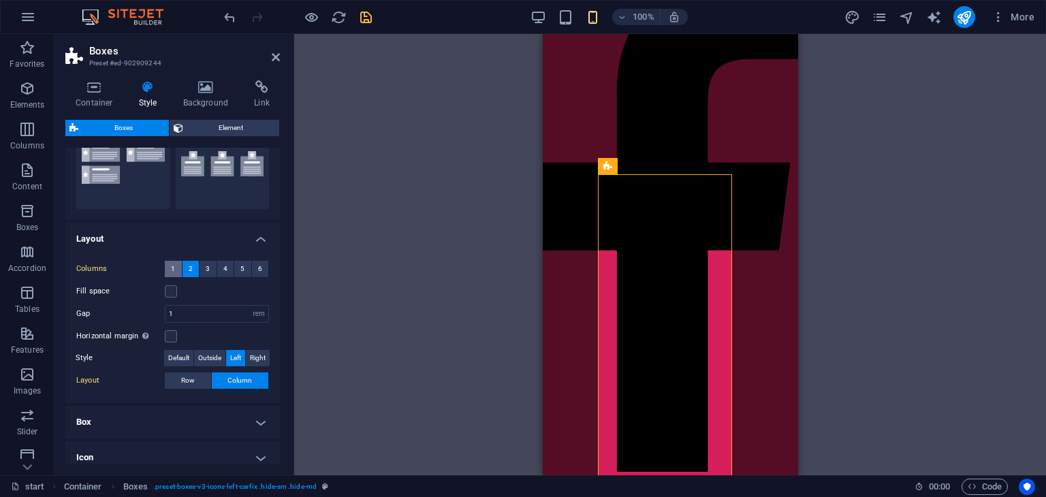
click at [172, 264] on span "1" at bounding box center [173, 269] width 4 height 16
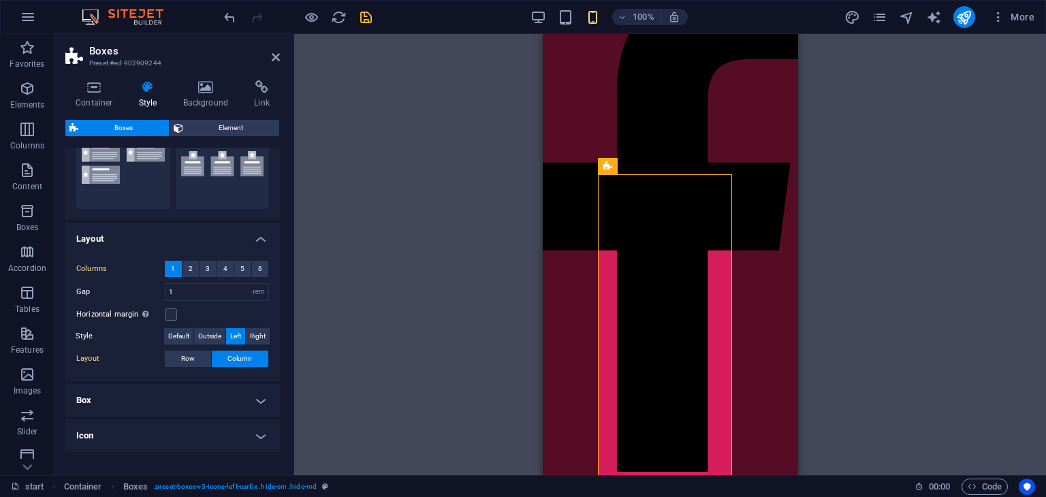
scroll to position [202, 0]
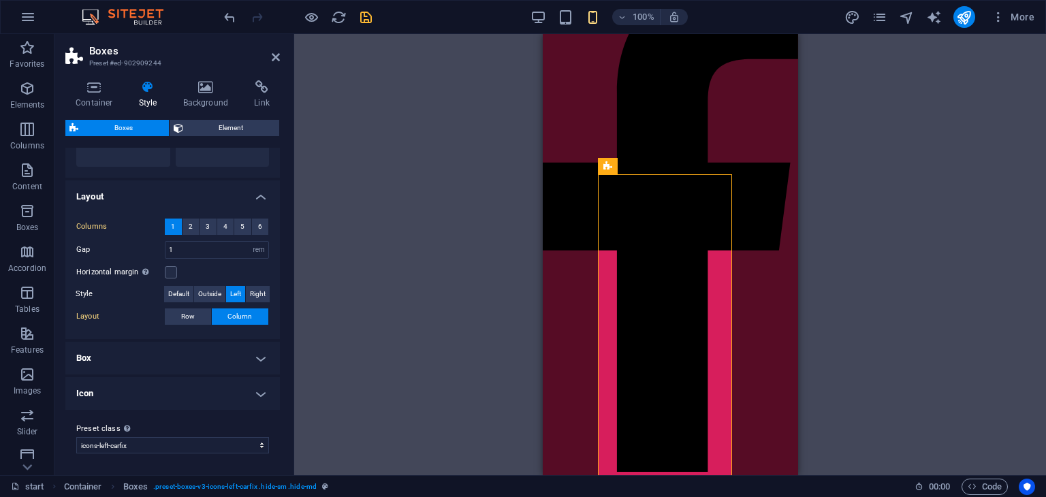
click at [145, 375] on ul "Layout Columns 1 2 3 4 5 6 Fill space Gap 1 px rem % vh vw Horizontal margin On…" at bounding box center [172, 296] width 215 height 230
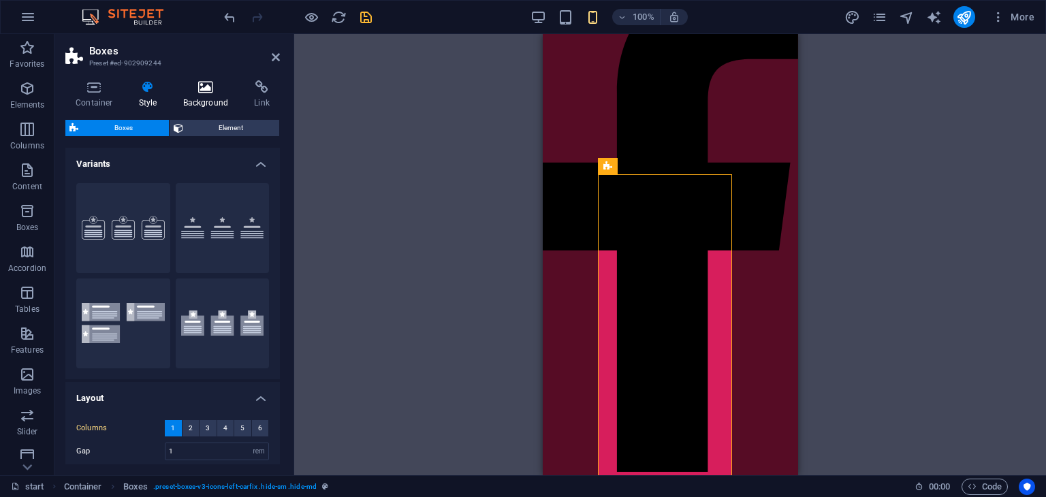
click at [207, 102] on h4 "Background" at bounding box center [209, 94] width 72 height 29
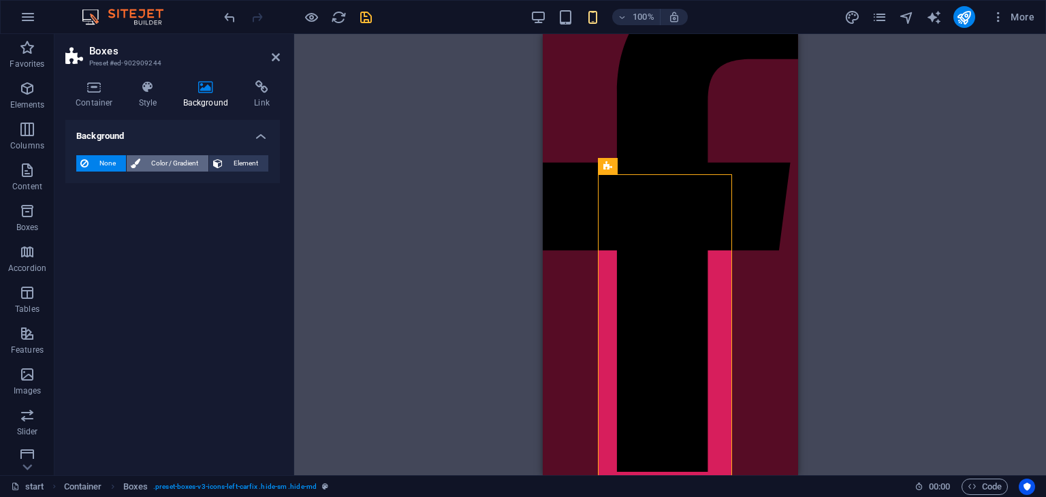
click at [172, 159] on span "Color / Gradient" at bounding box center [174, 163] width 60 height 16
click at [129, 183] on span "Gradient" at bounding box center [130, 189] width 34 height 19
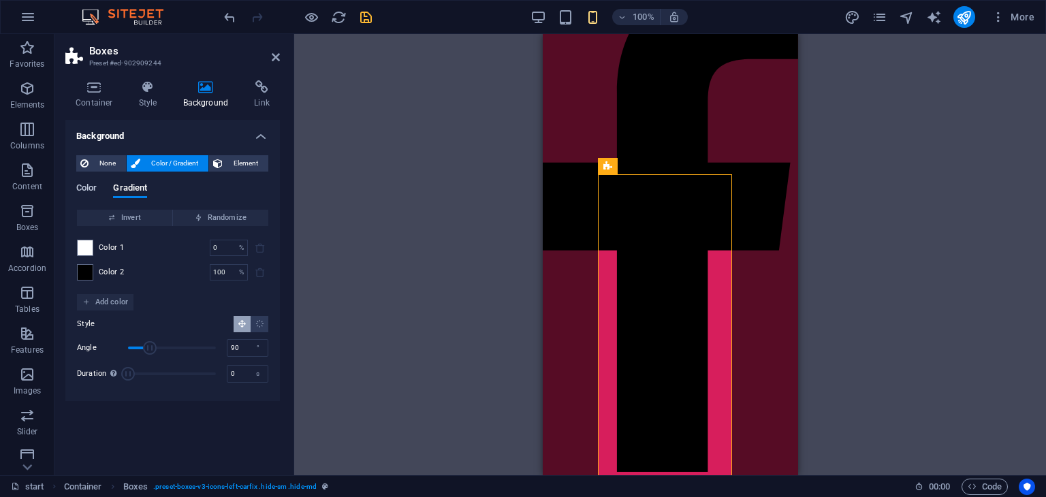
click at [84, 185] on span "Color" at bounding box center [86, 189] width 20 height 19
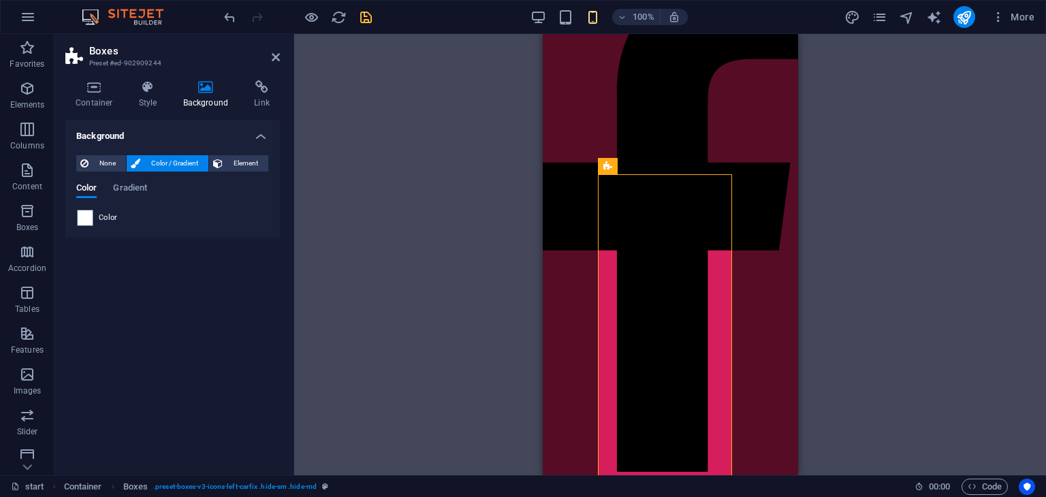
click at [109, 217] on span "Color" at bounding box center [108, 218] width 19 height 11
click at [101, 170] on span "None" at bounding box center [107, 163] width 29 height 16
click at [138, 168] on icon at bounding box center [136, 163] width 10 height 16
click at [277, 54] on icon at bounding box center [276, 57] width 8 height 11
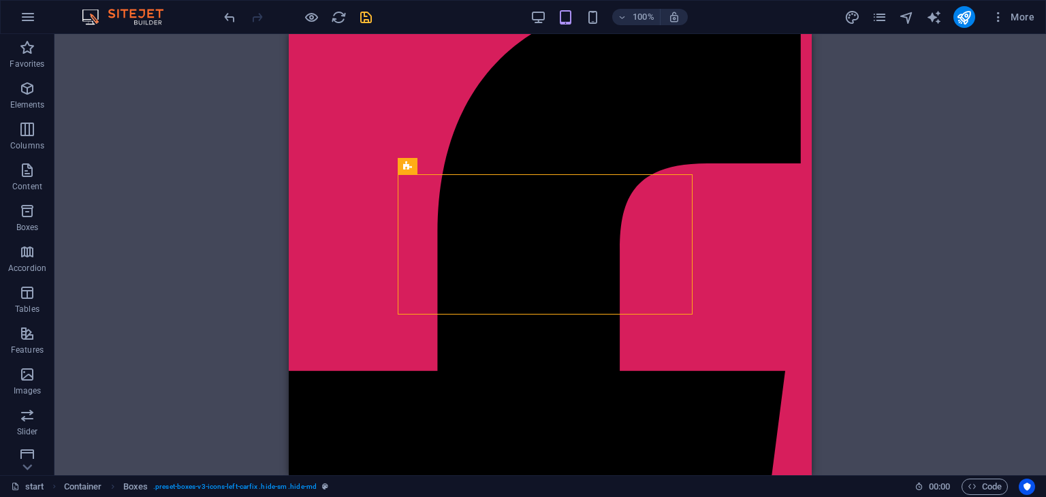
click at [864, 253] on div "H1 Banner Banner Container Menu Menu Bar Container Container Container Boxes Co…" at bounding box center [550, 254] width 992 height 441
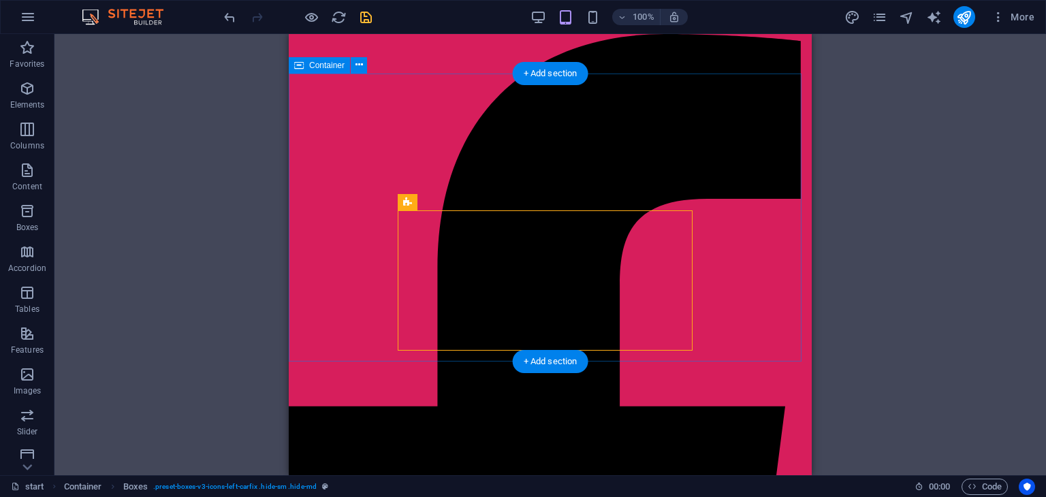
scroll to position [0, 0]
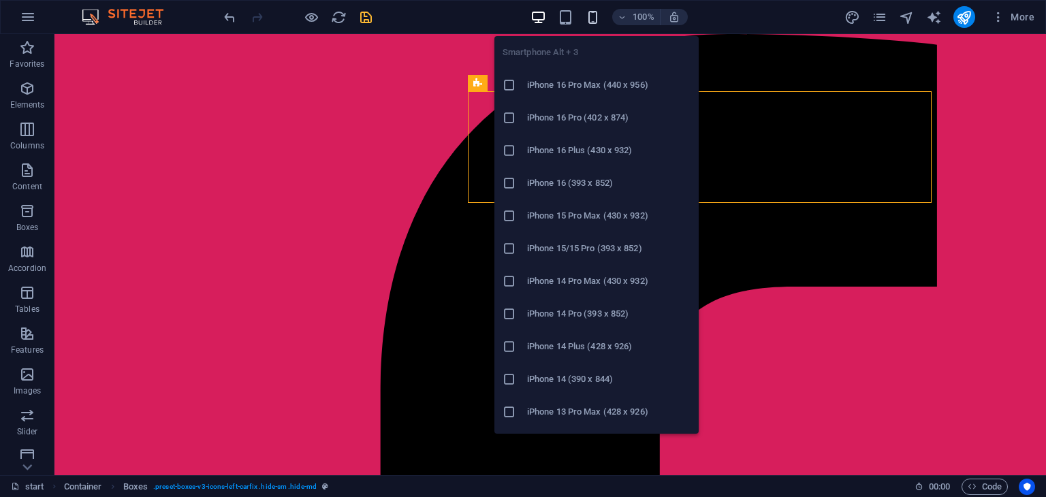
click at [588, 18] on icon "button" at bounding box center [593, 18] width 16 height 16
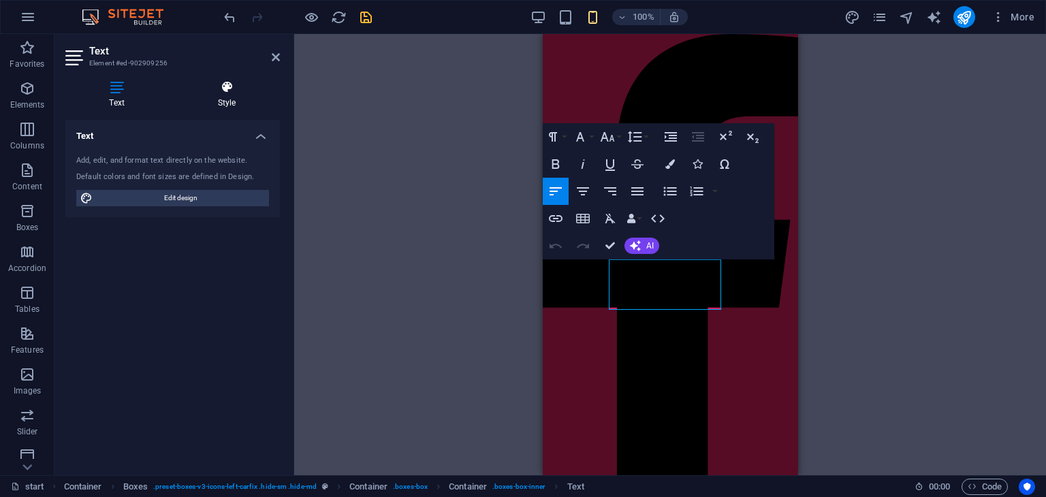
click at [217, 98] on h4 "Style" at bounding box center [227, 94] width 106 height 29
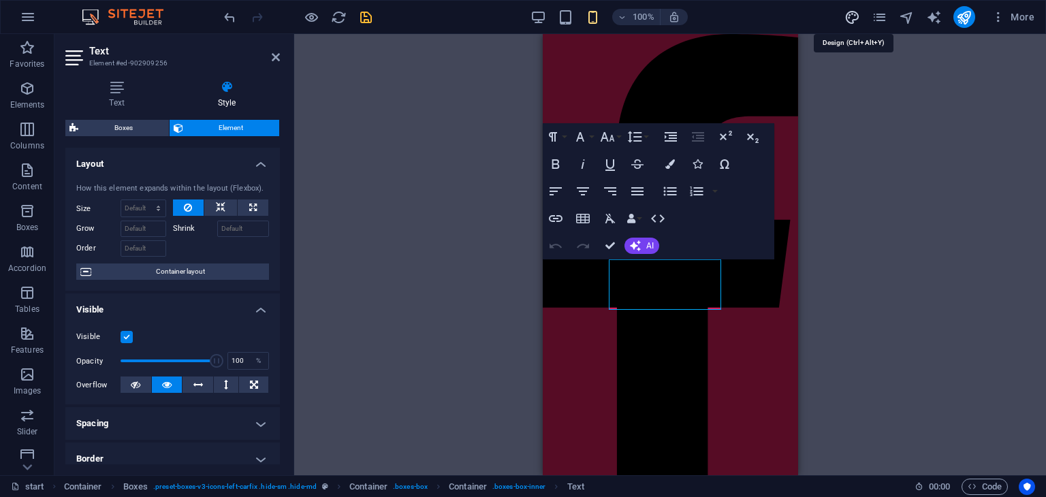
click at [852, 16] on icon "design" at bounding box center [853, 18] width 16 height 16
select select "px"
select select "400"
select select "px"
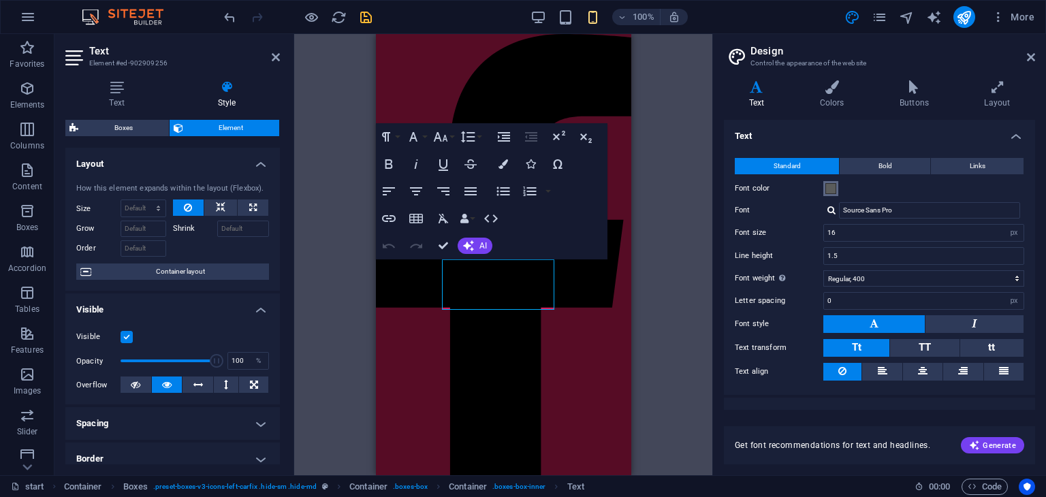
click at [828, 189] on span at bounding box center [831, 188] width 11 height 11
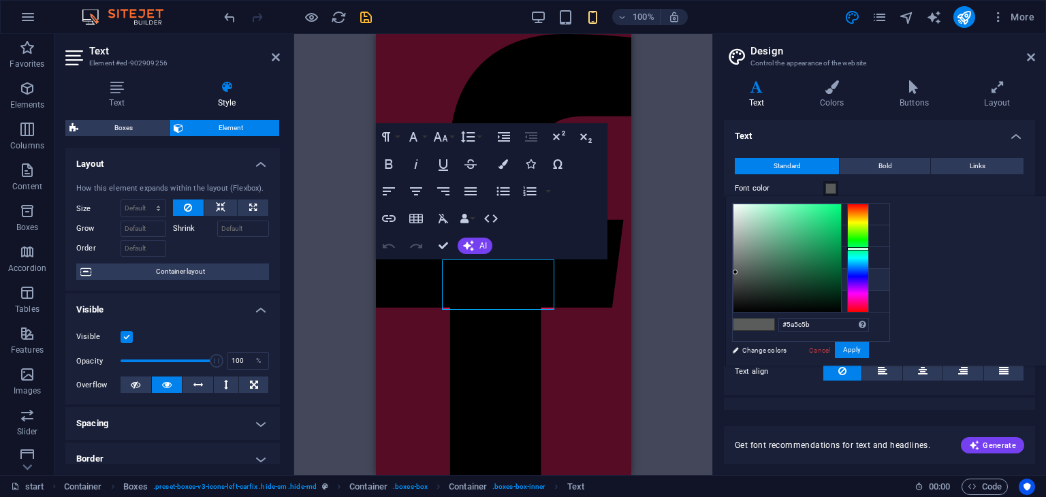
click at [828, 189] on span at bounding box center [831, 188] width 11 height 11
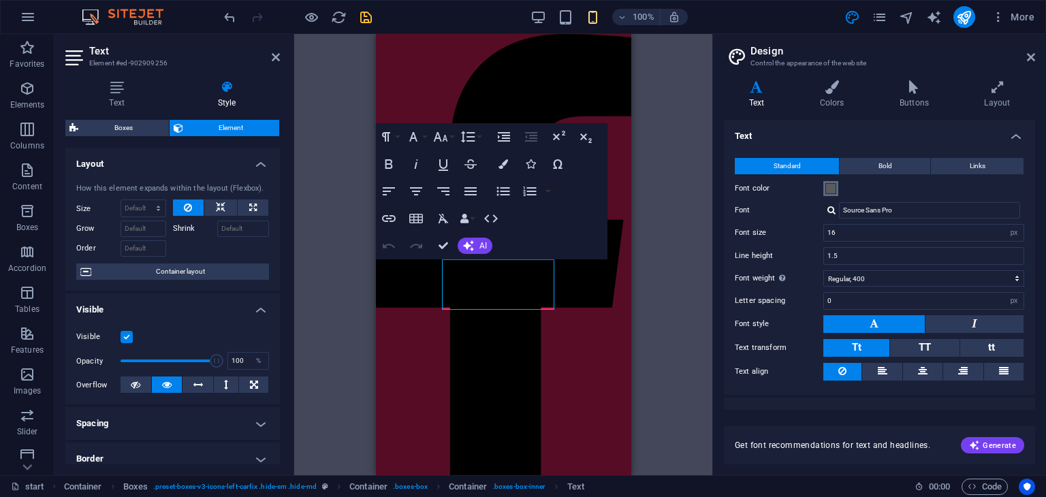
click at [828, 189] on span at bounding box center [831, 188] width 11 height 11
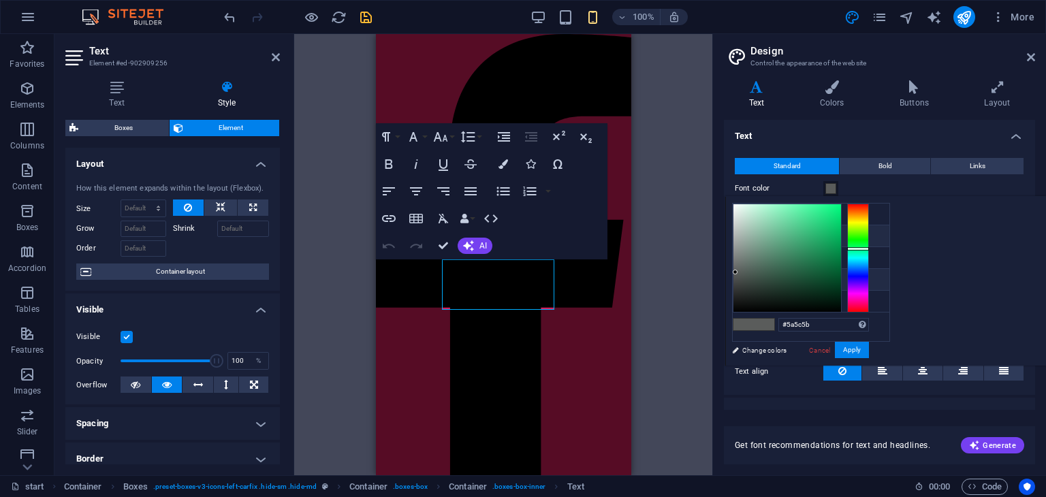
click at [768, 227] on li "Primary color #214292" at bounding box center [811, 236] width 157 height 22
type input "#214292"
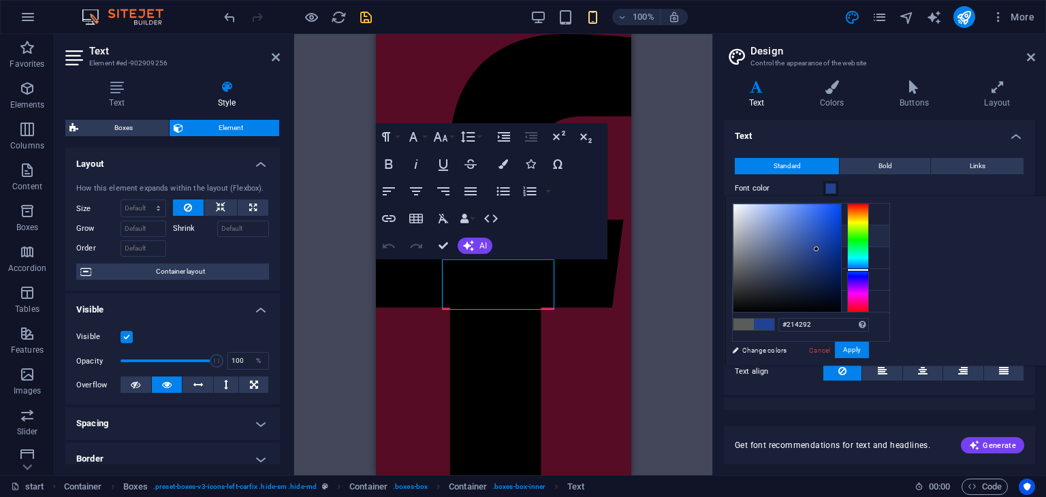
click at [768, 227] on li "Primary color #214292" at bounding box center [811, 236] width 157 height 22
click at [869, 345] on button "Apply" at bounding box center [852, 350] width 34 height 16
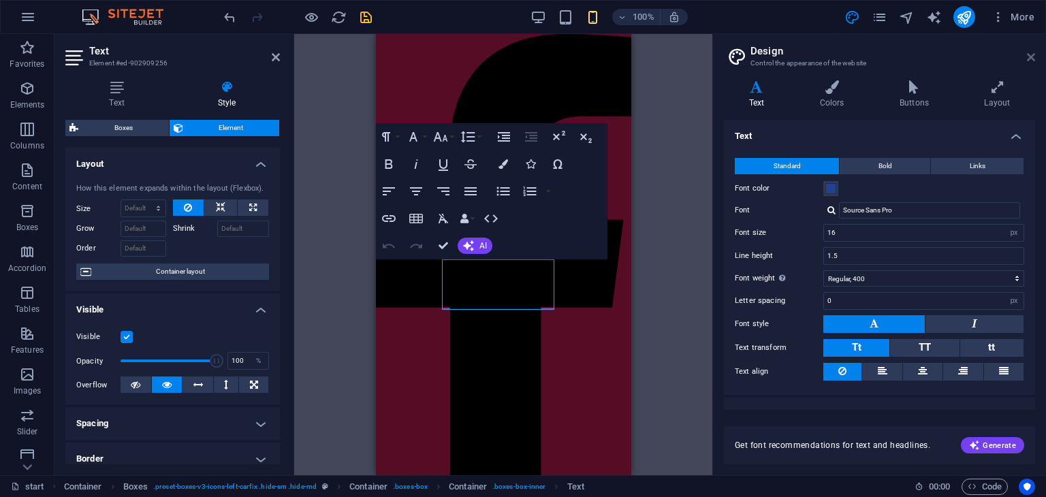
click at [1028, 59] on icon at bounding box center [1031, 57] width 8 height 11
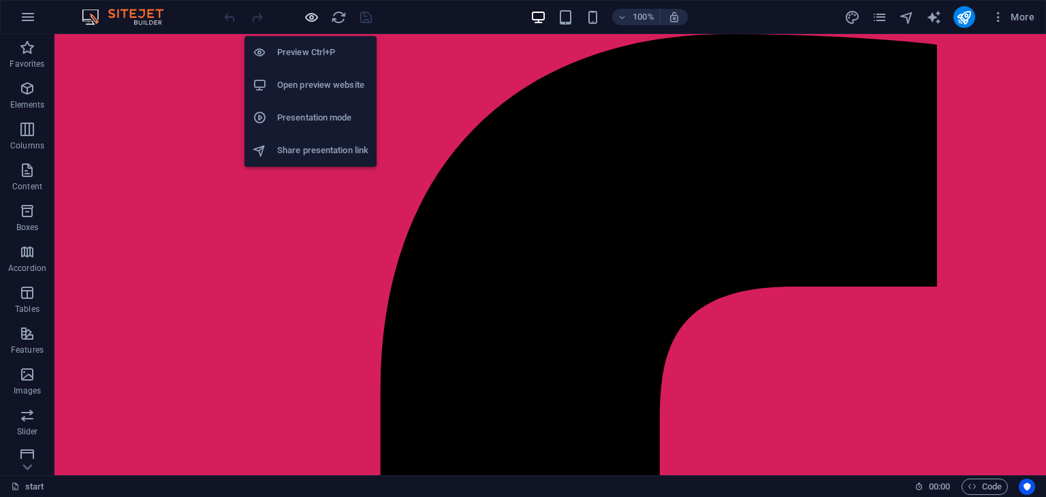
click at [312, 22] on icon "button" at bounding box center [312, 18] width 16 height 16
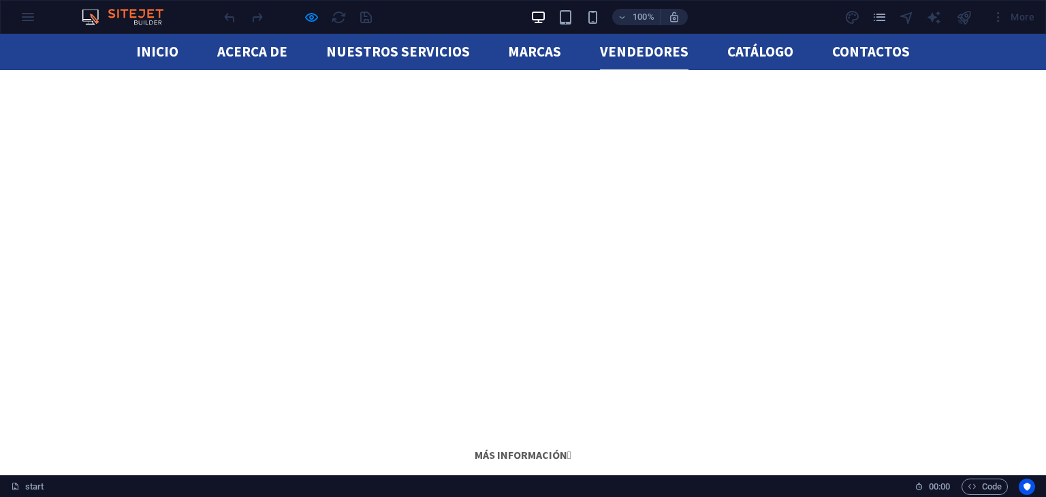
scroll to position [2292, 0]
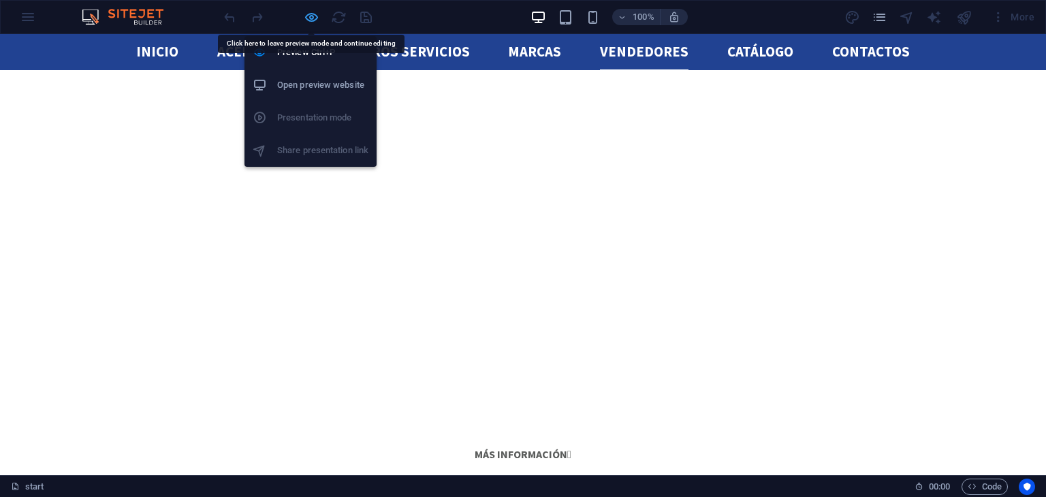
click at [316, 22] on icon "button" at bounding box center [312, 18] width 16 height 16
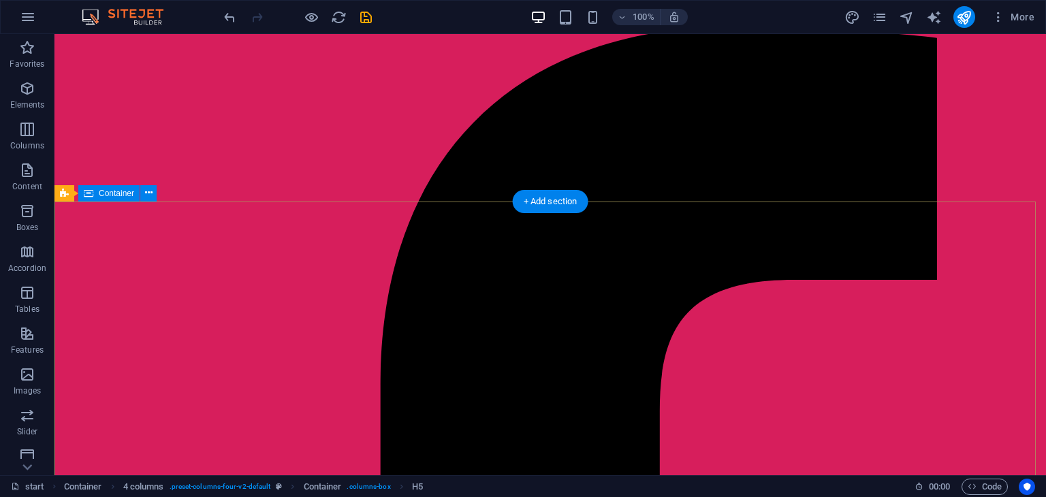
scroll to position [0, 0]
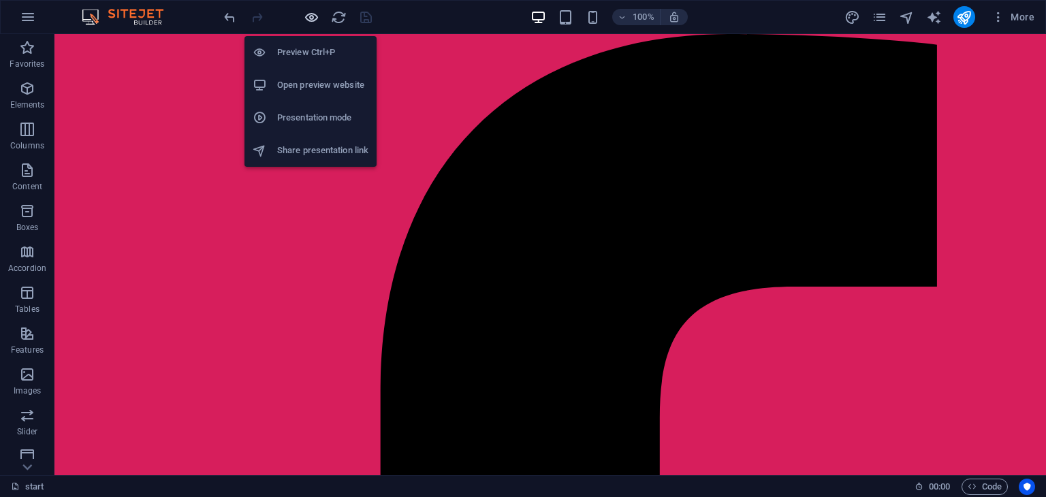
click at [316, 16] on icon "button" at bounding box center [312, 18] width 16 height 16
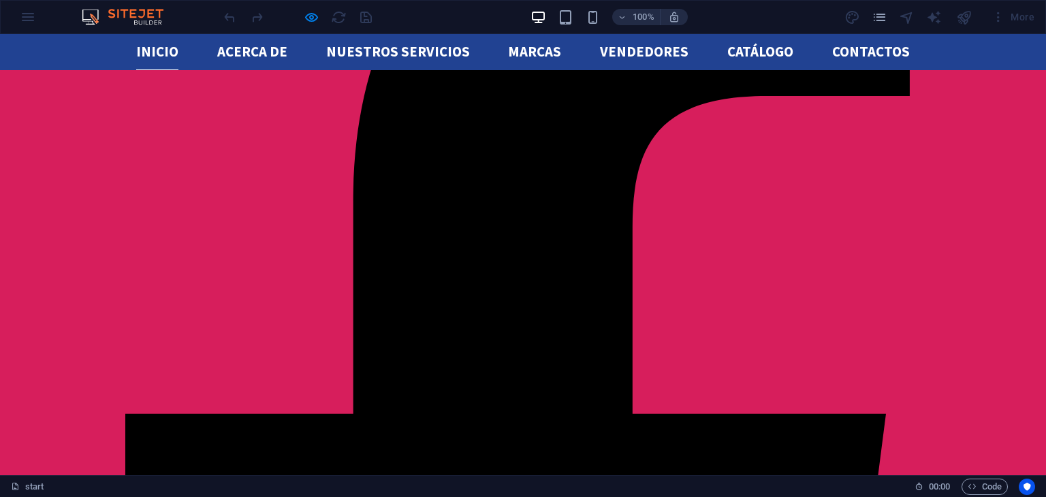
scroll to position [351, 0]
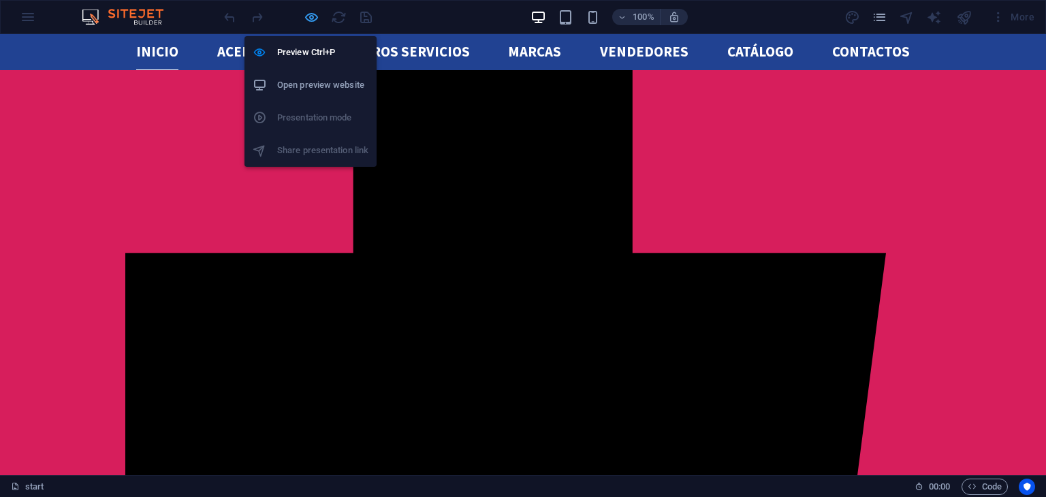
click at [305, 12] on icon "button" at bounding box center [312, 18] width 16 height 16
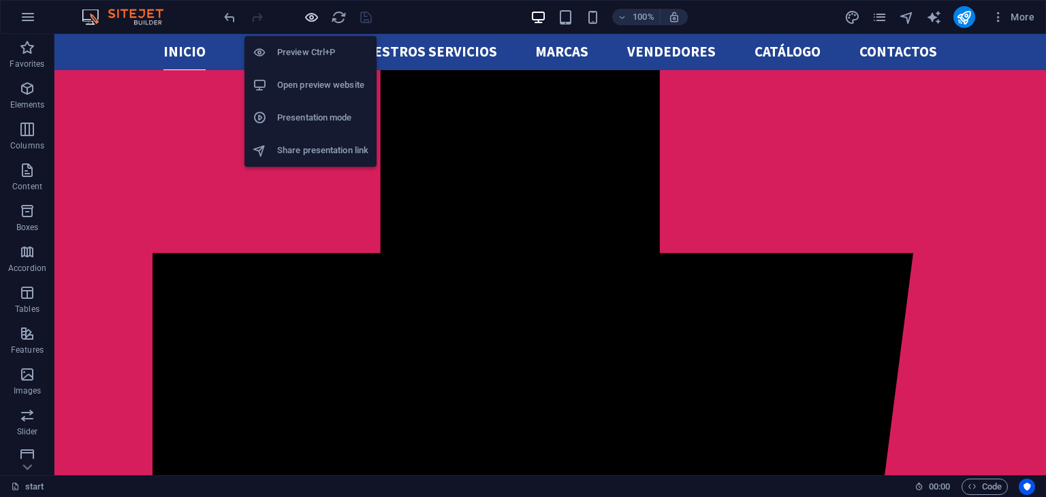
click at [305, 12] on icon "button" at bounding box center [312, 18] width 16 height 16
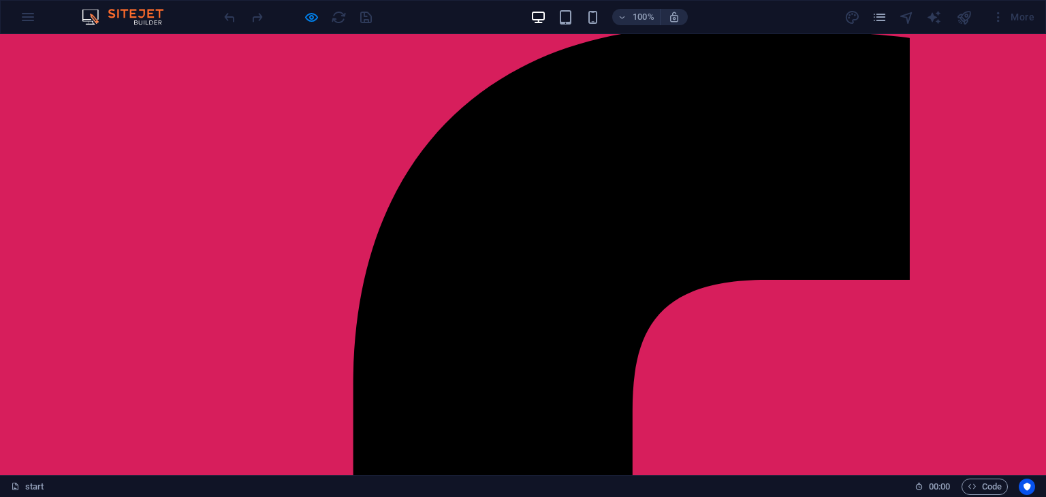
scroll to position [0, 0]
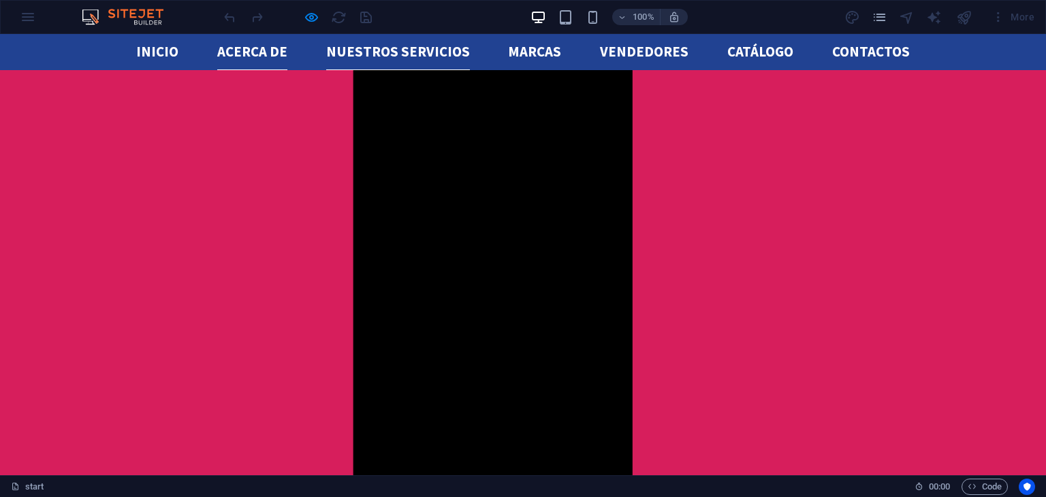
scroll to position [907, 0]
click at [322, 61] on ul "Inicio acerca de Nuestros servicios Marcas Vendedores catálogo Contactos" at bounding box center [523, 52] width 774 height 36
click at [357, 59] on link "Nuestros servicios" at bounding box center [398, 52] width 144 height 36
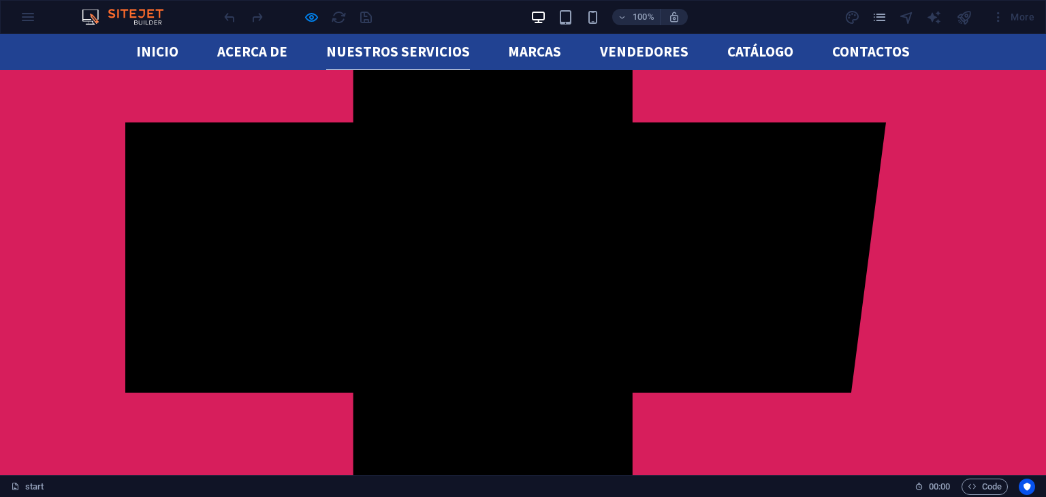
scroll to position [482, 0]
click at [548, 45] on link "Marcas" at bounding box center [534, 52] width 53 height 36
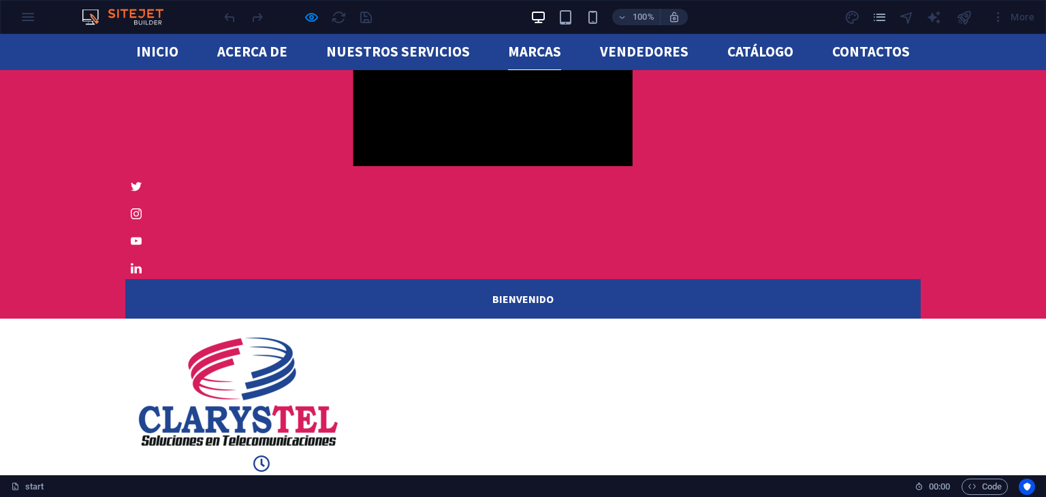
scroll to position [1428, 0]
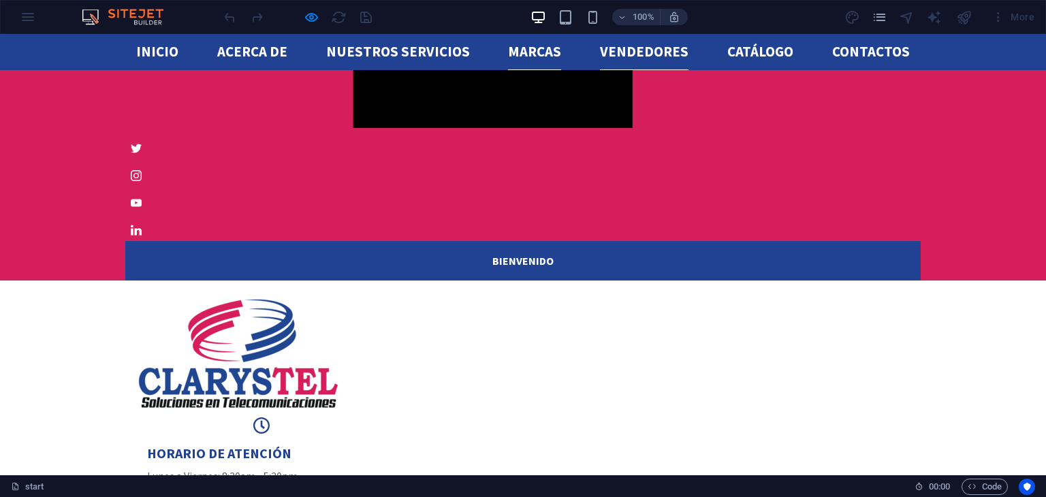
click at [674, 63] on link "Vendedores" at bounding box center [644, 52] width 89 height 36
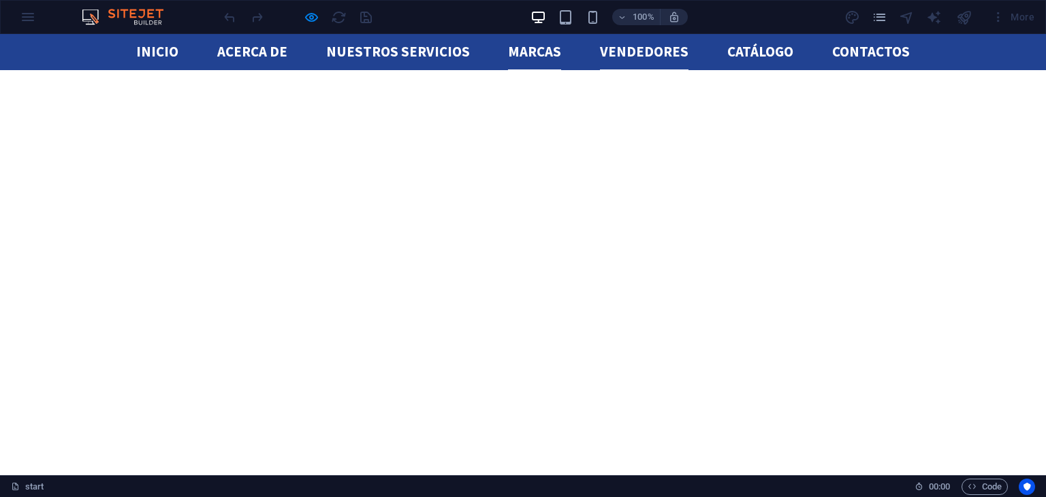
scroll to position [2215, 0]
click at [760, 55] on link "catálogo" at bounding box center [760, 52] width 66 height 36
click at [883, 59] on link "Contactos" at bounding box center [871, 52] width 78 height 36
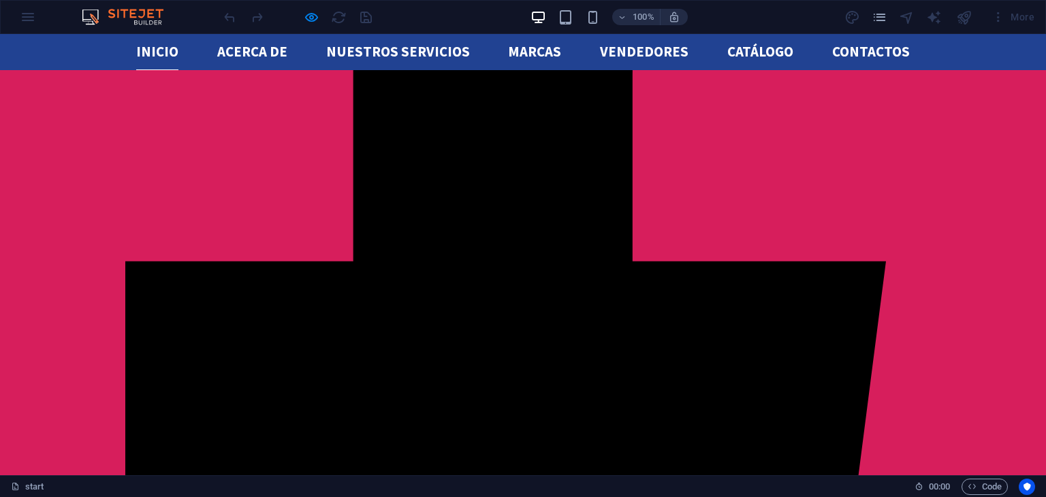
scroll to position [0, 0]
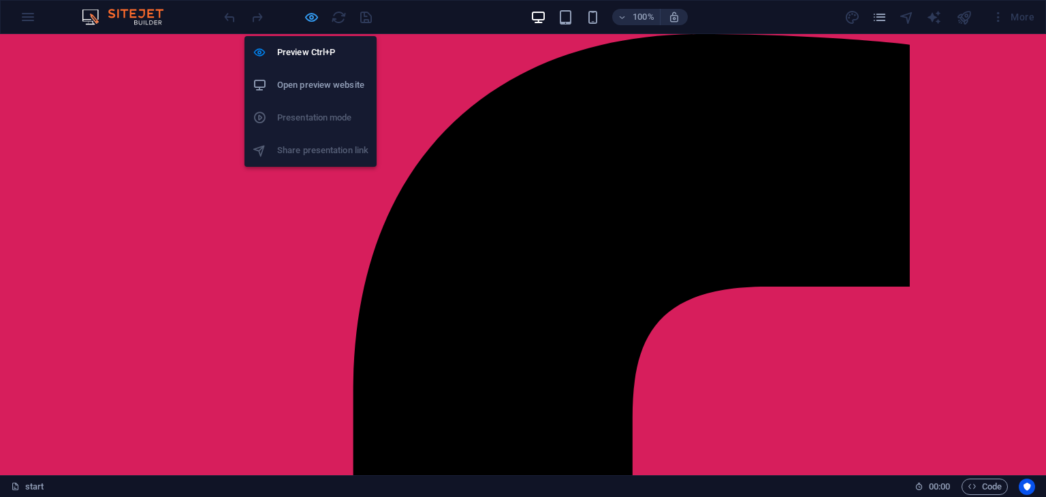
click at [308, 23] on icon "button" at bounding box center [312, 18] width 16 height 16
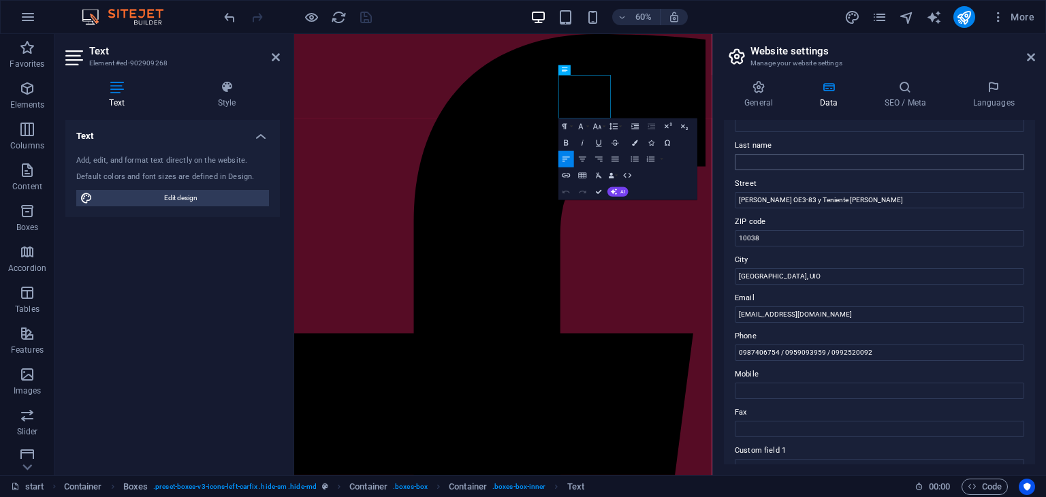
scroll to position [98, 0]
click at [860, 230] on input "10038" at bounding box center [879, 238] width 289 height 16
click at [1035, 54] on icon at bounding box center [1031, 57] width 8 height 11
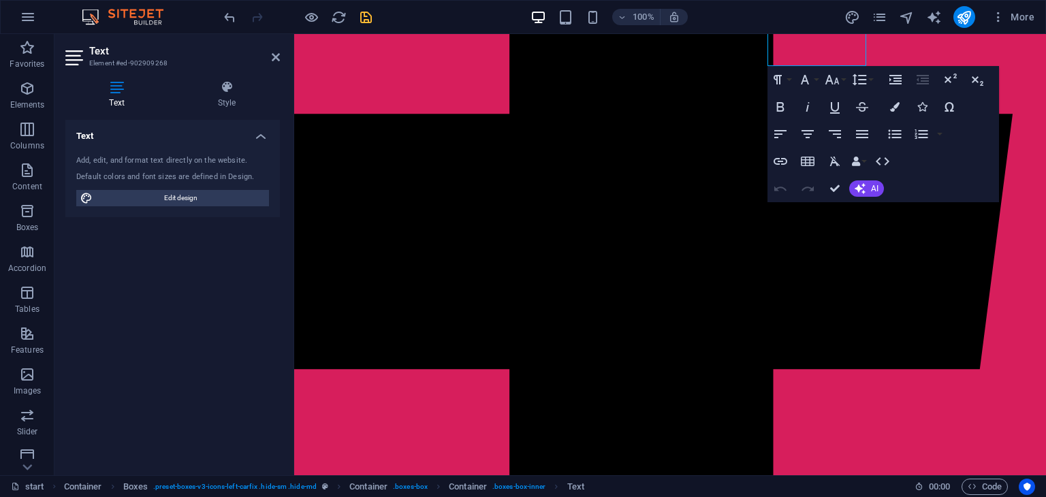
scroll to position [0, 0]
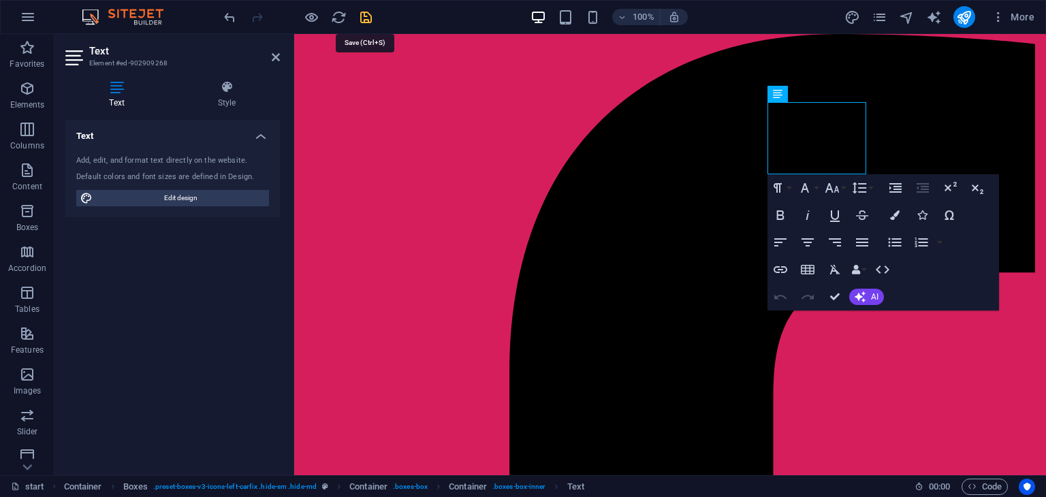
click at [364, 18] on icon "save" at bounding box center [366, 18] width 16 height 16
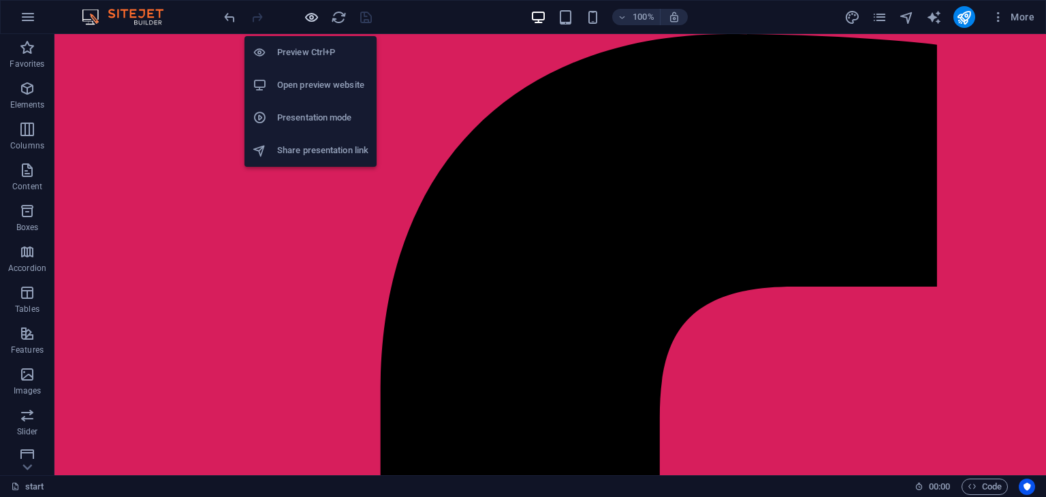
click at [308, 18] on icon "button" at bounding box center [312, 18] width 16 height 16
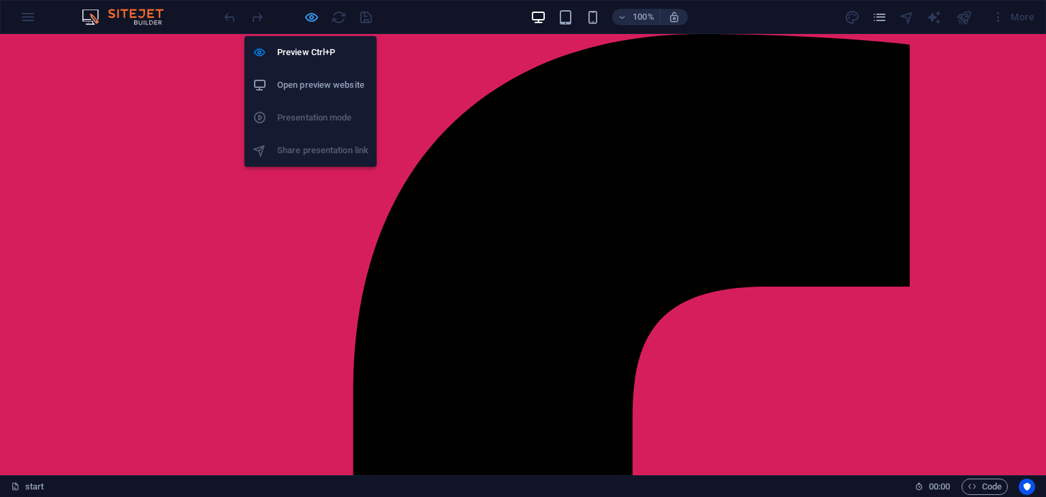
click at [311, 19] on icon "button" at bounding box center [312, 18] width 16 height 16
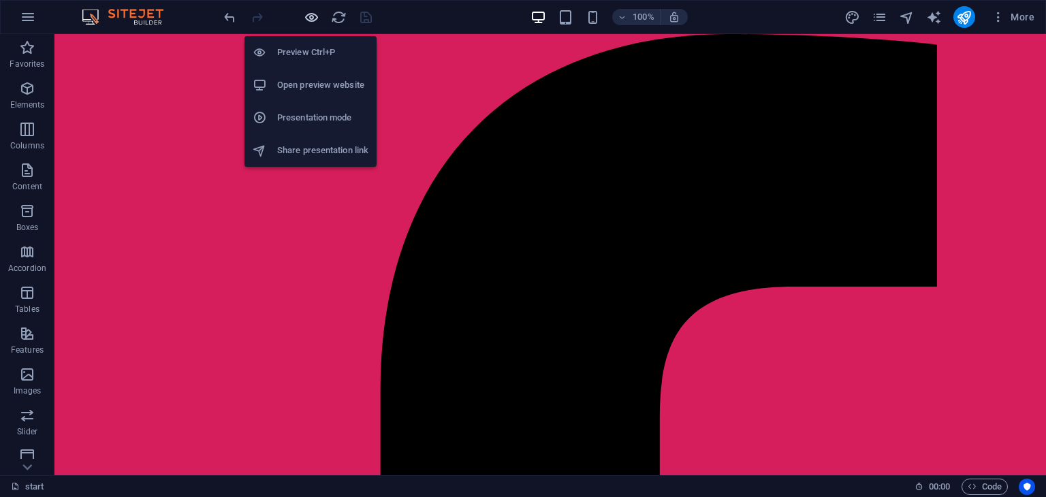
click at [313, 22] on icon "button" at bounding box center [312, 18] width 16 height 16
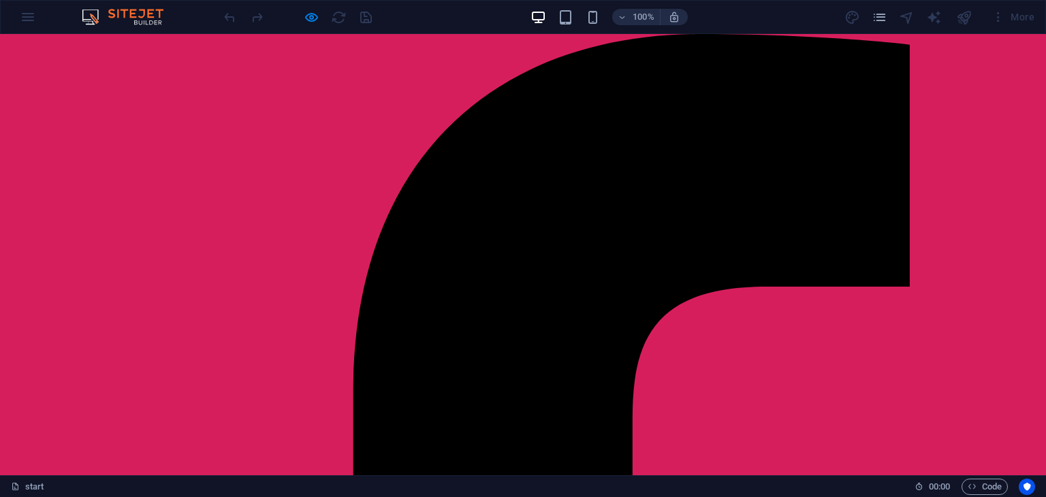
click at [0, 0] on div at bounding box center [0, 0] width 0 height 0
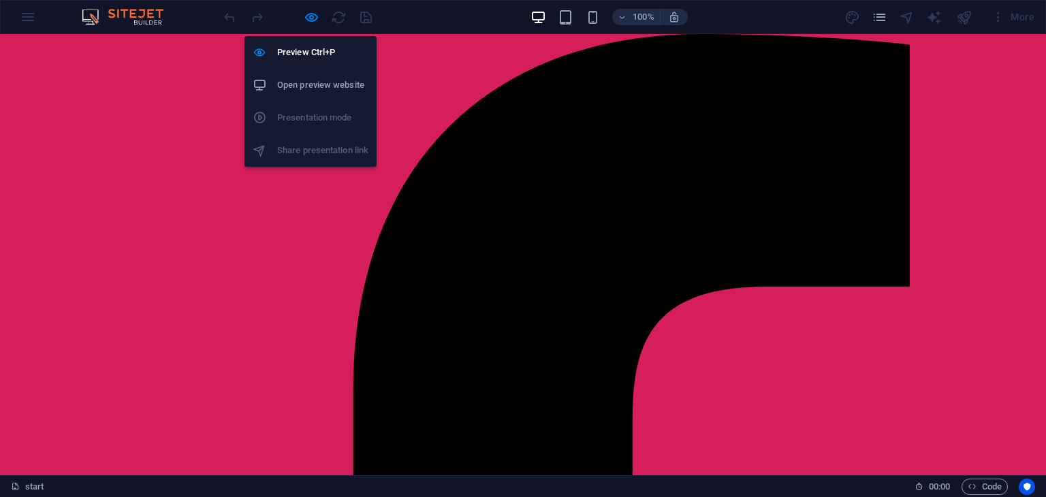
click at [313, 85] on h6 "Open preview website" at bounding box center [322, 85] width 91 height 16
click at [315, 12] on icon "button" at bounding box center [312, 18] width 16 height 16
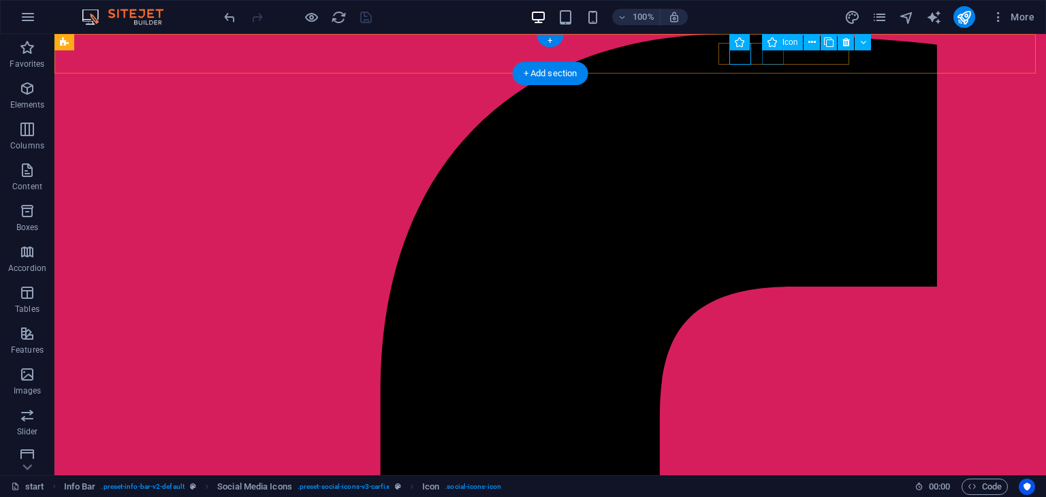
select select "xMidYMid"
select select "px"
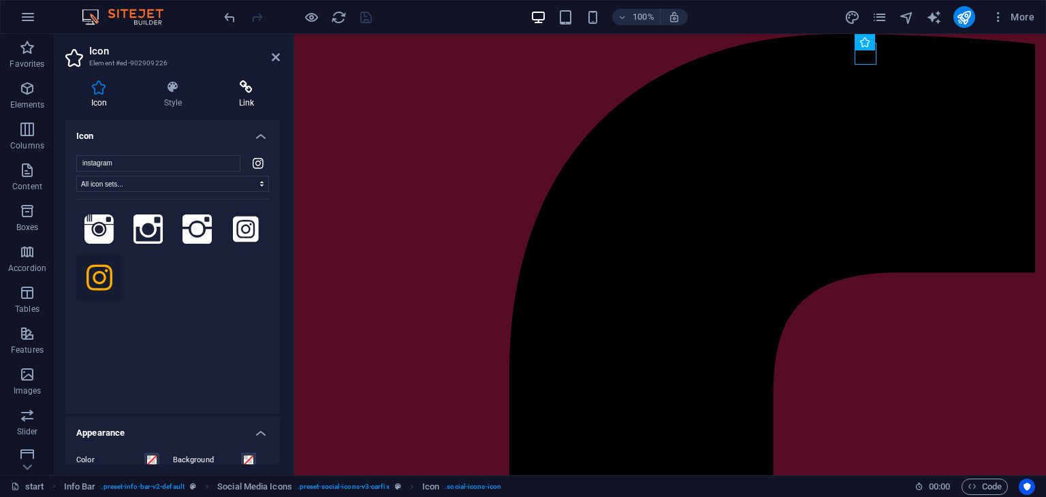
click at [270, 96] on h4 "Link" at bounding box center [246, 94] width 67 height 29
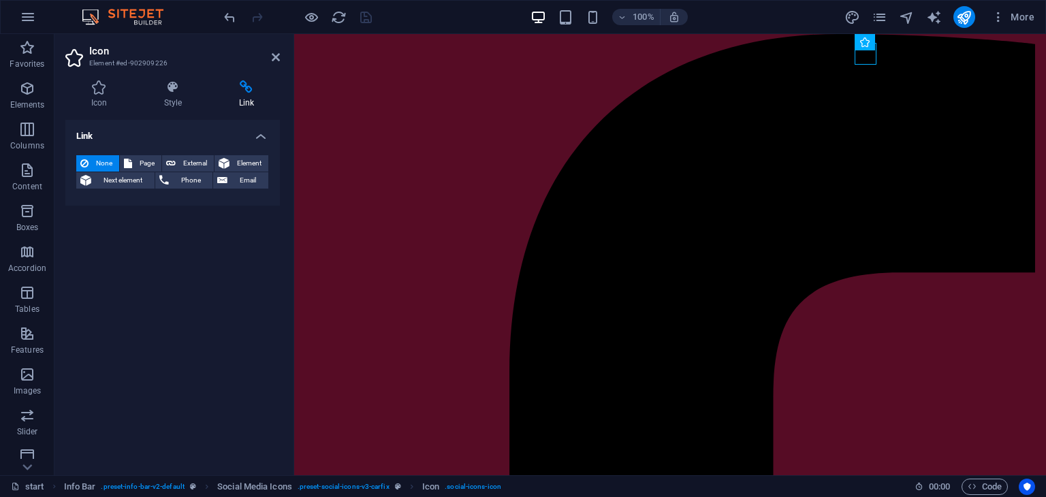
click at [278, 48] on h2 "Icon" at bounding box center [184, 51] width 191 height 12
click at [277, 52] on icon at bounding box center [276, 57] width 8 height 11
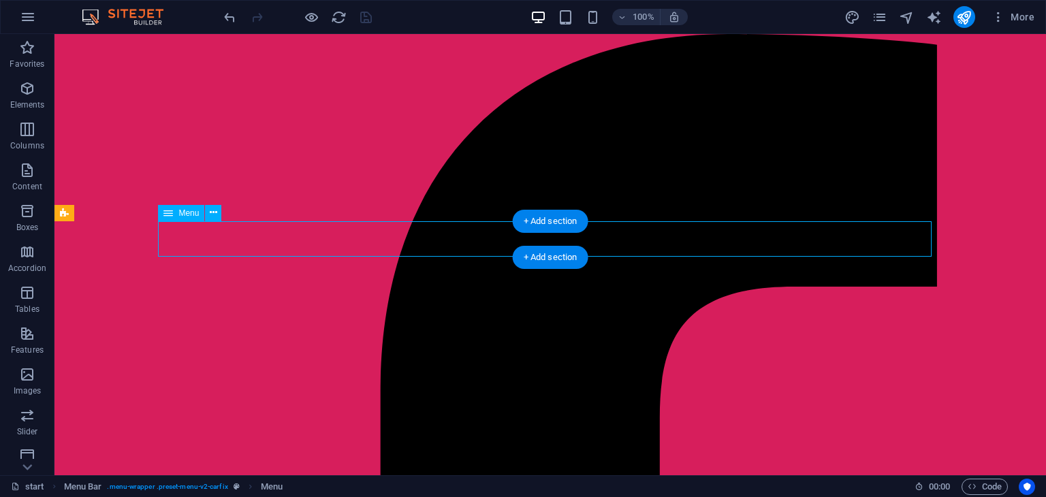
select select
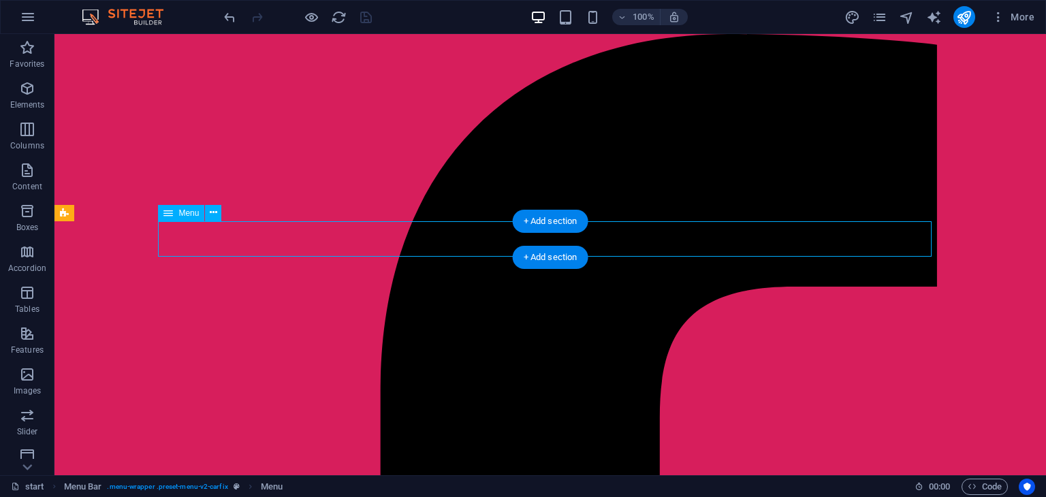
select select
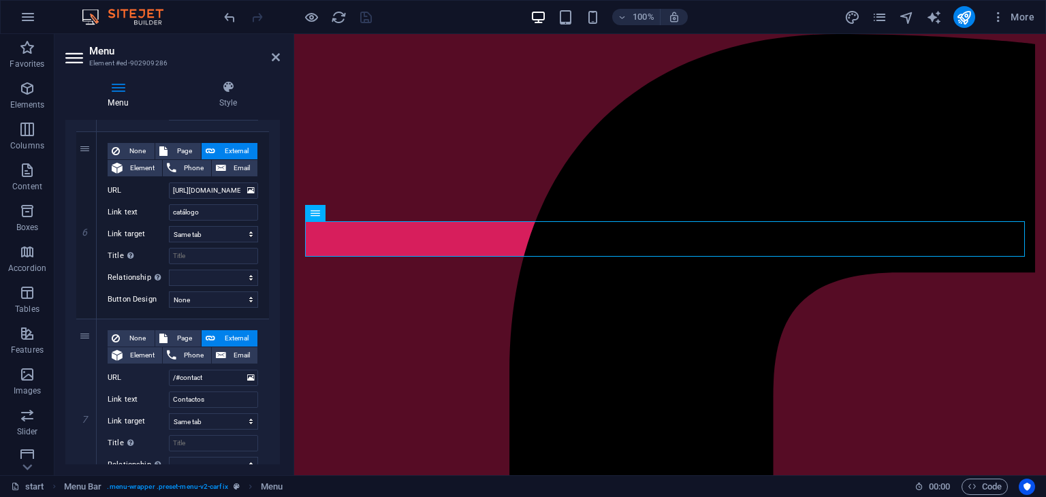
scroll to position [1054, 0]
click at [206, 228] on select "New tab Same tab Overlay" at bounding box center [213, 233] width 89 height 16
select select "blank"
click at [169, 225] on select "New tab Same tab Overlay" at bounding box center [213, 233] width 89 height 16
select select
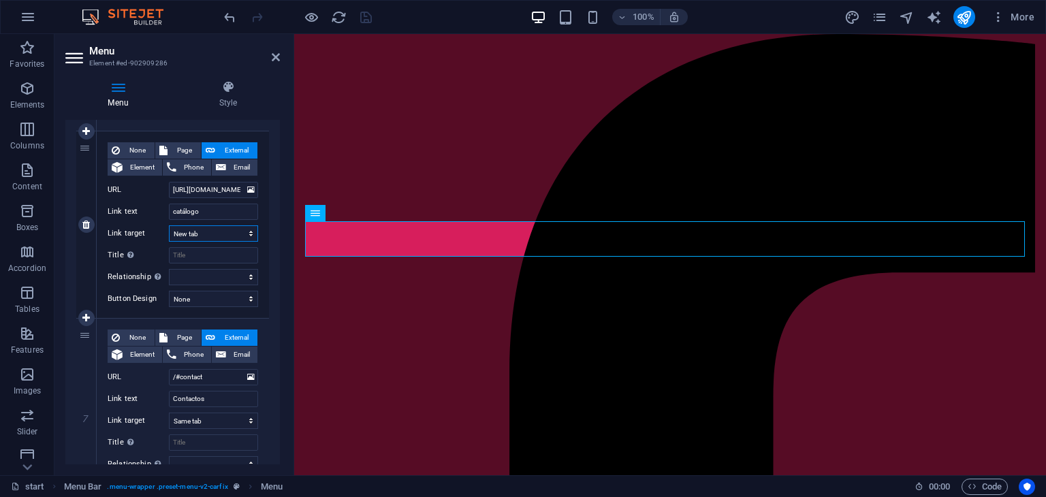
select select
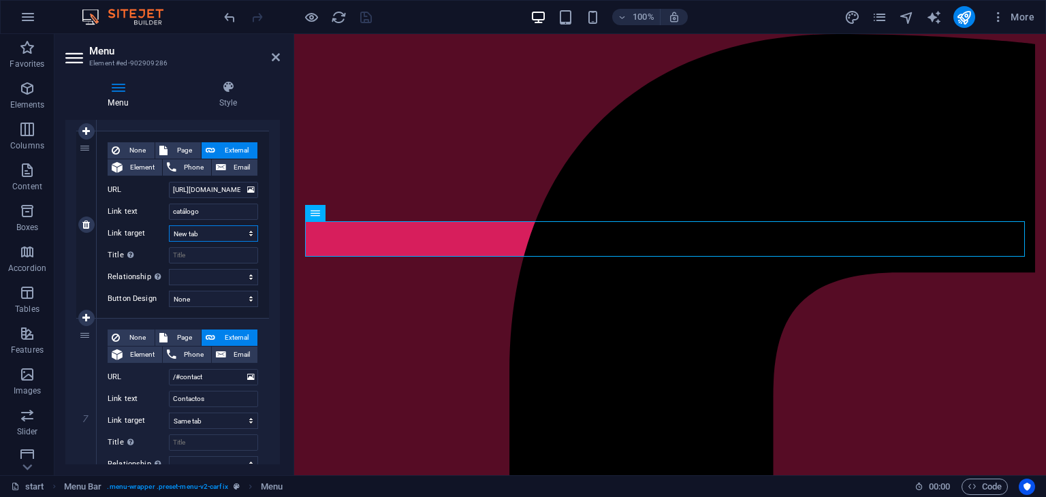
select select
click at [360, 12] on icon "save" at bounding box center [366, 18] width 16 height 16
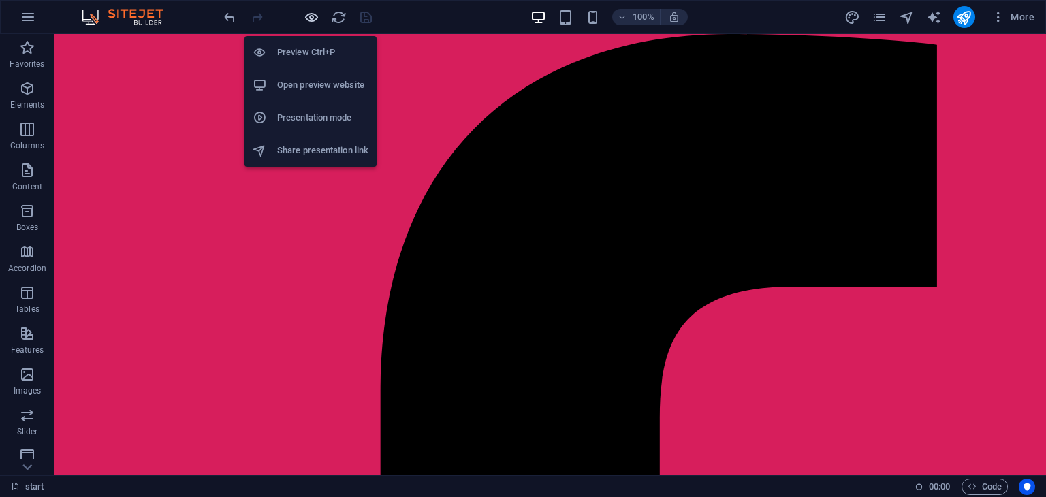
click at [307, 22] on icon "button" at bounding box center [312, 18] width 16 height 16
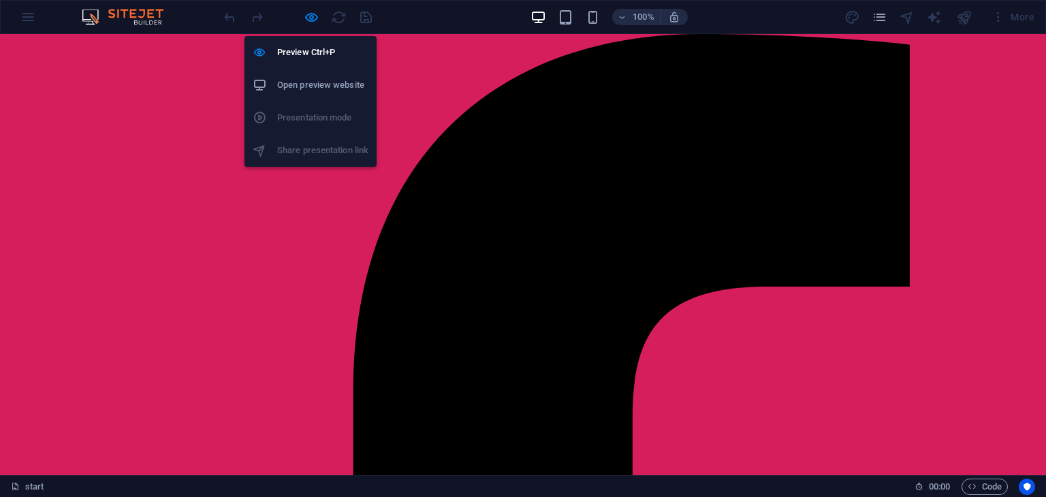
click at [309, 77] on h6 "Open preview website" at bounding box center [322, 85] width 91 height 16
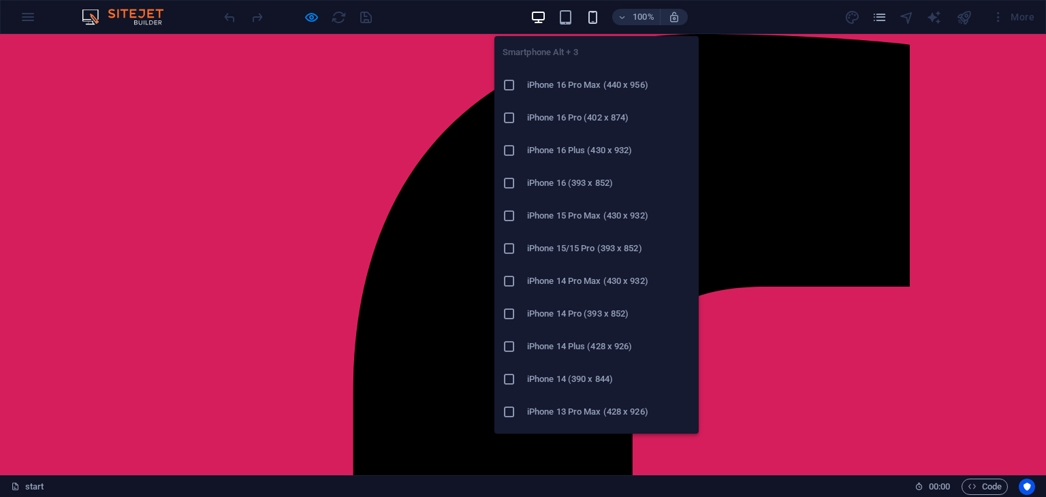
click at [596, 21] on icon "button" at bounding box center [593, 18] width 16 height 16
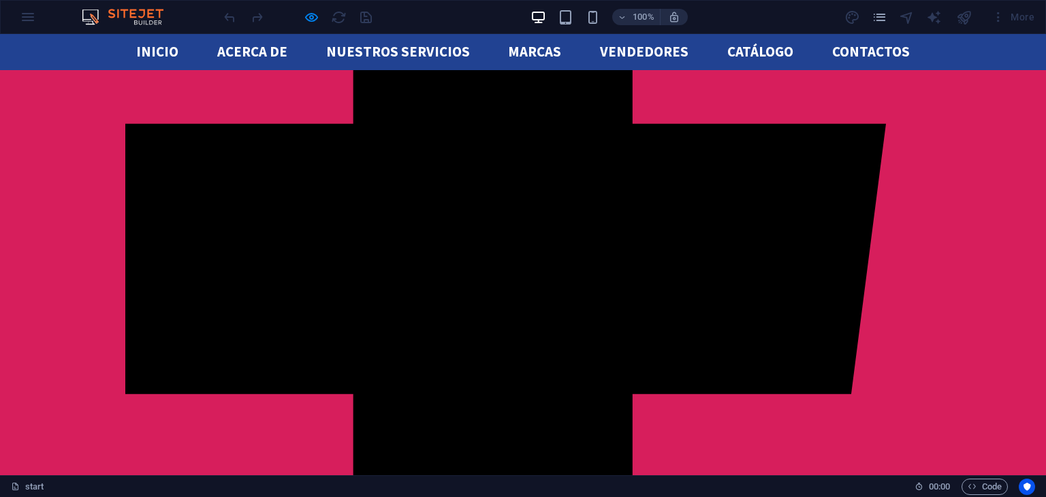
scroll to position [458, 0]
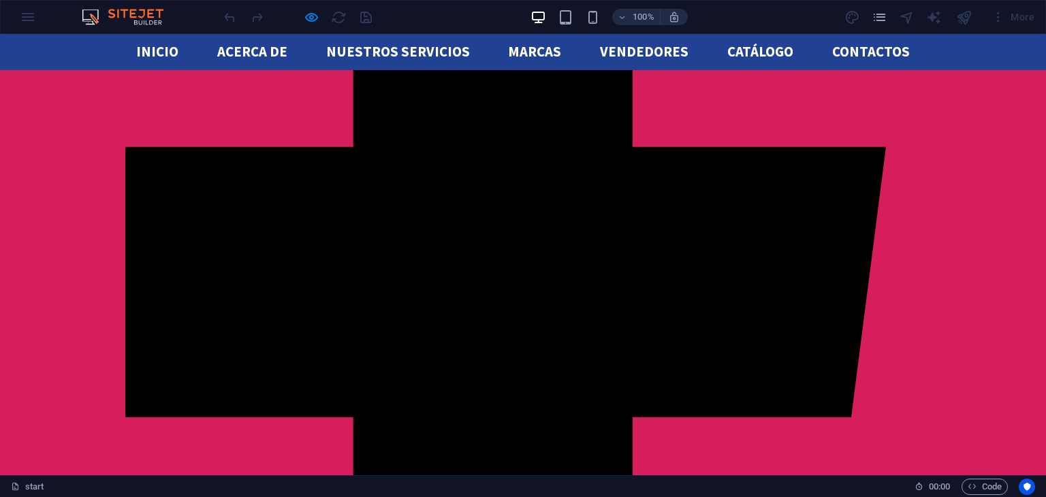
click at [0, 0] on div "start" at bounding box center [0, 0] width 0 height 0
click at [983, 484] on span "Code" at bounding box center [985, 487] width 34 height 16
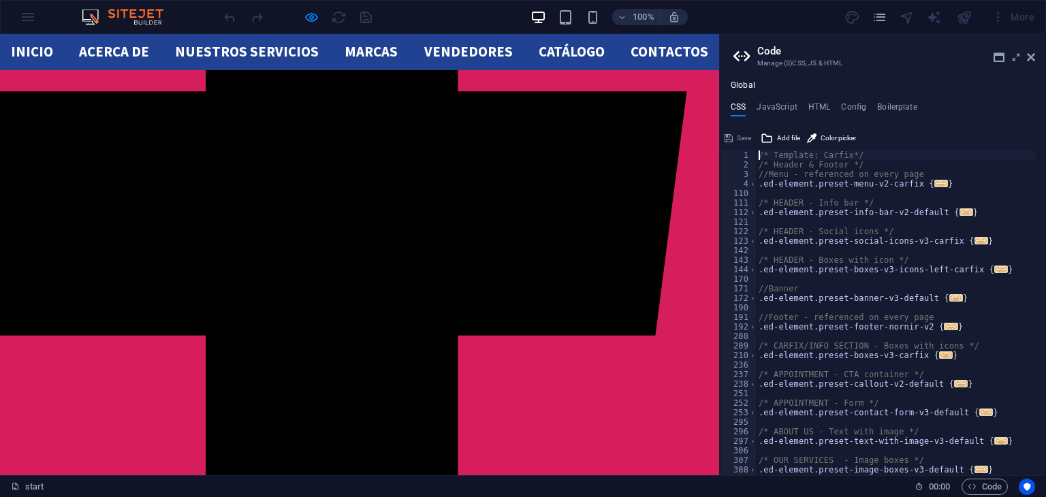
scroll to position [0, 0]
click at [1031, 57] on icon at bounding box center [1031, 57] width 8 height 11
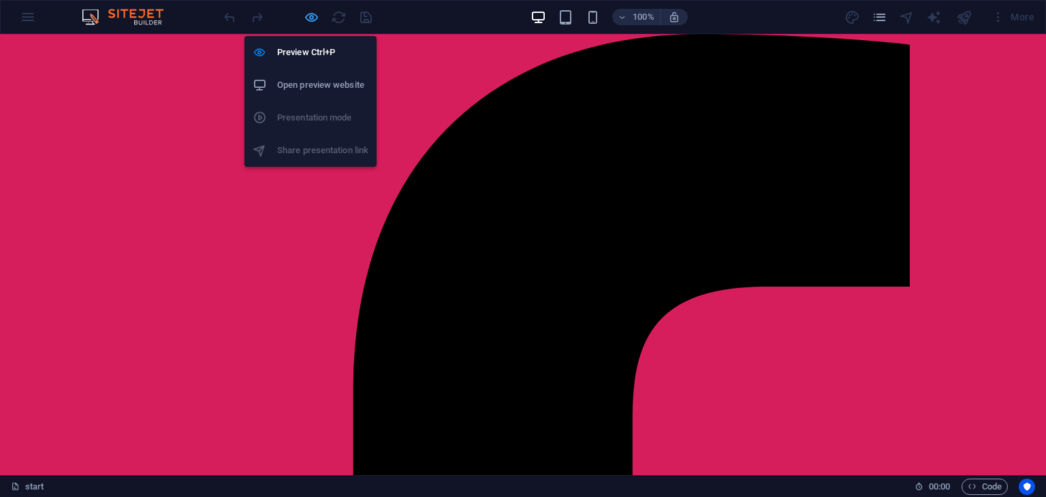
click at [309, 16] on icon "button" at bounding box center [312, 18] width 16 height 16
